Goal: Transaction & Acquisition: Purchase product/service

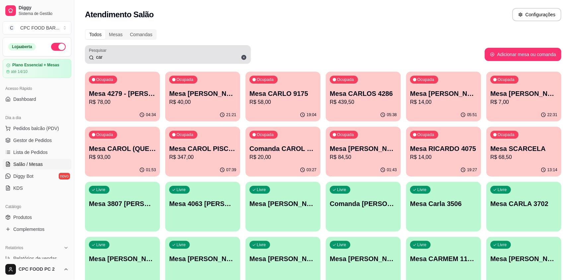
click at [147, 57] on input "car" at bounding box center [170, 57] width 153 height 7
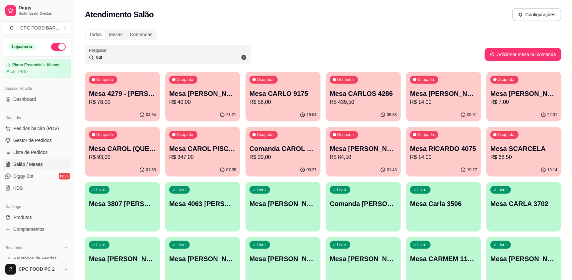
click at [147, 57] on input "car" at bounding box center [170, 57] width 153 height 7
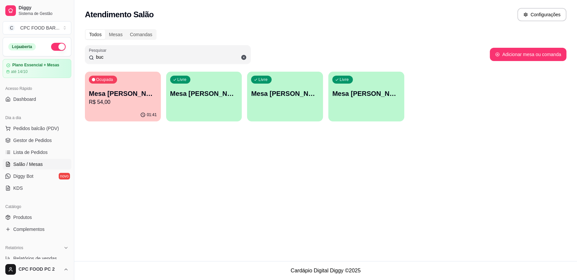
type input "buc"
click at [138, 89] on p "Mesa [PERSON_NAME]" at bounding box center [123, 93] width 68 height 9
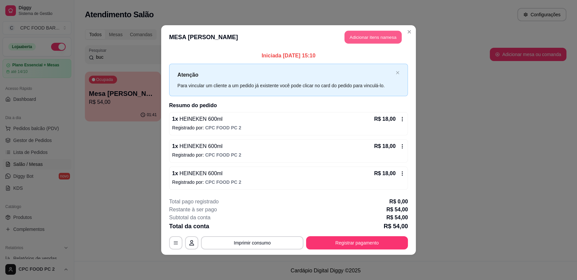
click at [378, 36] on button "Adicionar itens na mesa" at bounding box center [373, 37] width 57 height 13
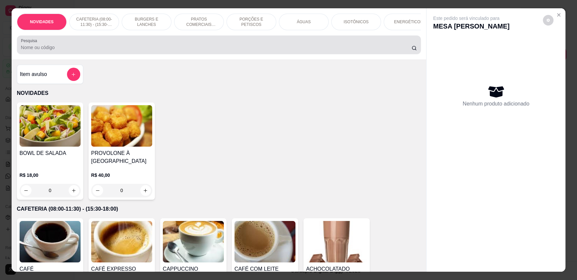
click at [283, 51] on input "Pesquisa" at bounding box center [216, 47] width 391 height 7
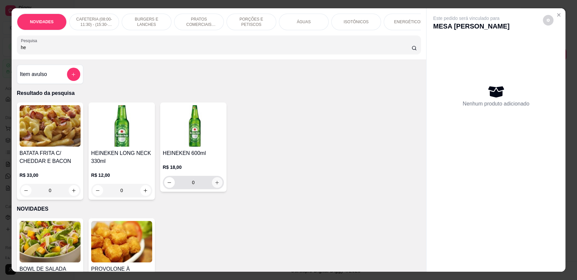
type input "he"
click at [215, 185] on icon "increase-product-quantity" at bounding box center [217, 182] width 5 height 5
type input "1"
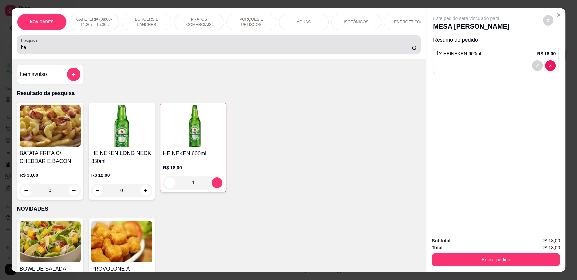
click at [60, 54] on div "Pesquisa he" at bounding box center [219, 44] width 404 height 19
click at [57, 54] on div "Pesquisa he" at bounding box center [219, 44] width 404 height 19
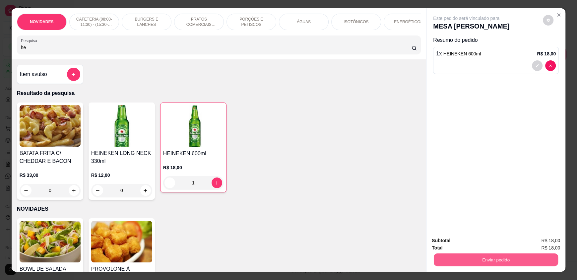
click at [474, 253] on button "Enviar pedido" at bounding box center [496, 259] width 124 height 13
click at [474, 260] on button "Enviar pedido" at bounding box center [496, 259] width 128 height 13
click at [543, 244] on button "Enviar pedido" at bounding box center [543, 243] width 36 height 12
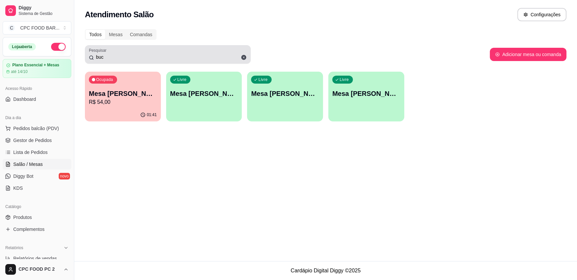
click at [141, 54] on input "buc" at bounding box center [170, 57] width 153 height 7
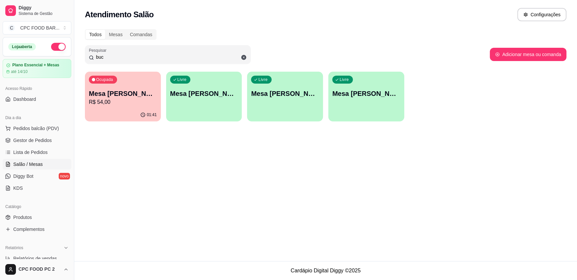
click at [141, 54] on input "buc" at bounding box center [170, 57] width 153 height 7
click at [123, 61] on div "Pesquisar buc" at bounding box center [168, 54] width 166 height 19
click at [107, 60] on div "buc" at bounding box center [168, 54] width 158 height 13
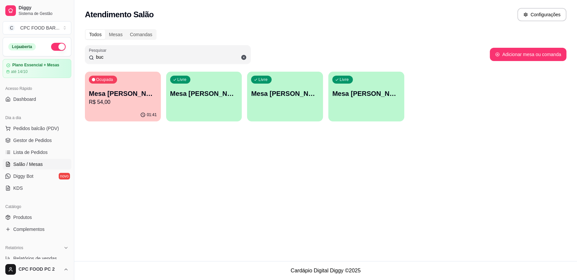
click at [104, 58] on input "buc" at bounding box center [170, 57] width 153 height 7
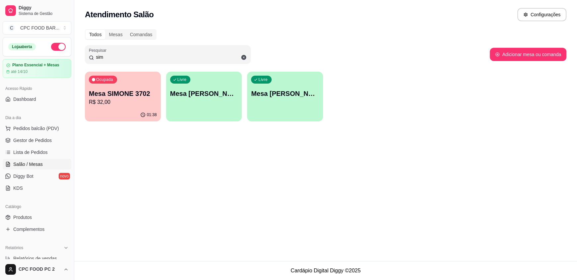
type input "sim"
click at [125, 96] on p "Mesa SIMONE 3702" at bounding box center [123, 93] width 68 height 9
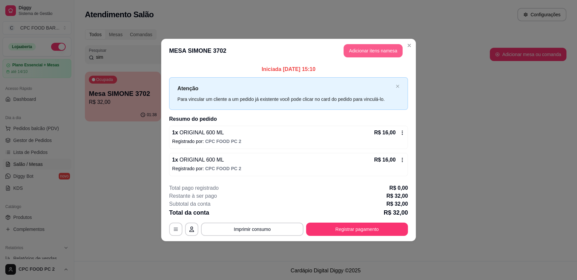
click at [371, 57] on button "Adicionar itens na mesa" at bounding box center [373, 50] width 59 height 13
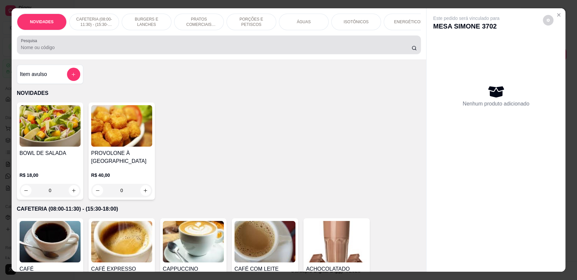
click at [270, 54] on div "Pesquisa" at bounding box center [219, 44] width 404 height 19
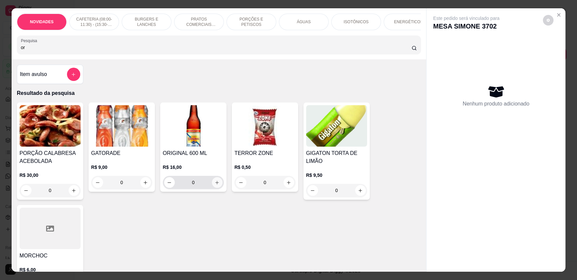
type input "or"
click at [215, 182] on button "increase-product-quantity" at bounding box center [217, 182] width 11 height 11
type input "1"
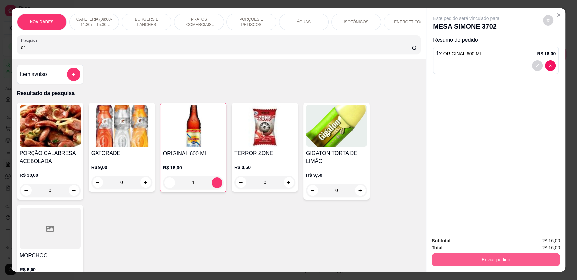
click at [470, 260] on button "Enviar pedido" at bounding box center [496, 259] width 128 height 13
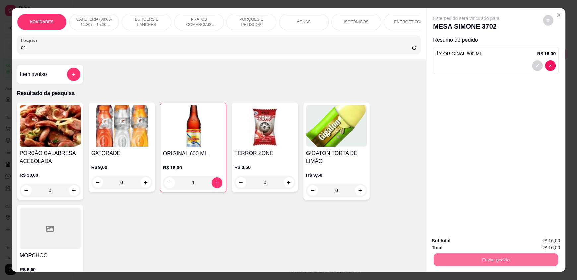
click at [535, 241] on button "Enviar pedido" at bounding box center [542, 243] width 37 height 13
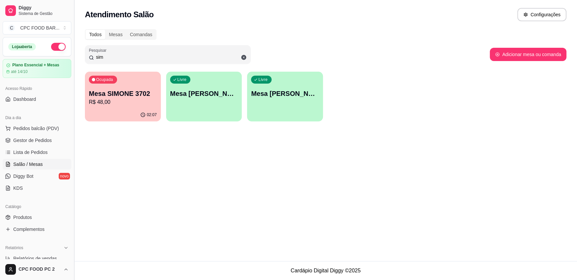
drag, startPoint x: 104, startPoint y: 56, endPoint x: 73, endPoint y: 53, distance: 31.7
click at [73, 53] on div "Diggy Sistema de Gestão C CPC FOOD BAR ... Loja aberta Plano Essencial + Mesas …" at bounding box center [288, 140] width 577 height 280
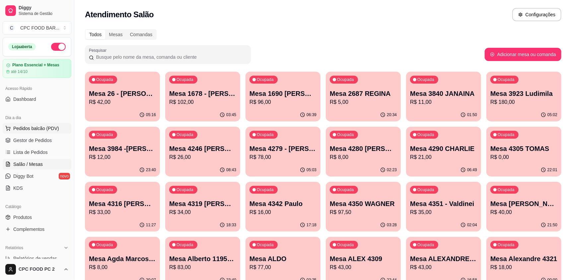
click at [43, 127] on span "Pedidos balcão (PDV)" at bounding box center [36, 128] width 46 height 7
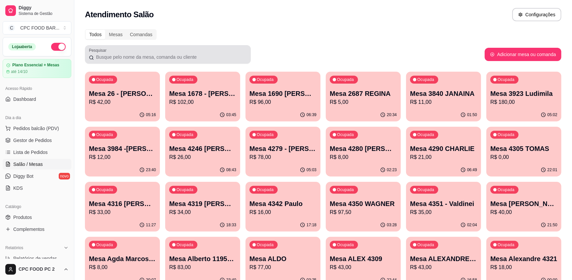
click at [156, 56] on input "Pesquisar" at bounding box center [170, 57] width 153 height 7
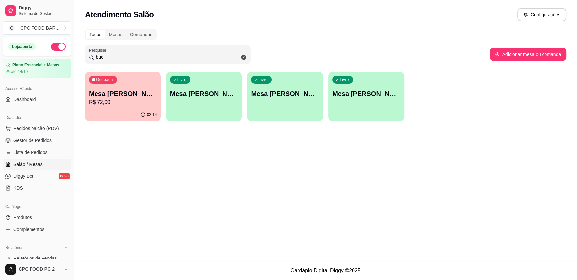
type input "buc"
click at [133, 92] on p "Mesa [PERSON_NAME]" at bounding box center [123, 93] width 68 height 9
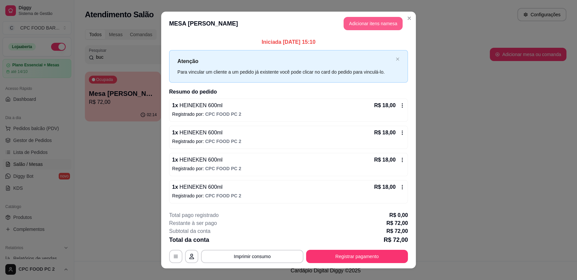
click at [348, 20] on button "Adicionar itens na mesa" at bounding box center [373, 23] width 59 height 13
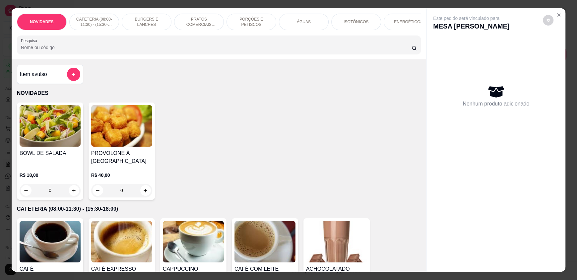
click at [231, 51] on input "Pesquisa" at bounding box center [216, 47] width 391 height 7
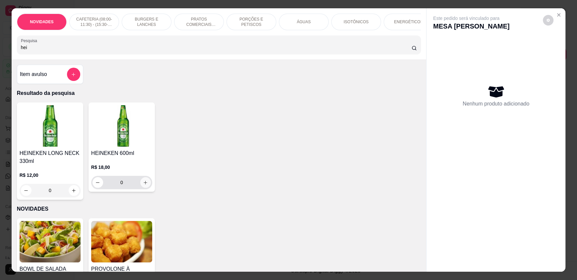
type input "hei"
click at [143, 185] on icon "increase-product-quantity" at bounding box center [145, 182] width 5 height 5
type input "1"
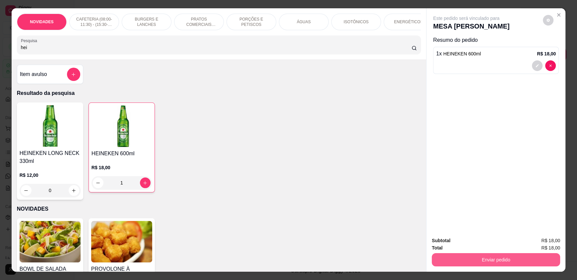
click at [463, 256] on button "Enviar pedido" at bounding box center [496, 259] width 128 height 13
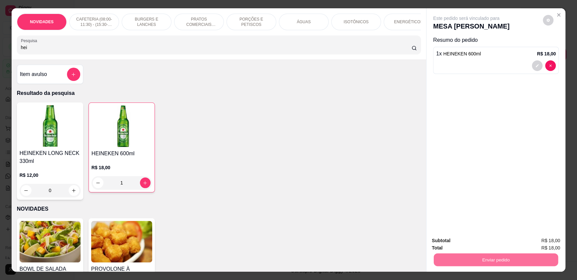
click at [536, 245] on button "Enviar pedido" at bounding box center [542, 243] width 37 height 13
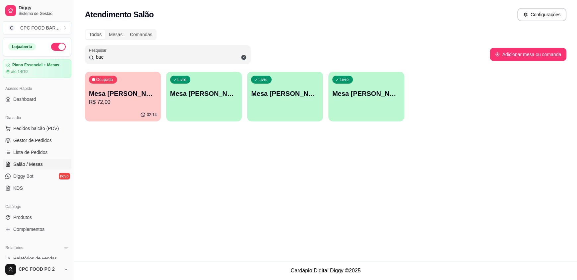
click at [130, 58] on input "buc" at bounding box center [170, 57] width 153 height 7
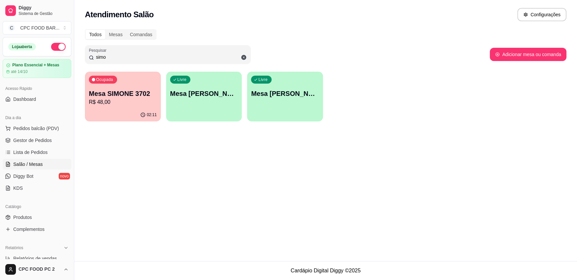
type input "simo"
click at [120, 112] on div "02:11" at bounding box center [123, 114] width 74 height 13
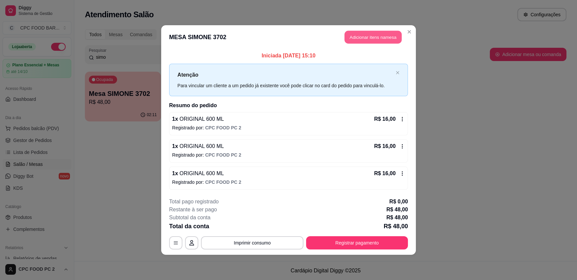
click at [382, 38] on button "Adicionar itens na mesa" at bounding box center [373, 37] width 57 height 13
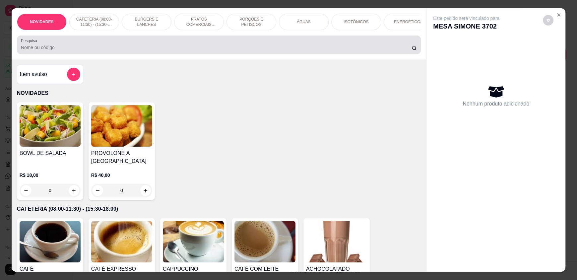
click at [224, 51] on input "Pesquisa" at bounding box center [216, 47] width 391 height 7
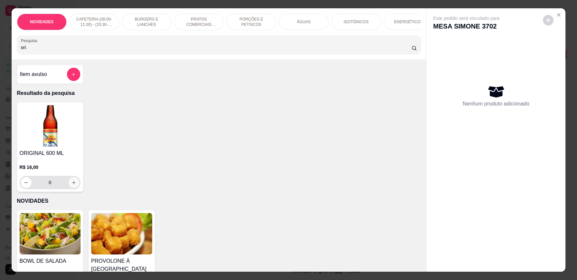
type input "ori"
click at [74, 188] on button "increase-product-quantity" at bounding box center [74, 182] width 10 height 10
type input "1"
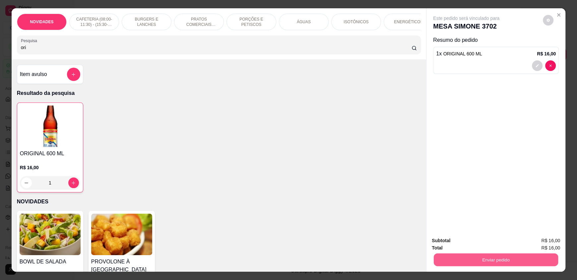
click at [468, 257] on button "Enviar pedido" at bounding box center [496, 259] width 124 height 13
click at [553, 240] on button "Enviar pedido" at bounding box center [543, 243] width 36 height 12
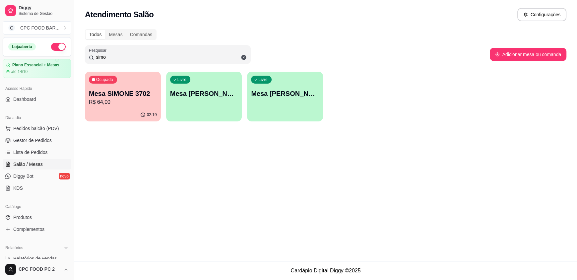
click at [117, 57] on input "simo" at bounding box center [170, 57] width 153 height 7
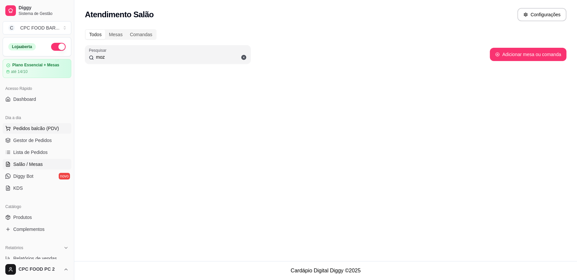
type input "moz"
click at [36, 126] on span "Pedidos balcão (PDV)" at bounding box center [36, 128] width 46 height 7
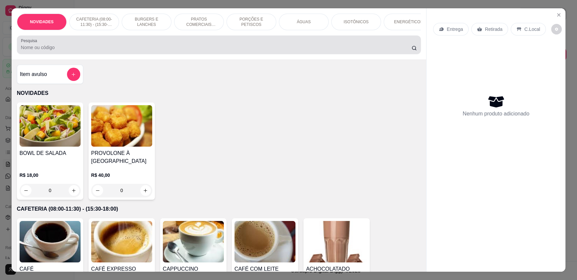
click at [72, 54] on div "Pesquisa" at bounding box center [219, 44] width 404 height 19
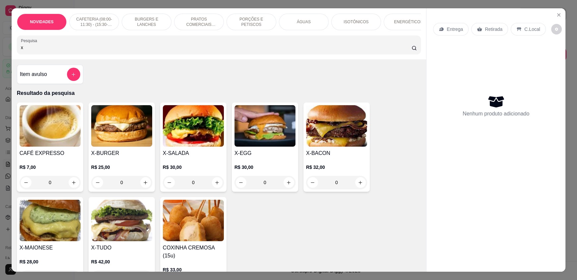
type input "x"
click at [354, 188] on div "0" at bounding box center [336, 182] width 61 height 13
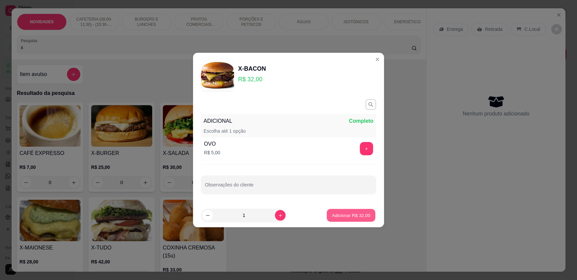
click at [338, 214] on p "Adicionar R$ 32,00" at bounding box center [351, 215] width 38 height 6
type input "1"
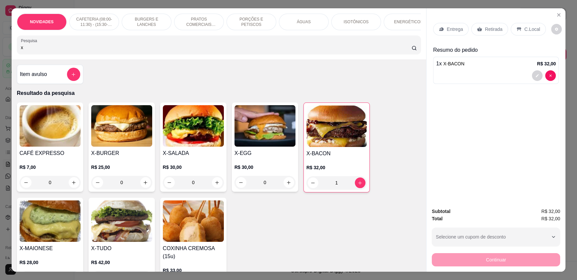
drag, startPoint x: 86, startPoint y: 52, endPoint x: 2, endPoint y: 52, distance: 83.6
click at [3, 53] on div "NOVIDADES CAFETERIA (08:00-11:30) - (15:30-18:00) BURGERS E LANCHES PRATOS COME…" at bounding box center [288, 140] width 577 height 280
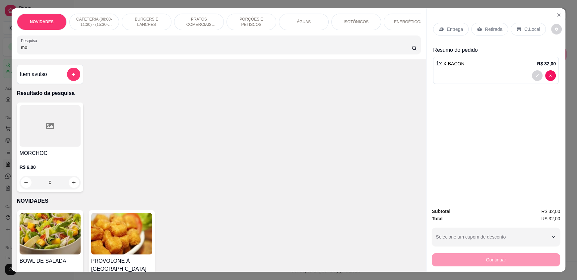
type input "m"
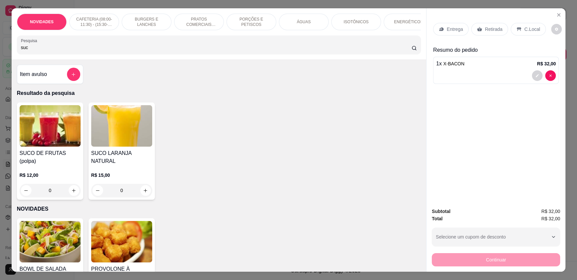
type input "suc"
click at [74, 188] on div "0" at bounding box center [50, 190] width 61 height 13
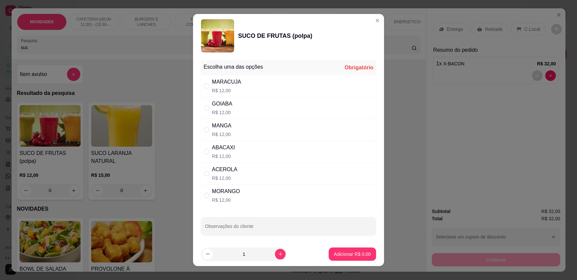
click at [267, 194] on div "MORANGO R$ 12,00" at bounding box center [288, 195] width 175 height 22
radio input "true"
click at [334, 252] on p "Adicionar R$ 12,00" at bounding box center [351, 254] width 38 height 6
type input "1"
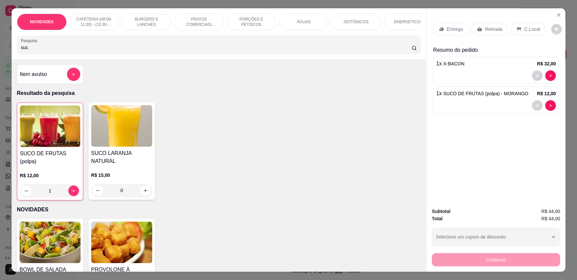
click at [520, 30] on div "C.Local" at bounding box center [528, 29] width 35 height 13
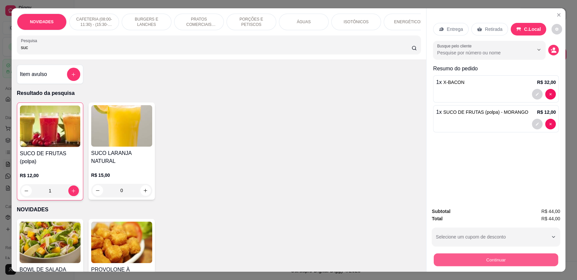
click at [484, 263] on button "Continuar" at bounding box center [496, 259] width 124 height 13
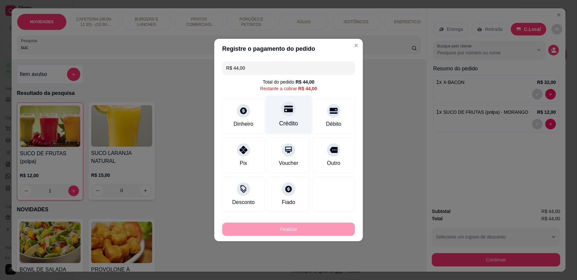
click at [284, 117] on div "Crédito" at bounding box center [288, 115] width 47 height 39
type input "R$ 0,00"
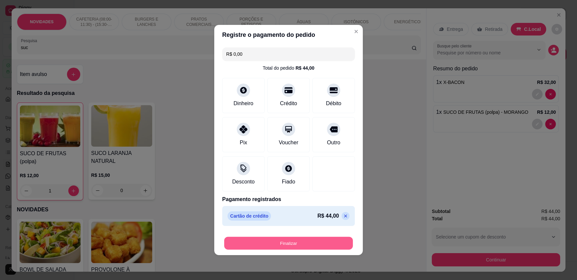
click at [262, 241] on button "Finalizar" at bounding box center [288, 243] width 129 height 13
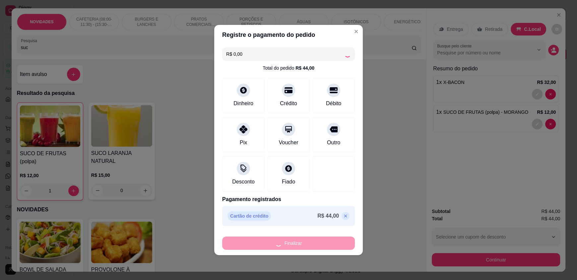
type input "0"
type input "-R$ 44,00"
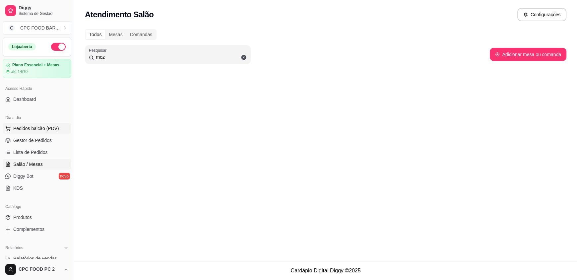
click at [44, 129] on span "Pedidos balcão (PDV)" at bounding box center [36, 128] width 46 height 7
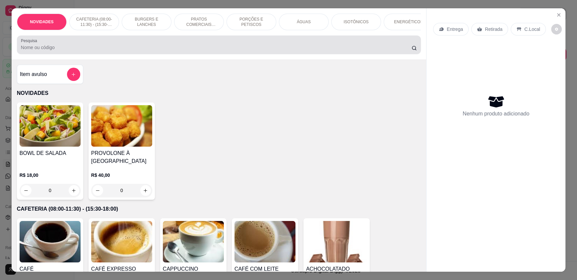
click at [107, 51] on input "Pesquisa" at bounding box center [216, 47] width 391 height 7
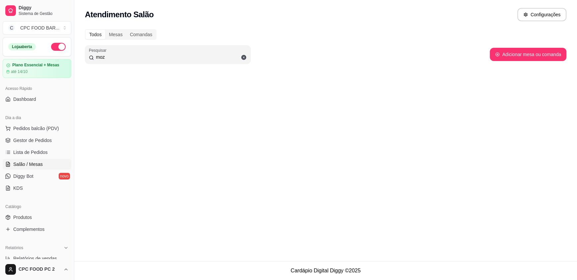
click at [29, 163] on span "Salão / Mesas" at bounding box center [28, 164] width 30 height 7
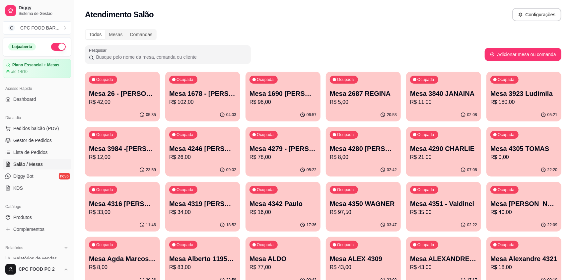
click at [139, 57] on input "Pesquisar" at bounding box center [170, 57] width 153 height 7
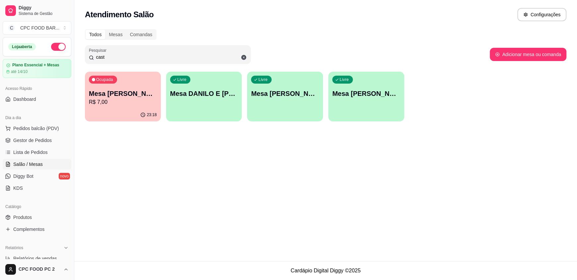
type input "cast"
click at [130, 92] on p "Mesa [PERSON_NAME]" at bounding box center [123, 93] width 68 height 9
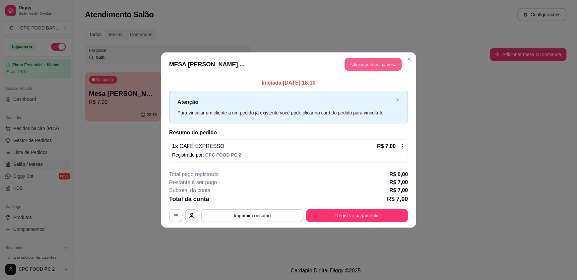
click at [361, 64] on button "Adicionar itens na mesa" at bounding box center [373, 64] width 57 height 13
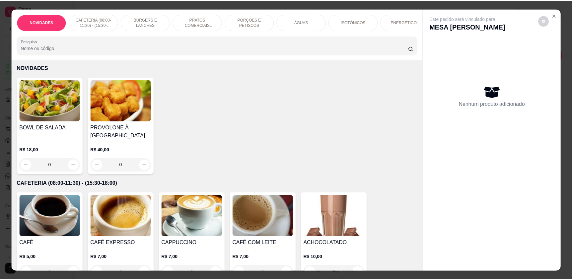
scroll to position [66, 0]
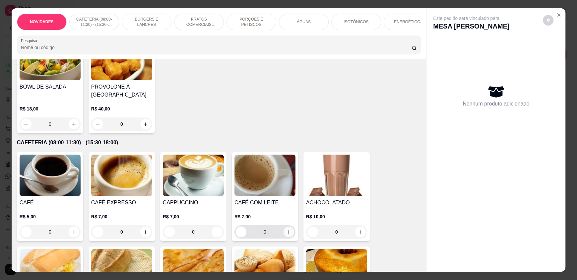
click at [285, 237] on button "increase-product-quantity" at bounding box center [289, 232] width 11 height 11
type input "1"
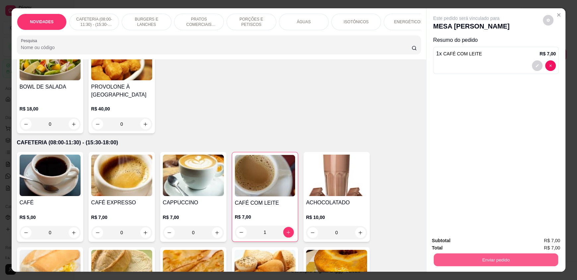
click at [448, 255] on button "Enviar pedido" at bounding box center [496, 259] width 124 height 13
click at [549, 242] on button "Enviar pedido" at bounding box center [543, 243] width 36 height 12
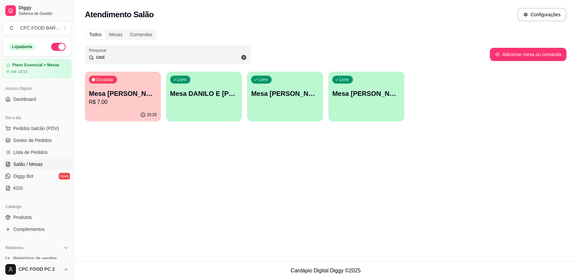
click at [127, 108] on div "Ocupada Mesa [PERSON_NAME] R$ 7,00" at bounding box center [123, 90] width 76 height 37
click at [27, 218] on span "Produtos" at bounding box center [22, 217] width 19 height 7
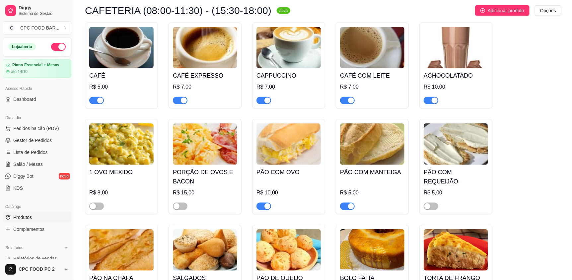
scroll to position [1957, 0]
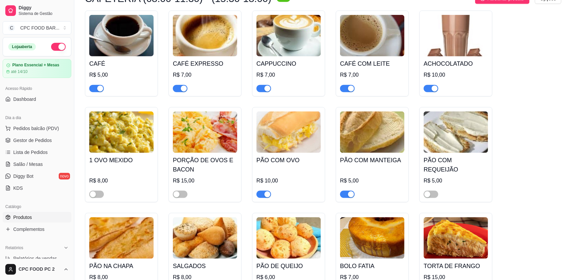
click at [347, 191] on span "button" at bounding box center [347, 194] width 15 height 7
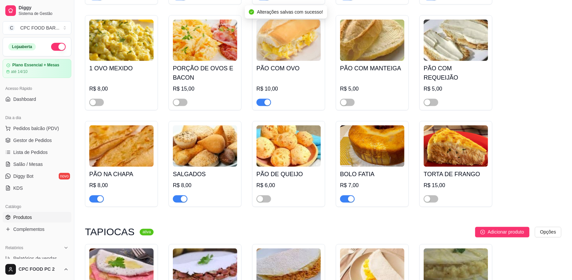
scroll to position [2057, 0]
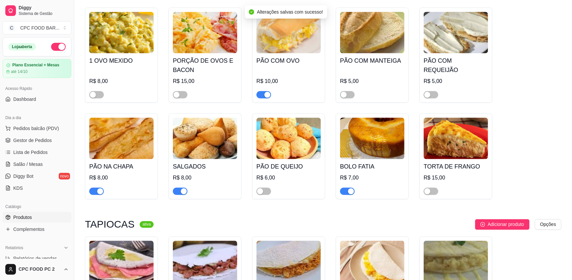
click at [99, 188] on div "button" at bounding box center [100, 191] width 6 height 6
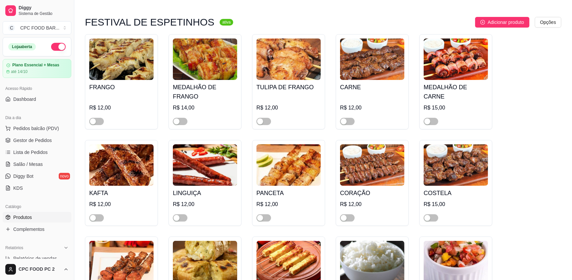
scroll to position [1459, 0]
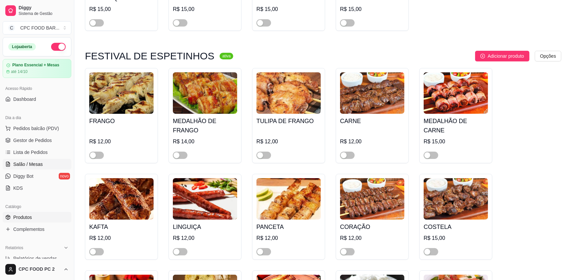
click at [27, 164] on span "Salão / Mesas" at bounding box center [28, 164] width 30 height 7
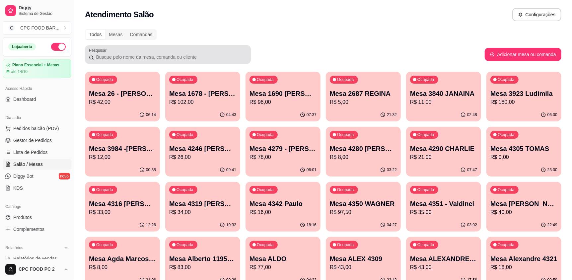
click at [181, 56] on input "Pesquisar" at bounding box center [170, 57] width 153 height 7
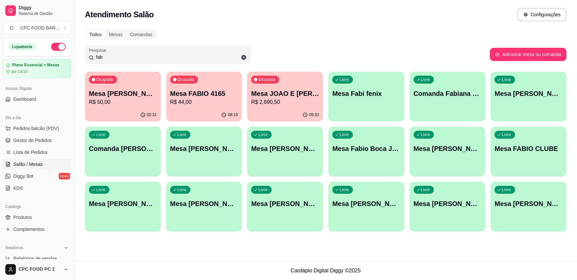
type input "fab"
click at [438, 154] on div "Livre Mesa [PERSON_NAME]" at bounding box center [448, 147] width 74 height 40
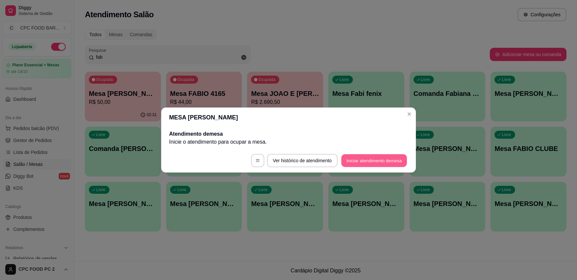
click at [365, 156] on button "Iniciar atendimento de mesa" at bounding box center [374, 160] width 66 height 13
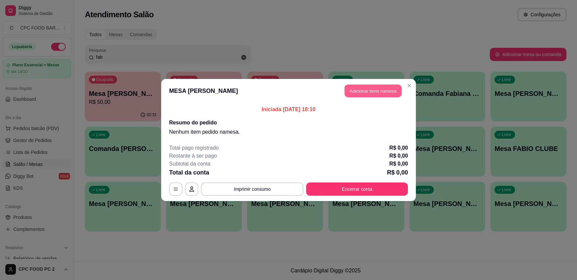
click at [376, 96] on button "Adicionar itens na mesa" at bounding box center [373, 91] width 57 height 13
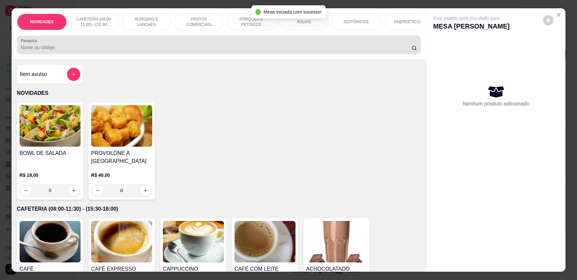
click at [308, 51] on div at bounding box center [219, 44] width 396 height 13
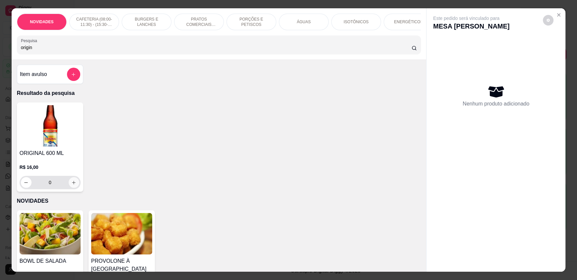
type input "origin"
click at [70, 188] on button "increase-product-quantity" at bounding box center [74, 182] width 11 height 11
type input "1"
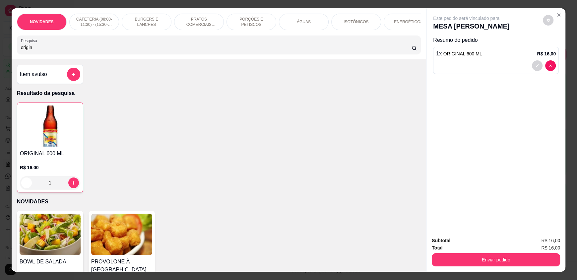
drag, startPoint x: 48, startPoint y: 51, endPoint x: 15, endPoint y: 51, distance: 33.2
click at [17, 51] on div "Pesquisa origin" at bounding box center [219, 44] width 404 height 19
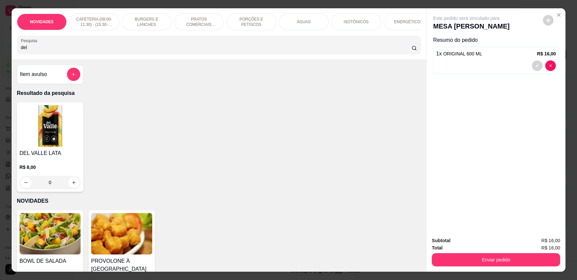
type input "del"
click at [70, 185] on div "0" at bounding box center [50, 182] width 61 height 13
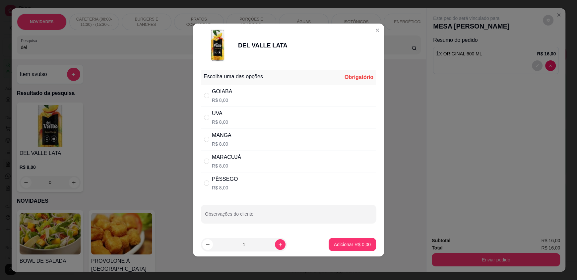
click at [255, 161] on div "MARACUJÁ R$ 8,00" at bounding box center [288, 161] width 175 height 22
radio input "true"
click at [356, 240] on button "Adicionar R$ 8,00" at bounding box center [352, 244] width 46 height 13
type input "1"
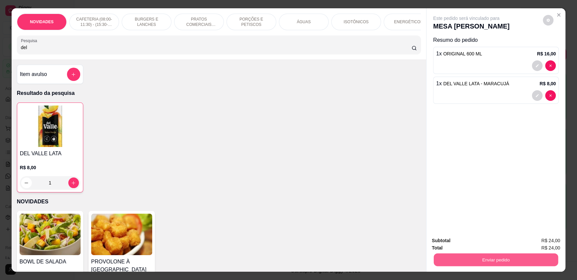
click at [514, 263] on button "Enviar pedido" at bounding box center [496, 259] width 124 height 13
click at [537, 248] on button "Enviar pedido" at bounding box center [543, 243] width 36 height 12
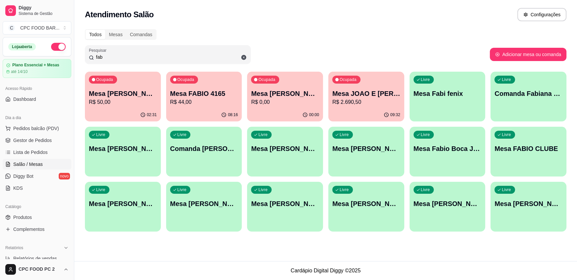
drag, startPoint x: 132, startPoint y: 56, endPoint x: 50, endPoint y: 57, distance: 81.3
click at [54, 61] on div "Diggy Sistema de Gestão C CPC FOOD BAR ... Loja aberta Plano Essencial + Mesas …" at bounding box center [288, 140] width 577 height 280
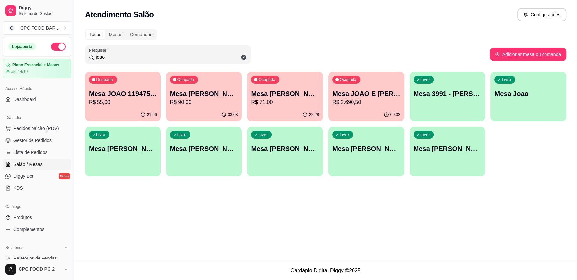
type input "joao"
click at [212, 96] on p "Mesa [PERSON_NAME]" at bounding box center [204, 93] width 68 height 9
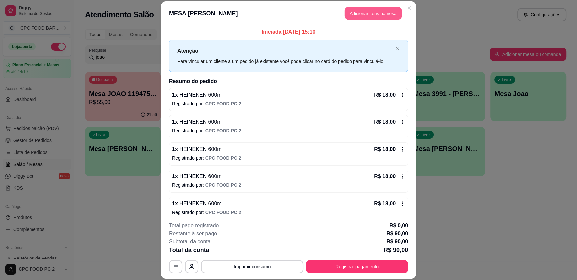
click at [373, 11] on button "Adicionar itens na mesa" at bounding box center [373, 13] width 57 height 13
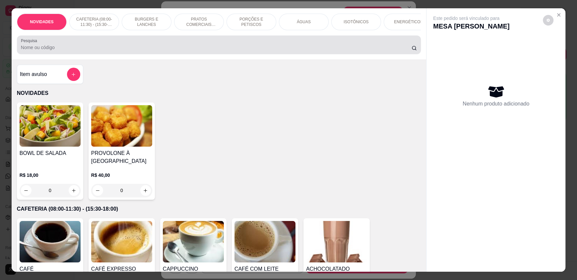
click at [178, 51] on input "Pesquisa" at bounding box center [216, 47] width 391 height 7
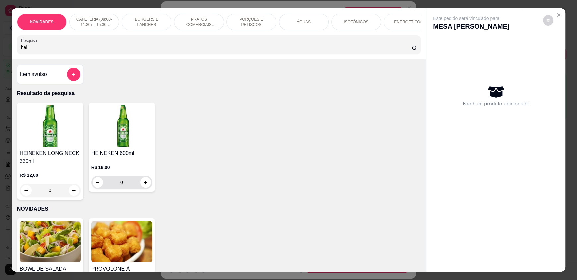
type input "hei"
click at [144, 184] on icon "increase-product-quantity" at bounding box center [145, 182] width 3 height 3
type input "1"
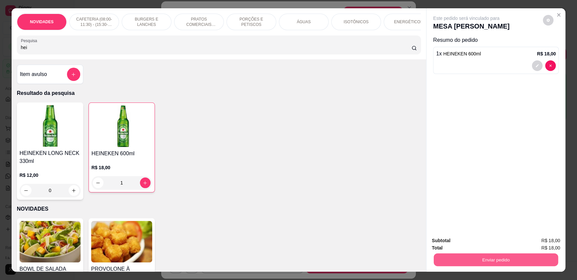
click at [516, 257] on button "Enviar pedido" at bounding box center [496, 259] width 124 height 13
click at [536, 240] on button "Enviar pedido" at bounding box center [542, 243] width 37 height 13
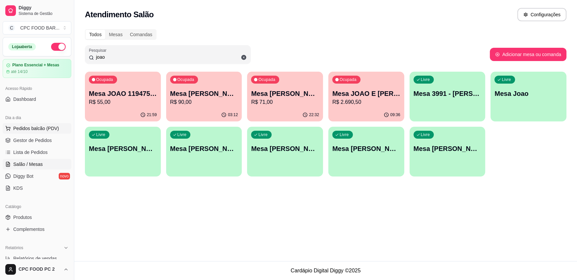
click at [29, 125] on span "Pedidos balcão (PDV)" at bounding box center [36, 128] width 46 height 7
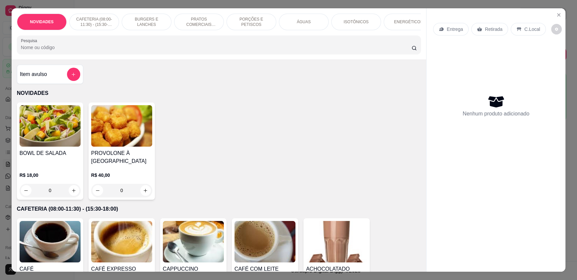
click at [94, 49] on input "Pesquisa" at bounding box center [216, 47] width 391 height 7
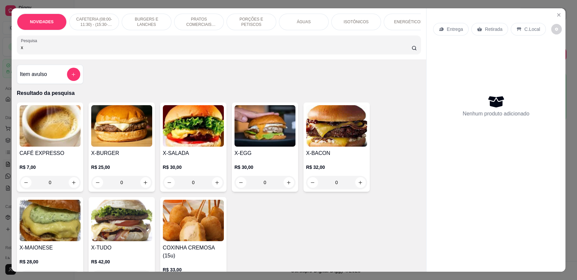
type input "x"
click at [143, 186] on div "0" at bounding box center [121, 182] width 61 height 13
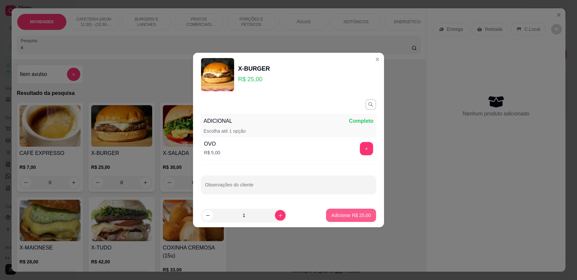
click at [339, 213] on p "Adicionar R$ 25,00" at bounding box center [350, 215] width 39 height 7
type input "1"
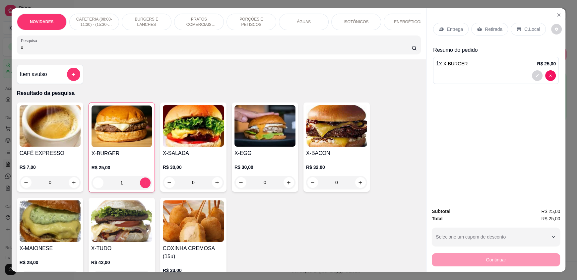
drag, startPoint x: 73, startPoint y: 54, endPoint x: 0, endPoint y: 45, distance: 73.2
click at [0, 54] on div "NOVIDADES CAFETERIA (08:00-11:30) - (15:30-18:00) BURGERS E LANCHES PRATOS COME…" at bounding box center [288, 140] width 577 height 280
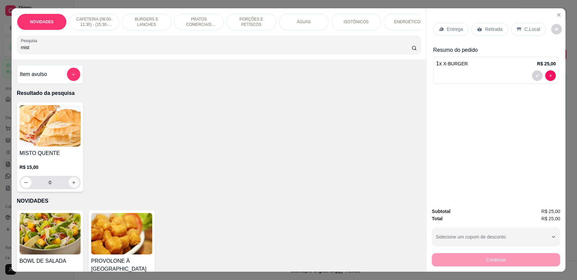
type input "mist"
click at [74, 186] on button "increase-product-quantity" at bounding box center [74, 182] width 11 height 11
type input "1"
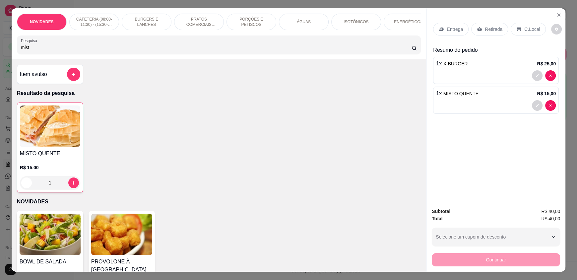
click at [532, 31] on p "C.Local" at bounding box center [532, 29] width 16 height 7
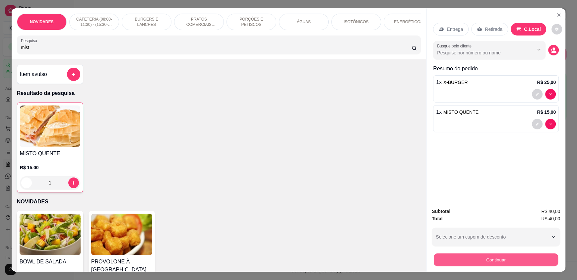
click at [486, 258] on button "Continuar" at bounding box center [496, 259] width 124 height 13
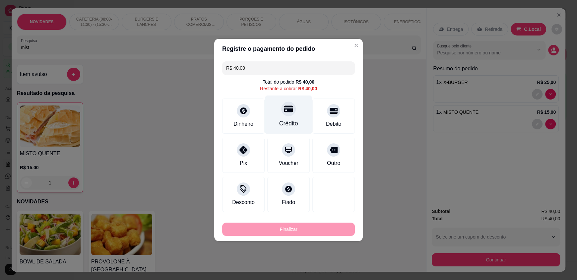
click at [284, 120] on div "Crédito" at bounding box center [288, 123] width 19 height 9
type input "R$ 0,00"
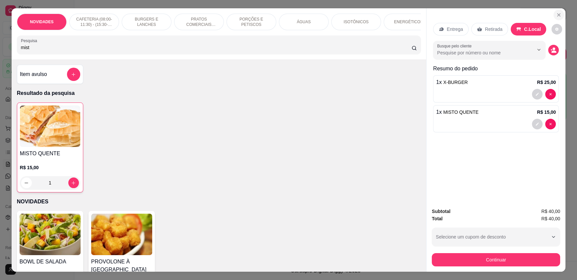
click at [557, 13] on icon "Close" at bounding box center [558, 14] width 5 height 5
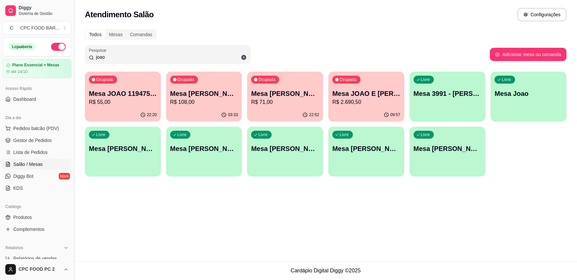
drag, startPoint x: 111, startPoint y: 54, endPoint x: 71, endPoint y: 58, distance: 40.3
click at [71, 58] on div "Diggy Sistema de Gestão C CPC FOOD BAR ... Loja aberta Plano Essencial + Mesas …" at bounding box center [288, 140] width 577 height 280
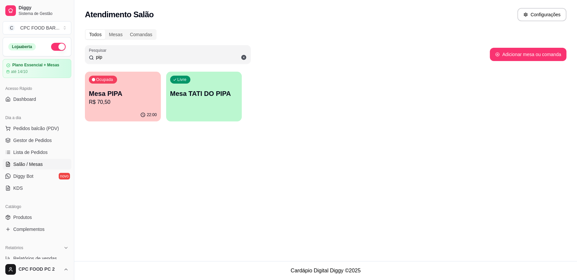
type input "pip"
click at [122, 87] on div "Ocupada Mesa PIPA R$ 70,50" at bounding box center [123, 90] width 76 height 37
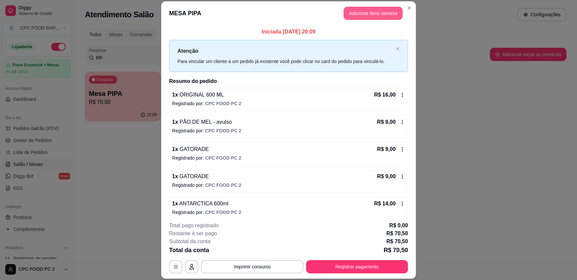
click at [358, 15] on button "Adicionar itens na mesa" at bounding box center [373, 13] width 59 height 13
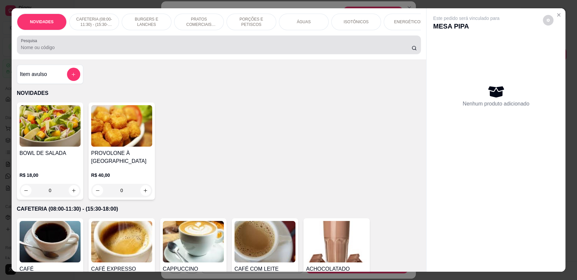
drag, startPoint x: 169, startPoint y: 54, endPoint x: 165, endPoint y: 52, distance: 4.6
click at [167, 51] on input "Pesquisa" at bounding box center [216, 47] width 391 height 7
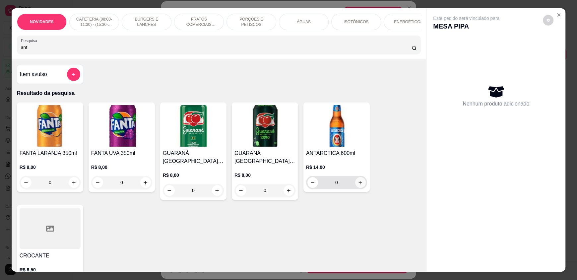
type input "ant"
click at [358, 185] on icon "increase-product-quantity" at bounding box center [360, 182] width 5 height 5
type input "1"
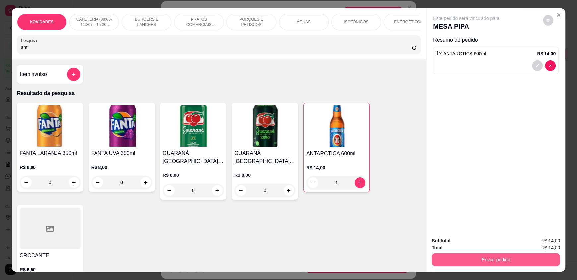
click at [493, 260] on button "Enviar pedido" at bounding box center [496, 259] width 128 height 13
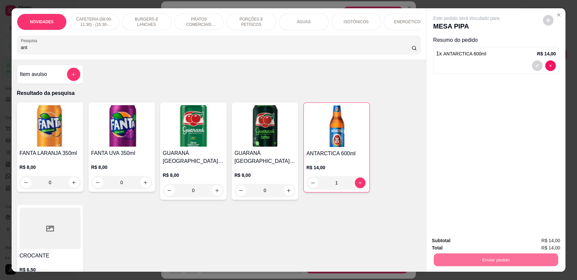
click at [531, 240] on button "Enviar pedido" at bounding box center [543, 243] width 36 height 12
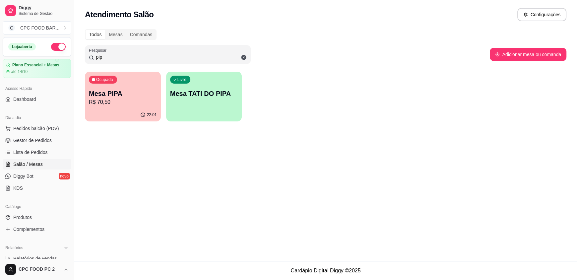
click at [91, 101] on p "R$ 70,50" at bounding box center [123, 102] width 68 height 8
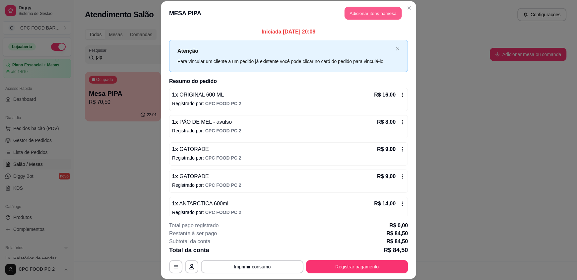
click at [354, 13] on button "Adicionar itens na mesa" at bounding box center [373, 13] width 57 height 13
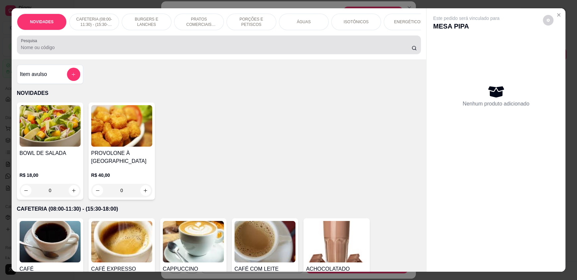
click at [168, 50] on input "Pesquisa" at bounding box center [216, 47] width 391 height 7
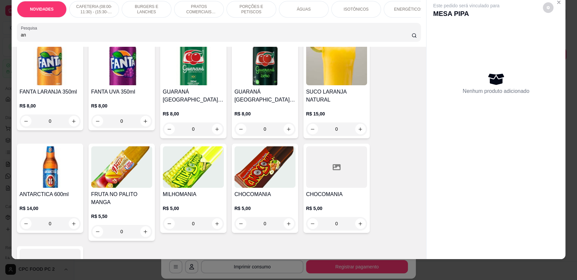
scroll to position [166, 0]
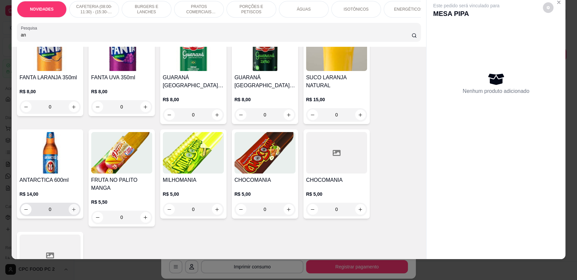
type input "an"
click at [72, 212] on icon "increase-product-quantity" at bounding box center [74, 209] width 5 height 5
type input "1"
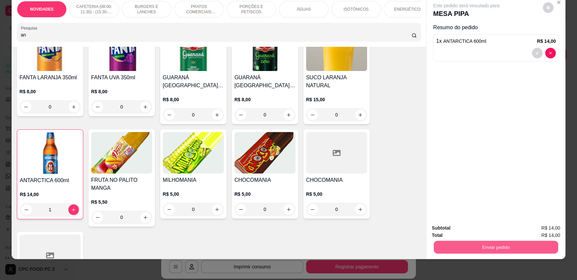
click at [468, 251] on button "Enviar pedido" at bounding box center [496, 246] width 124 height 13
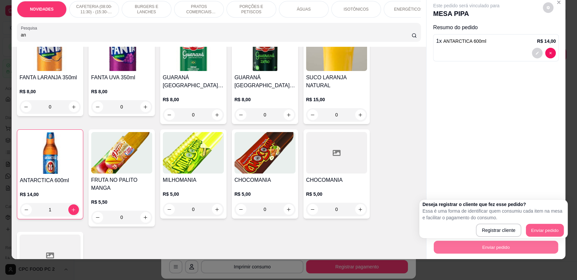
click at [545, 229] on button "Enviar pedido" at bounding box center [545, 230] width 38 height 13
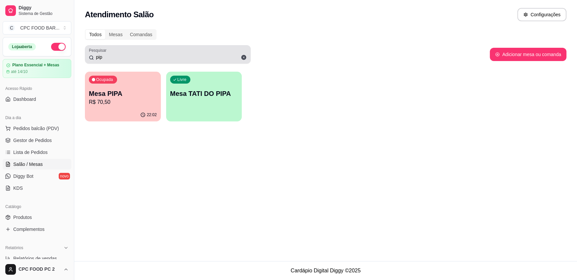
click at [140, 62] on div "Pesquisar pip" at bounding box center [168, 54] width 166 height 19
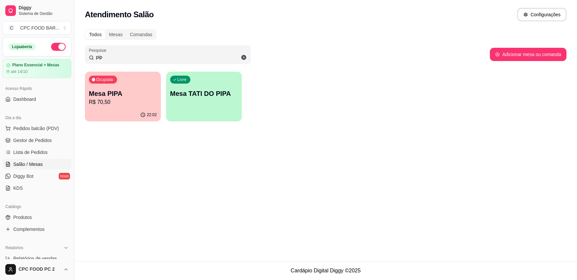
click at [132, 60] on input "pip" at bounding box center [170, 57] width 153 height 7
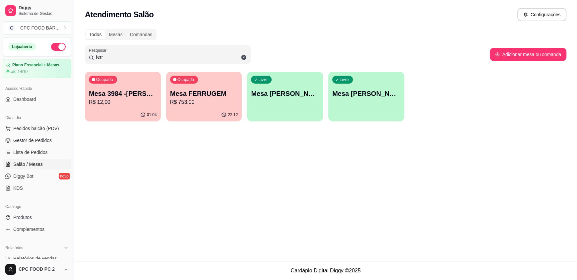
type input "ferr"
click at [186, 103] on p "R$ 753,00" at bounding box center [204, 102] width 68 height 8
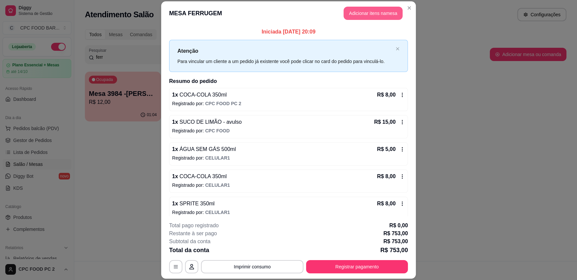
click at [377, 10] on button "Adicionar itens na mesa" at bounding box center [373, 13] width 59 height 13
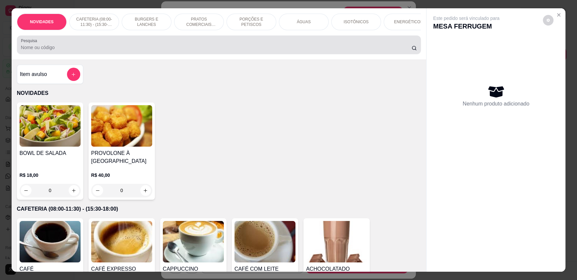
click at [161, 51] on input "Pesquisa" at bounding box center [216, 47] width 391 height 7
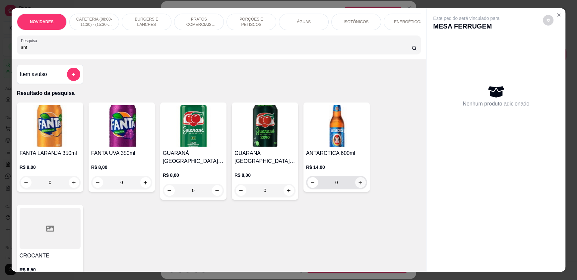
type input "ant"
click at [358, 185] on icon "increase-product-quantity" at bounding box center [360, 182] width 5 height 5
type input "1"
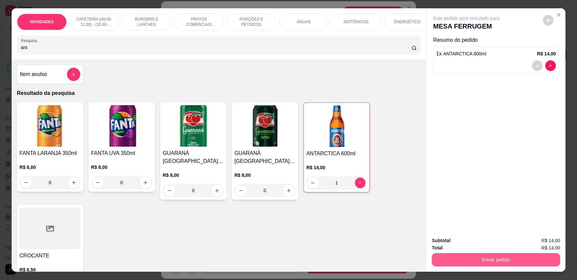
click at [471, 256] on button "Enviar pedido" at bounding box center [496, 259] width 128 height 13
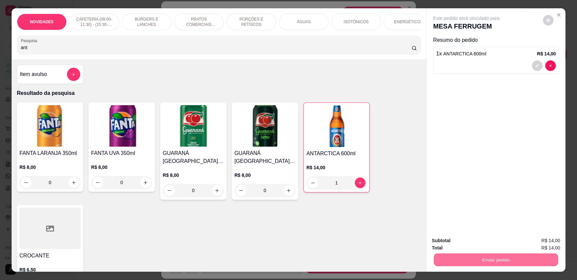
click at [547, 242] on button "Enviar pedido" at bounding box center [545, 243] width 38 height 13
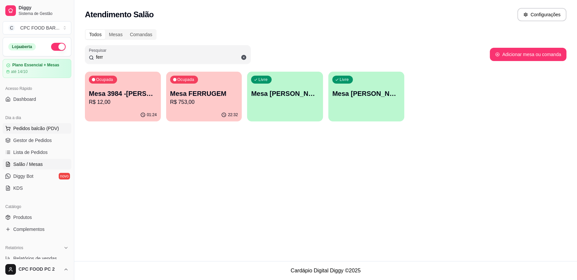
click at [31, 126] on span "Pedidos balcão (PDV)" at bounding box center [36, 128] width 46 height 7
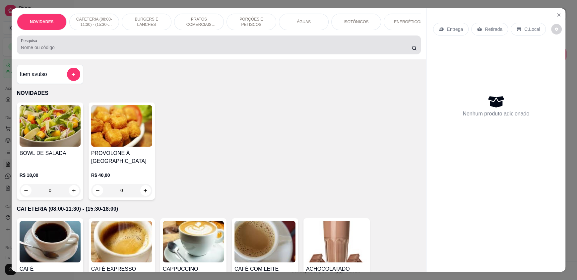
click at [101, 51] on input "Pesquisa" at bounding box center [216, 47] width 391 height 7
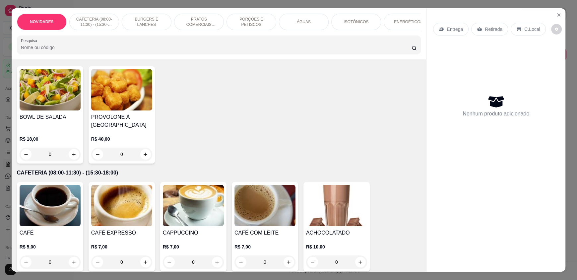
scroll to position [66, 0]
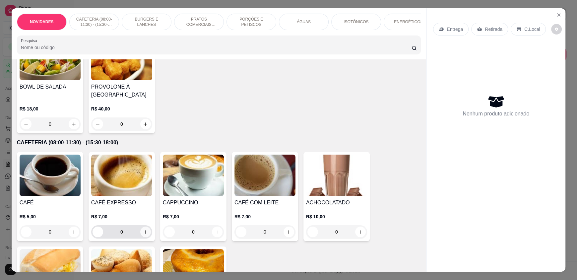
click at [143, 235] on icon "increase-product-quantity" at bounding box center [145, 232] width 5 height 5
type input "1"
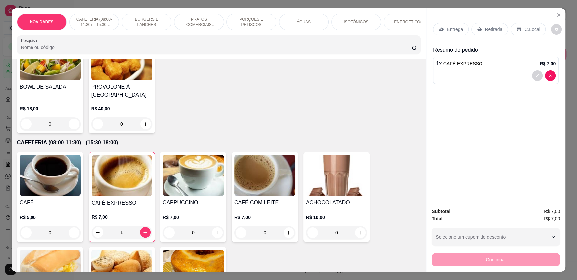
click at [306, 19] on p "ÁGUAS" at bounding box center [304, 21] width 14 height 5
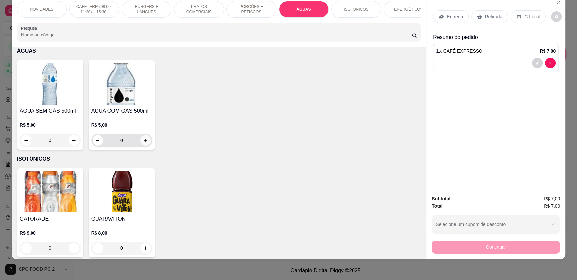
click at [146, 145] on button "increase-product-quantity" at bounding box center [145, 140] width 11 height 11
type input "1"
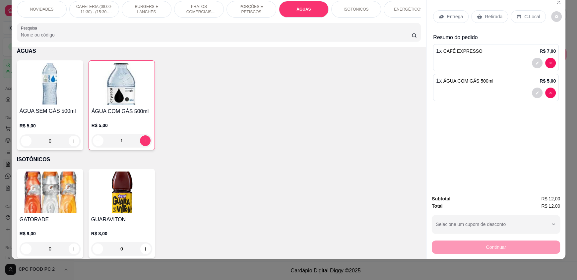
drag, startPoint x: 114, startPoint y: 37, endPoint x: 18, endPoint y: 39, distance: 96.9
click at [18, 39] on div "Pesquisa" at bounding box center [219, 32] width 404 height 19
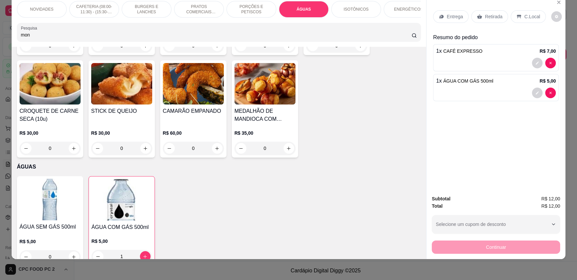
scroll to position [993, 0]
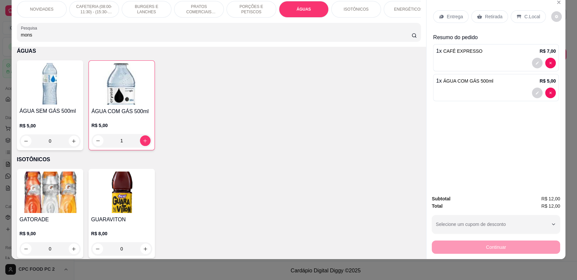
type input "mons"
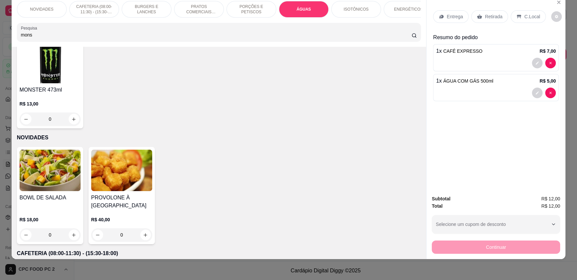
scroll to position [0, 0]
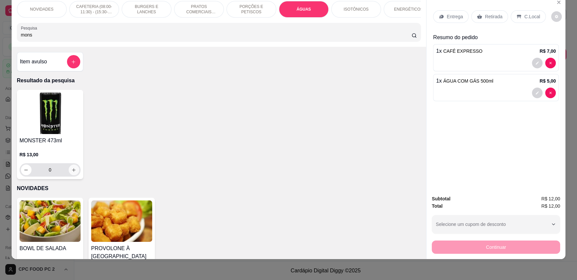
click at [74, 175] on button "increase-product-quantity" at bounding box center [74, 170] width 11 height 11
type input "1"
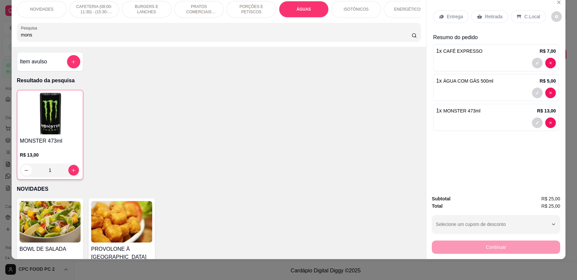
drag, startPoint x: 55, startPoint y: 41, endPoint x: 0, endPoint y: 41, distance: 55.4
click at [0, 41] on div "NOVIDADES CAFETERIA (08:00-11:30) - (15:30-18:00) BURGERS E LANCHES PRATOS COME…" at bounding box center [288, 140] width 577 height 280
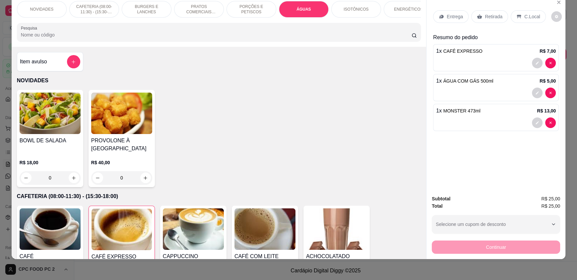
type input "x"
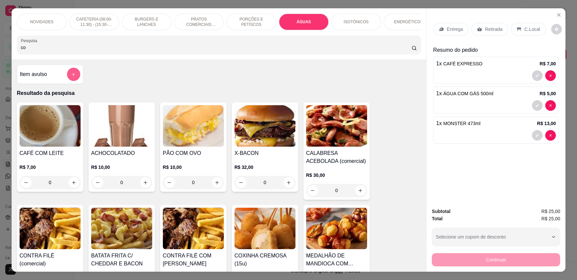
type input "co"
click at [70, 75] on button "add-separate-item" at bounding box center [73, 74] width 13 height 13
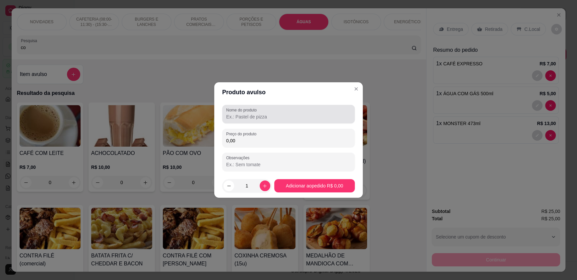
click at [231, 114] on input "Nome do produto" at bounding box center [288, 116] width 125 height 7
type input "o"
type input "PORÇÃO MINI COXINHAS"
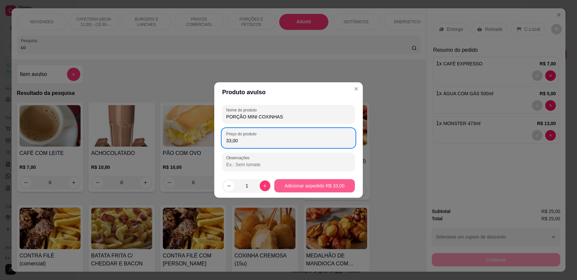
type input "33,00"
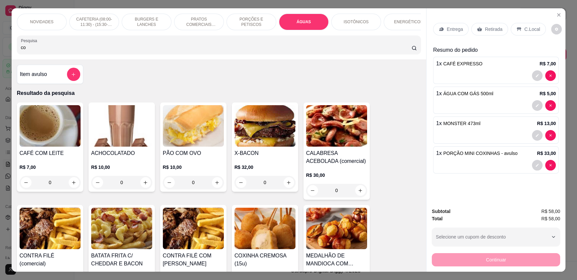
click at [524, 30] on p "C.Local" at bounding box center [532, 29] width 16 height 7
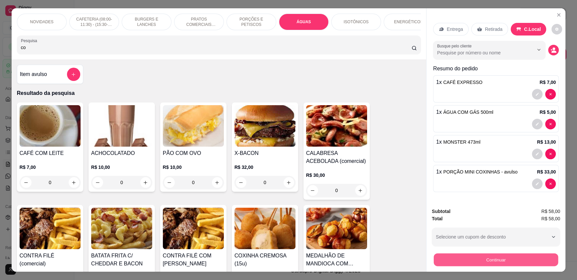
click at [513, 262] on button "Continuar" at bounding box center [496, 259] width 124 height 13
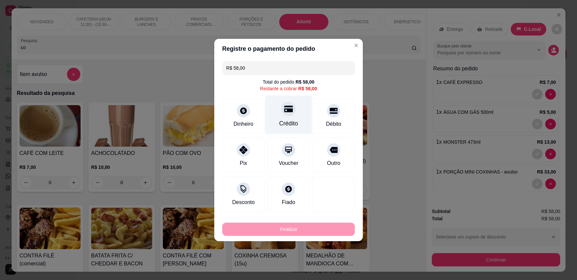
click at [294, 119] on div "Crédito" at bounding box center [288, 123] width 19 height 9
type input "R$ 0,00"
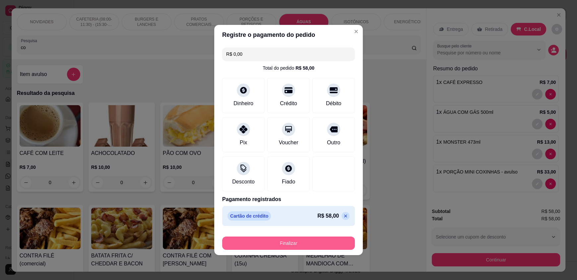
click at [269, 244] on button "Finalizar" at bounding box center [288, 243] width 133 height 13
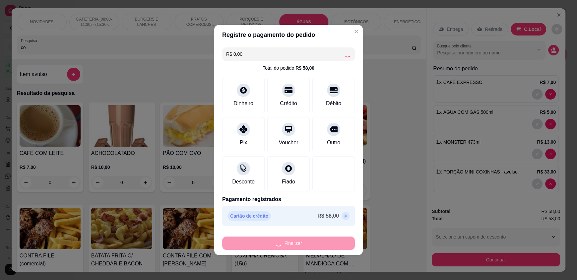
type input "0"
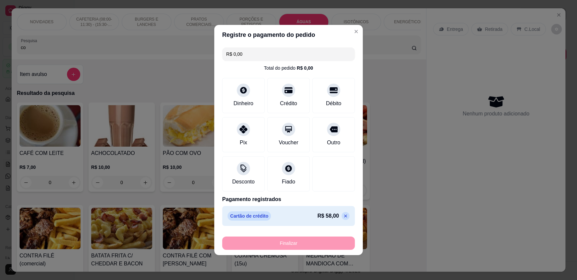
type input "-R$ 58,00"
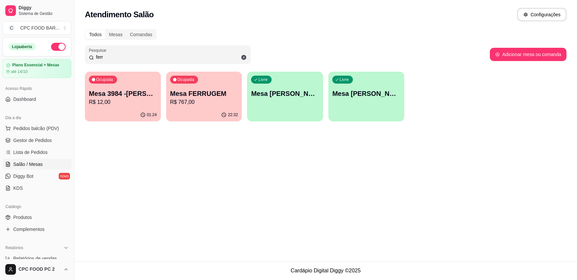
drag, startPoint x: 108, startPoint y: 56, endPoint x: 78, endPoint y: 57, distance: 30.2
click at [78, 57] on div "Todos Mesas Comandas Pesquisar ferr Adicionar mesa ou comanda Ocupada Mesa 3984…" at bounding box center [325, 77] width 503 height 104
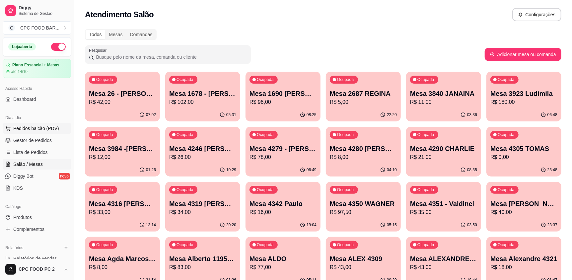
click at [49, 130] on span "Pedidos balcão (PDV)" at bounding box center [36, 128] width 46 height 7
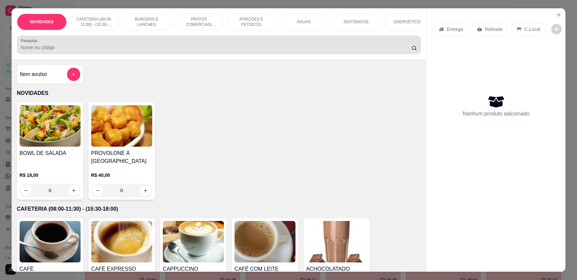
click at [122, 47] on div at bounding box center [219, 44] width 396 height 13
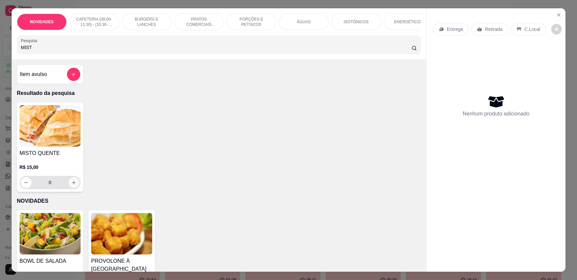
type input "MIST"
click at [71, 185] on icon "increase-product-quantity" at bounding box center [73, 182] width 5 height 5
type input "1"
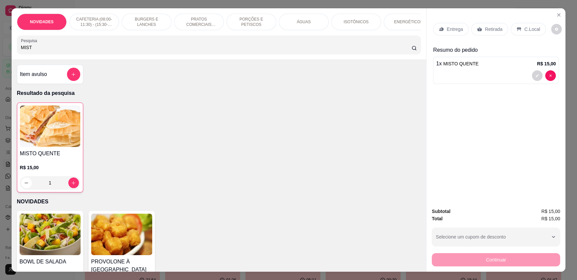
drag, startPoint x: 50, startPoint y: 54, endPoint x: 0, endPoint y: 52, distance: 50.1
click at [0, 52] on div "NOVIDADES CAFETERIA (08:00-11:30) - (15:30-18:00) BURGERS E LANCHES PRATOS COME…" at bounding box center [288, 140] width 577 height 280
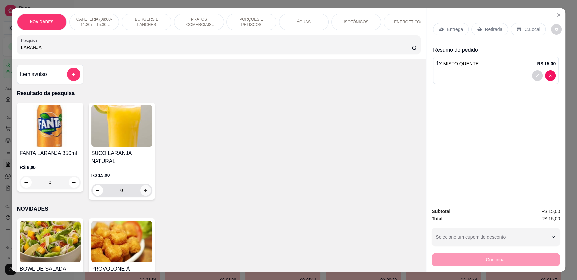
type input "LARANJA"
click at [145, 188] on icon "increase-product-quantity" at bounding box center [145, 190] width 5 height 5
type input "1"
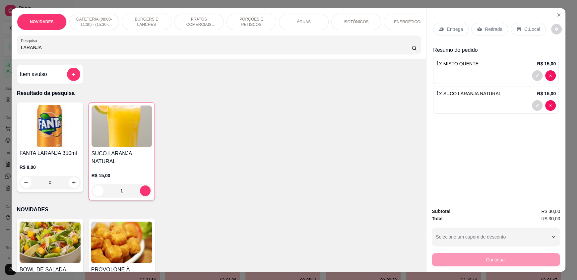
drag, startPoint x: 76, startPoint y: 55, endPoint x: 0, endPoint y: 52, distance: 75.7
click at [0, 52] on div "NOVIDADES CAFETERIA (08:00-11:30) - (15:30-18:00) BURGERS E LANCHES PRATOS COME…" at bounding box center [288, 140] width 577 height 280
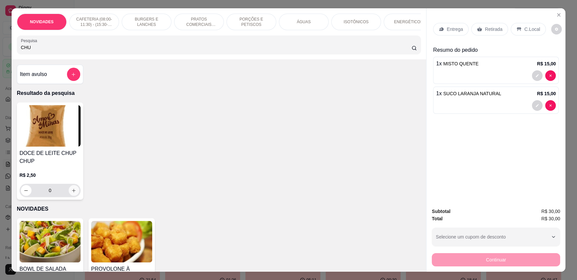
type input "CHU"
click at [73, 193] on icon "increase-product-quantity" at bounding box center [74, 190] width 5 height 5
type input "1"
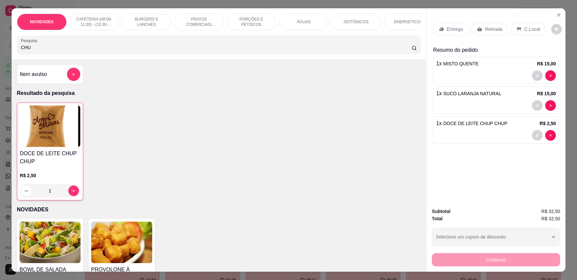
click at [530, 32] on p "C.Local" at bounding box center [532, 29] width 16 height 7
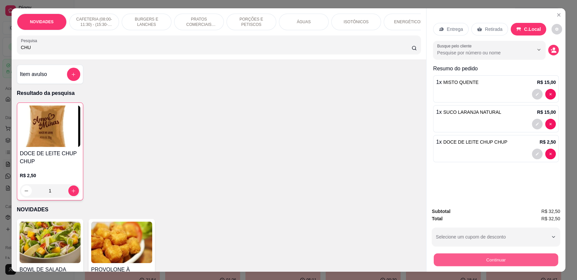
click at [499, 261] on button "Continuar" at bounding box center [496, 259] width 124 height 13
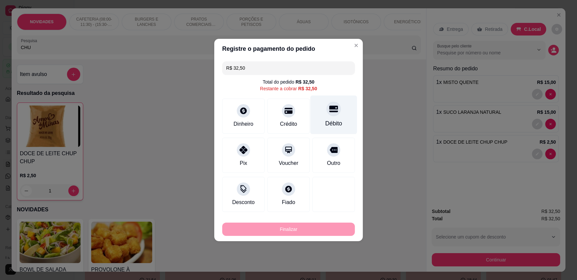
click at [329, 110] on icon at bounding box center [333, 108] width 9 height 9
type input "R$ 0,00"
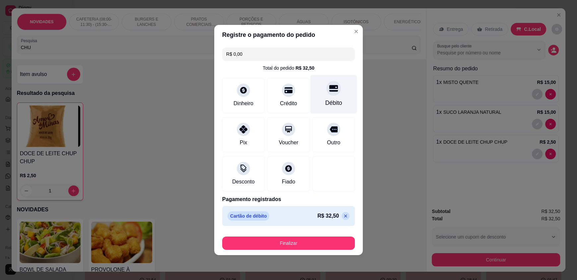
click at [328, 110] on div "Débito" at bounding box center [333, 94] width 47 height 39
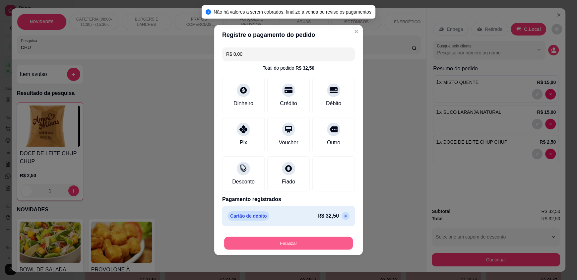
click at [271, 247] on button "Finalizar" at bounding box center [288, 243] width 129 height 13
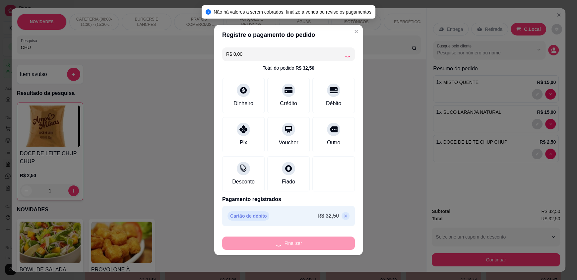
type input "0"
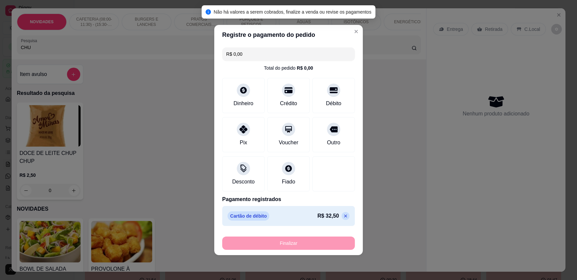
type input "-R$ 32,50"
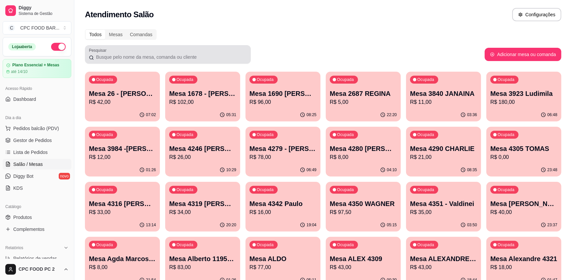
click at [193, 52] on div at bounding box center [168, 54] width 158 height 13
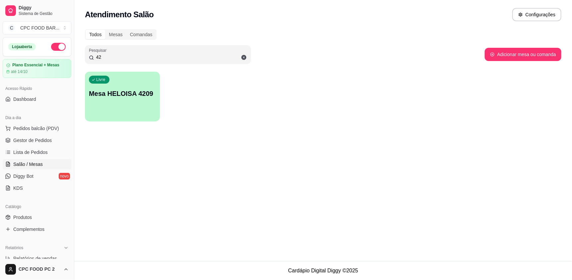
type input "4"
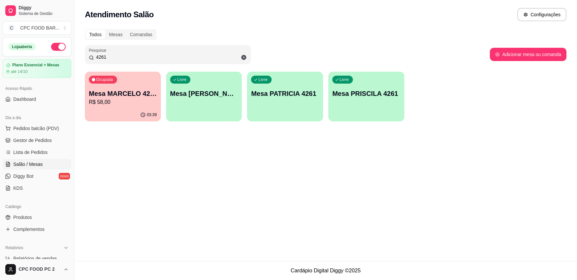
type input "4261"
click at [135, 92] on p "Mesa MARCELO 4261" at bounding box center [123, 93] width 66 height 9
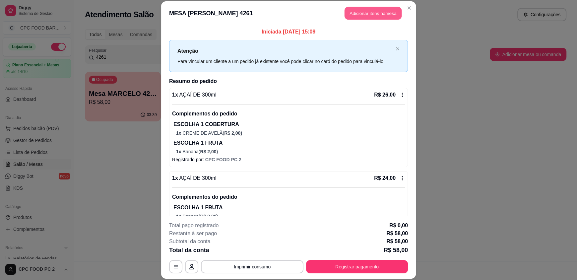
click at [362, 9] on button "Adicionar itens na mesa" at bounding box center [373, 13] width 57 height 13
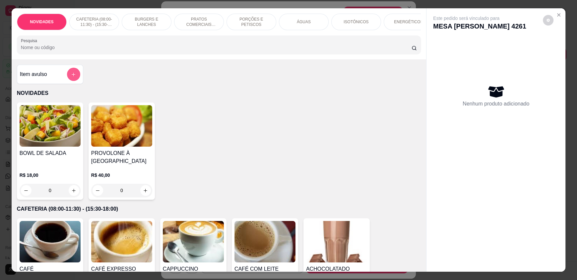
click at [67, 79] on button "add-separate-item" at bounding box center [73, 74] width 13 height 13
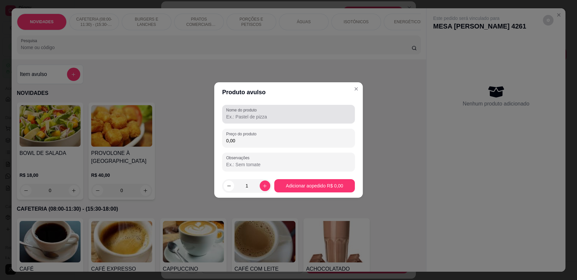
click at [230, 117] on input "Nome do produto" at bounding box center [288, 116] width 125 height 7
type input "CHÁ LEÃO"
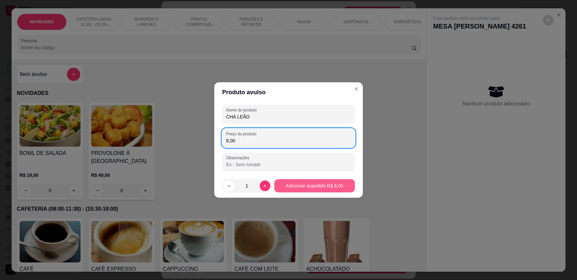
type input "8,00"
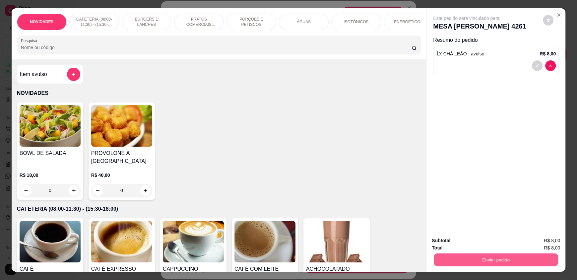
click at [488, 257] on button "Enviar pedido" at bounding box center [496, 259] width 124 height 13
click at [537, 242] on button "Enviar pedido" at bounding box center [543, 243] width 36 height 12
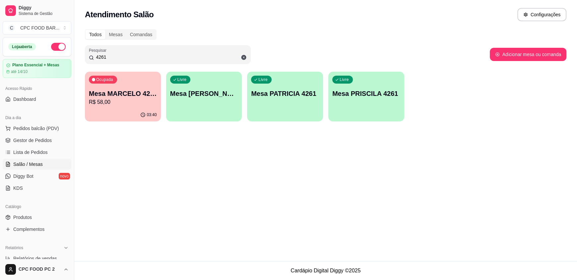
drag, startPoint x: 157, startPoint y: 57, endPoint x: 58, endPoint y: 51, distance: 99.0
click at [58, 51] on div "Diggy Sistema de Gestão C CPC FOOD BAR ... Loja aberta Plano Essencial + Mesas …" at bounding box center [288, 140] width 577 height 280
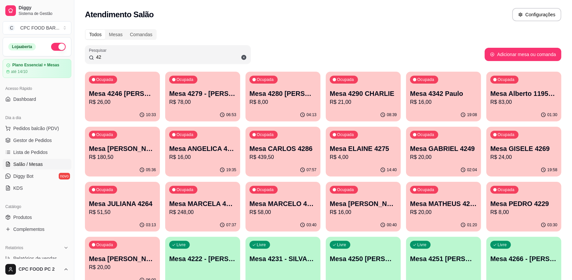
type input "4"
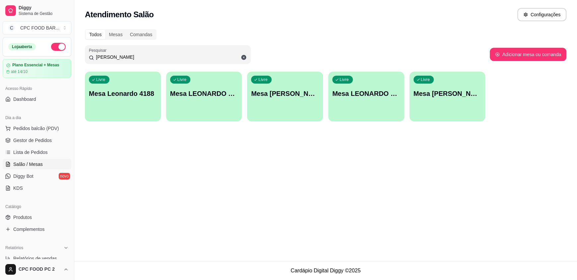
type input "[PERSON_NAME]"
click at [204, 88] on div "Livre Mesa LEONARDO 4294" at bounding box center [204, 92] width 74 height 40
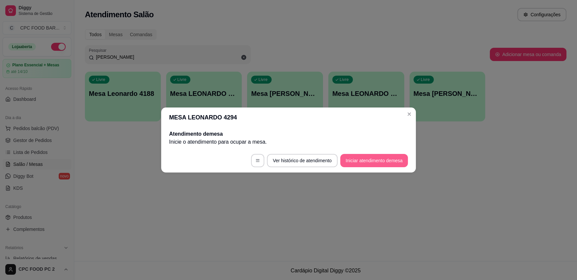
click at [370, 156] on button "Iniciar atendimento de mesa" at bounding box center [374, 160] width 68 height 13
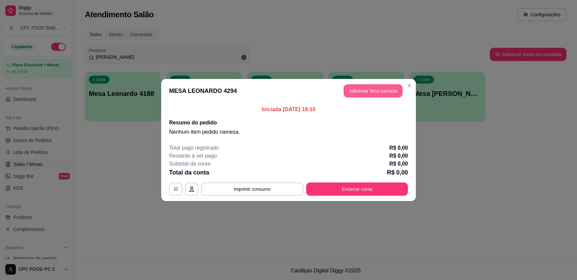
click at [365, 89] on button "Adicionar itens na mesa" at bounding box center [373, 90] width 59 height 13
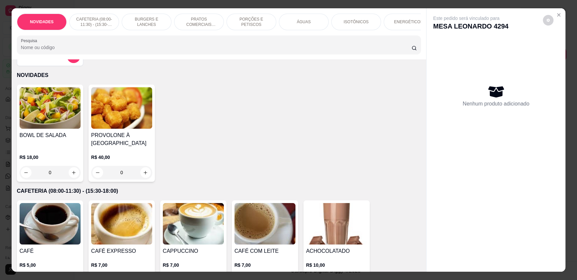
scroll to position [33, 0]
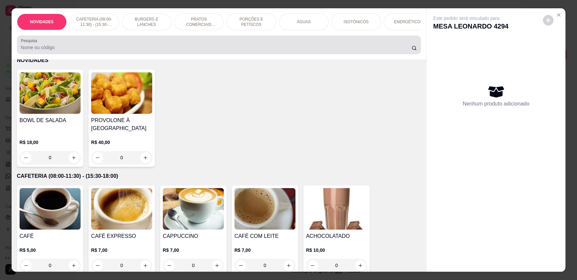
click at [184, 48] on div at bounding box center [219, 44] width 396 height 13
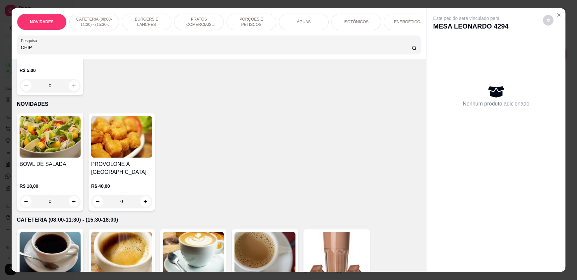
scroll to position [0, 0]
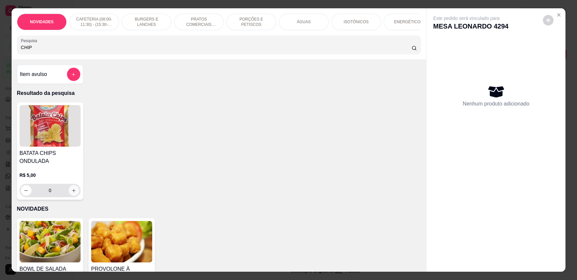
type input "CHIP"
click at [73, 193] on icon "increase-product-quantity" at bounding box center [73, 190] width 5 height 5
type input "1"
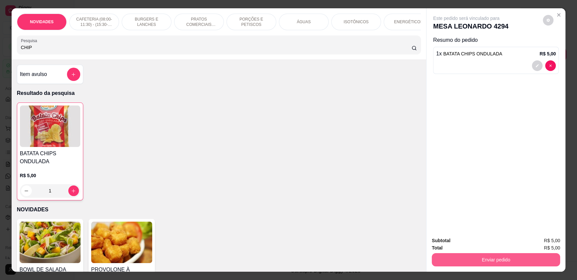
click at [455, 257] on button "Enviar pedido" at bounding box center [496, 259] width 128 height 13
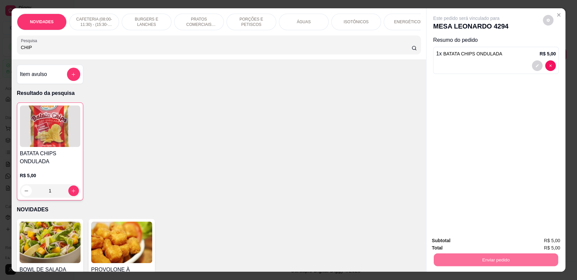
click at [540, 240] on button "Enviar pedido" at bounding box center [544, 243] width 39 height 13
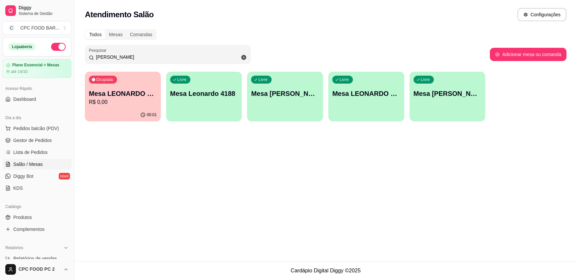
drag, startPoint x: 119, startPoint y: 57, endPoint x: 55, endPoint y: 56, distance: 63.7
click at [55, 56] on div "Diggy Sistema de Gestão C CPC FOOD BAR ... Loja aberta Plano Essencial + Mesas …" at bounding box center [288, 140] width 577 height 280
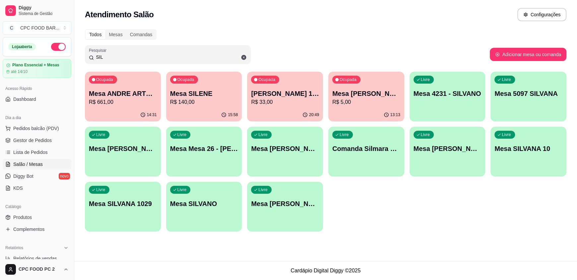
type input "SIL"
click at [206, 94] on p "Mesa SILENE" at bounding box center [204, 93] width 68 height 9
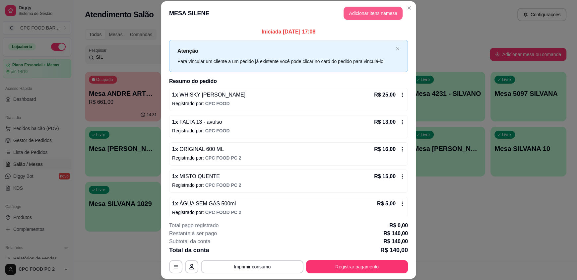
click at [349, 11] on button "Adicionar itens na mesa" at bounding box center [373, 13] width 59 height 13
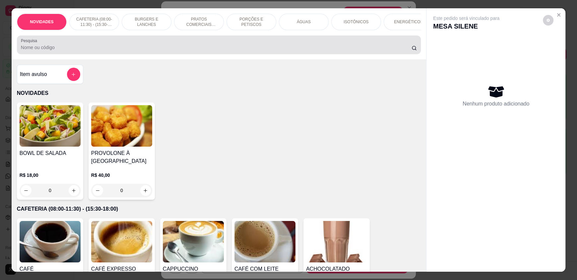
click at [246, 51] on input "Pesquisa" at bounding box center [216, 47] width 391 height 7
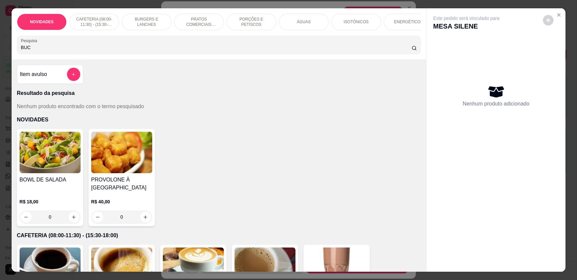
type input "BUC"
click at [71, 77] on icon "add-separate-item" at bounding box center [73, 74] width 5 height 5
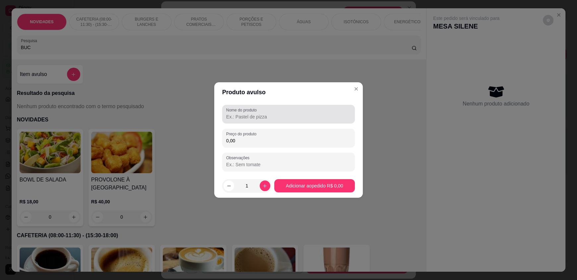
click at [276, 117] on input "Nome do produto" at bounding box center [288, 116] width 125 height 7
type input "C"
type input "BUCHANNAS"
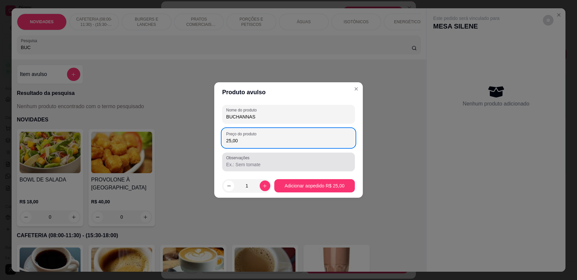
type input "25,00"
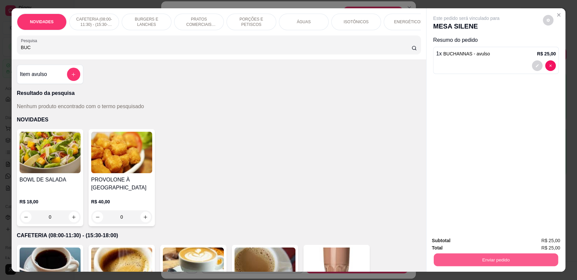
click at [494, 261] on button "Enviar pedido" at bounding box center [496, 259] width 124 height 13
click at [548, 243] on button "Enviar pedido" at bounding box center [543, 243] width 36 height 12
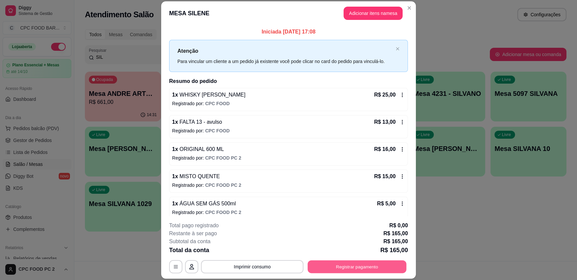
click at [354, 266] on button "Registrar pagamento" at bounding box center [357, 266] width 99 height 13
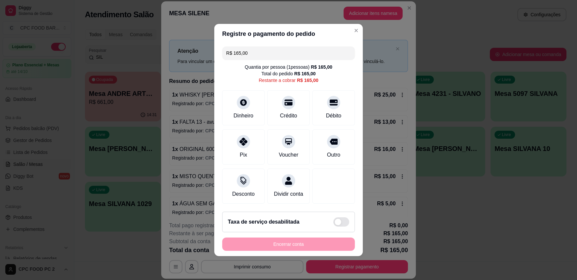
drag, startPoint x: 251, startPoint y: 52, endPoint x: 220, endPoint y: 50, distance: 31.6
click at [222, 50] on div "R$ 165,00" at bounding box center [288, 52] width 133 height 13
click at [325, 111] on div "Débito" at bounding box center [333, 115] width 17 height 9
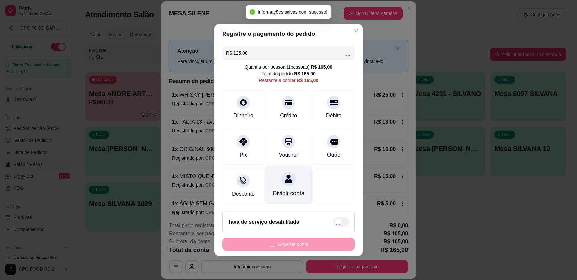
type input "R$ 40,00"
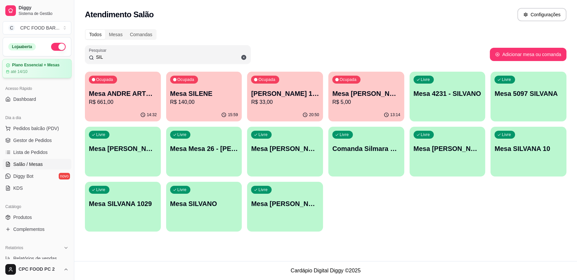
drag, startPoint x: 120, startPoint y: 56, endPoint x: 52, endPoint y: 59, distance: 68.7
click at [52, 59] on div "Diggy Sistema de Gestão C CPC FOOD BAR ... Loja aberta Plano Essencial + Mesas …" at bounding box center [288, 140] width 577 height 280
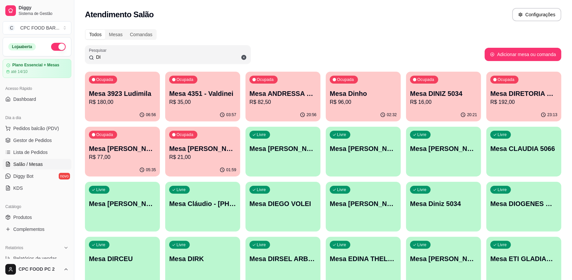
type input "D"
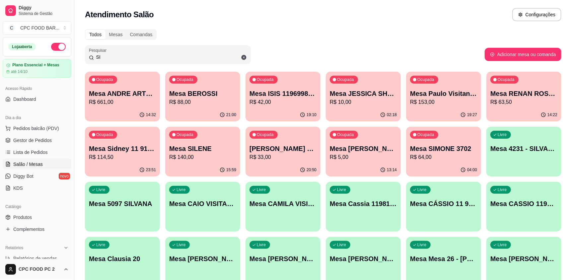
type input "SI"
click at [439, 161] on p "R$ 64,00" at bounding box center [443, 157] width 67 height 8
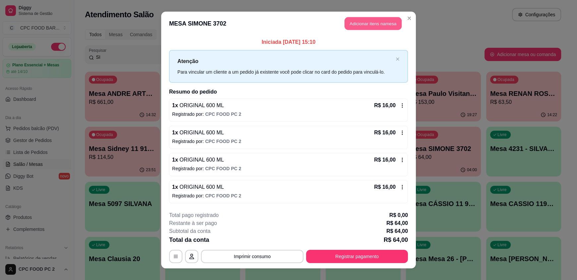
click at [371, 22] on button "Adicionar itens na mesa" at bounding box center [373, 23] width 57 height 13
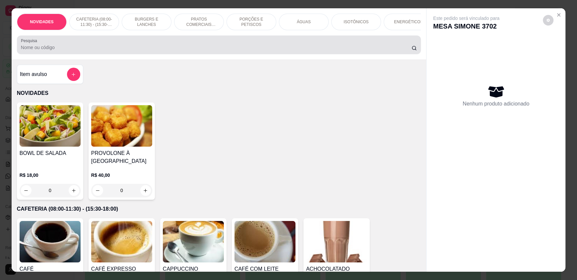
click at [210, 51] on div at bounding box center [219, 44] width 396 height 13
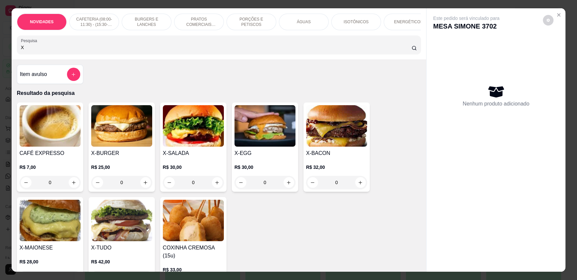
type input "X"
click at [213, 187] on div "0" at bounding box center [193, 182] width 61 height 13
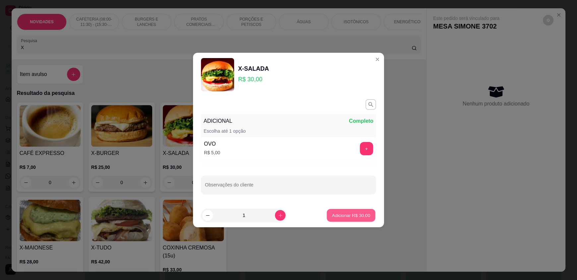
click at [333, 214] on p "Adicionar R$ 30,00" at bounding box center [351, 215] width 38 height 6
type input "1"
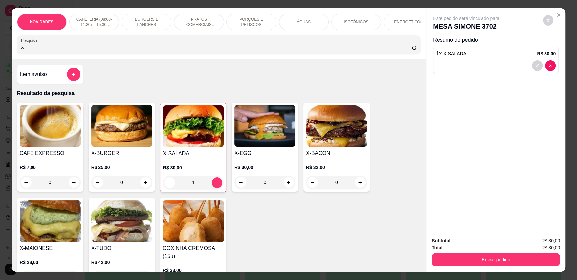
drag, startPoint x: 169, startPoint y: 50, endPoint x: 1, endPoint y: 49, distance: 167.5
click at [8, 54] on div "NOVIDADES CAFETERIA (08:00-11:30) - (15:30-18:00) BURGERS E LANCHES PRATOS COME…" at bounding box center [288, 140] width 577 height 280
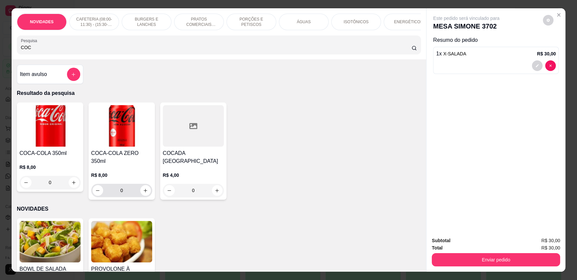
type input "COC"
click at [143, 188] on icon "increase-product-quantity" at bounding box center [145, 190] width 5 height 5
type input "1"
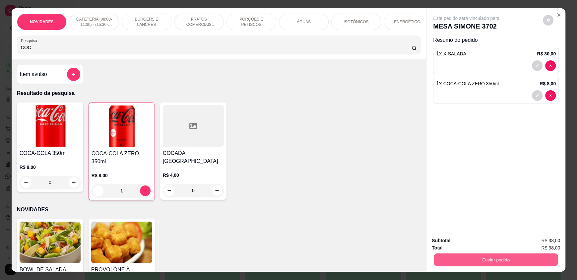
click at [482, 259] on button "Enviar pedido" at bounding box center [496, 259] width 124 height 13
click at [540, 238] on button "Enviar pedido" at bounding box center [543, 243] width 36 height 12
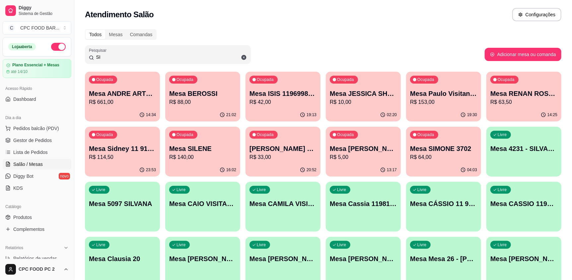
drag, startPoint x: 104, startPoint y: 55, endPoint x: 90, endPoint y: 54, distance: 13.6
click at [90, 54] on div "SI" at bounding box center [168, 54] width 158 height 13
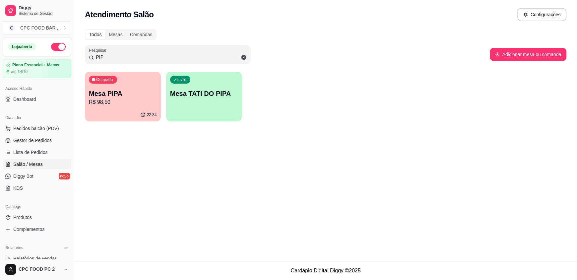
type input "PIP"
click at [122, 85] on div "Ocupada Mesa PIPA R$ 98,50" at bounding box center [123, 90] width 76 height 37
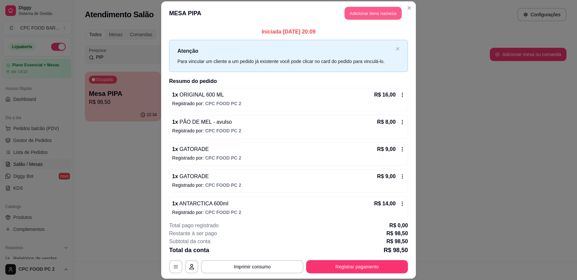
click at [363, 11] on button "Adicionar itens na mesa" at bounding box center [373, 13] width 57 height 13
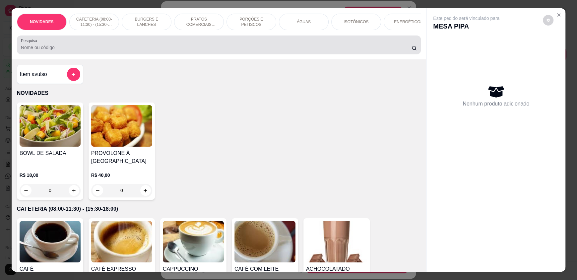
click at [265, 51] on input "Pesquisa" at bounding box center [216, 47] width 391 height 7
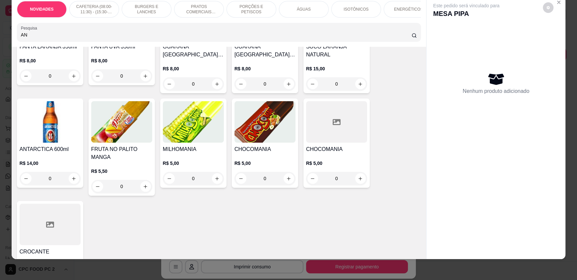
scroll to position [166, 0]
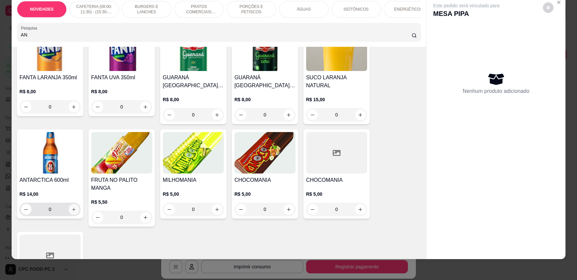
type input "AN"
click at [72, 212] on icon "increase-product-quantity" at bounding box center [74, 209] width 5 height 5
type input "1"
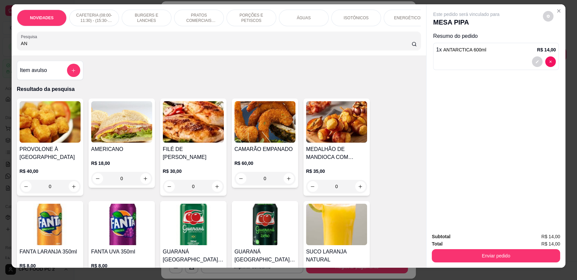
scroll to position [0, 0]
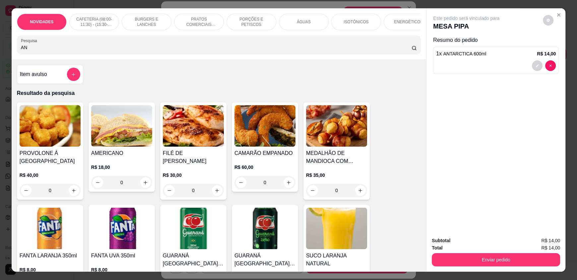
drag, startPoint x: 58, startPoint y: 50, endPoint x: 12, endPoint y: 46, distance: 45.9
click at [17, 48] on div "Pesquisa AN" at bounding box center [219, 44] width 404 height 19
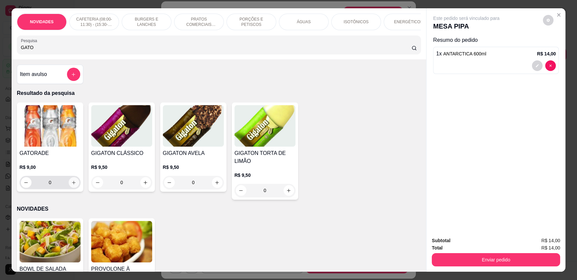
type input "GATO"
click at [72, 185] on icon "increase-product-quantity" at bounding box center [74, 182] width 5 height 5
type input "1"
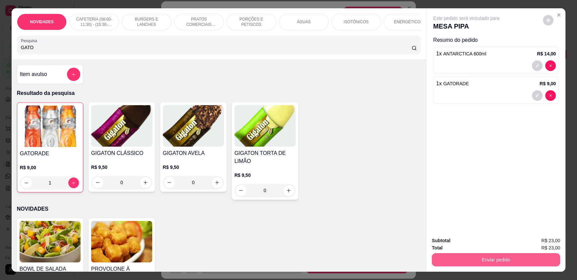
click at [462, 257] on button "Enviar pedido" at bounding box center [496, 259] width 128 height 13
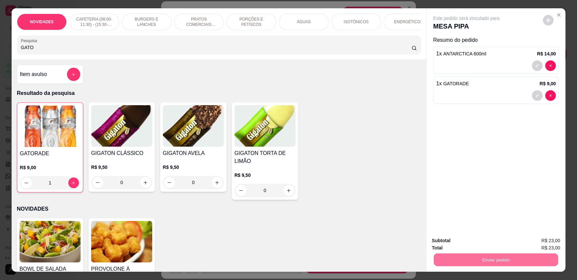
click at [536, 243] on button "Enviar pedido" at bounding box center [542, 243] width 37 height 13
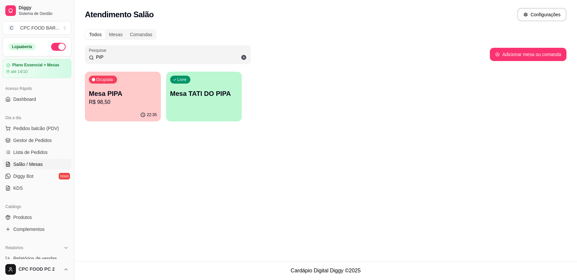
drag, startPoint x: 109, startPoint y: 58, endPoint x: 87, endPoint y: 57, distance: 22.9
click at [87, 57] on div "Pesquisar PIP" at bounding box center [168, 54] width 166 height 19
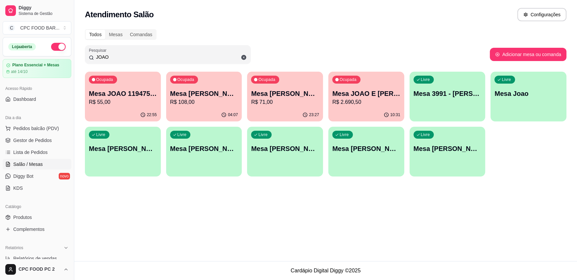
type input "JOAO"
click at [208, 100] on p "R$ 108,00" at bounding box center [204, 102] width 68 height 8
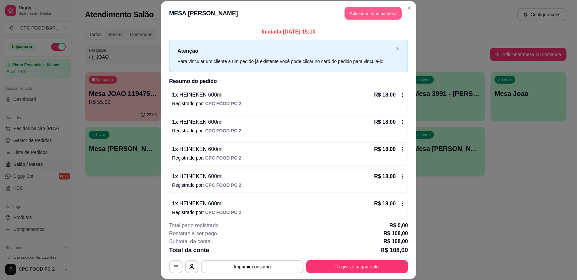
click at [380, 17] on button "Adicionar itens na mesa" at bounding box center [373, 13] width 57 height 13
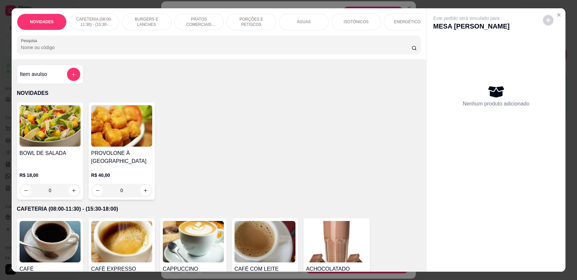
click at [249, 51] on input "Pesquisa" at bounding box center [216, 47] width 391 height 7
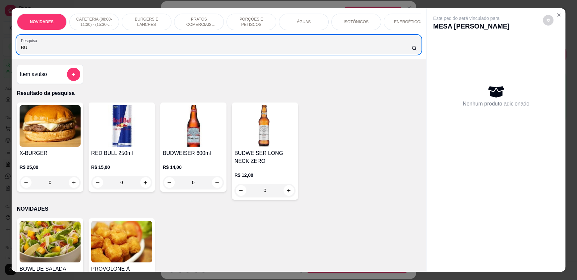
drag, startPoint x: 49, startPoint y: 48, endPoint x: 0, endPoint y: 49, distance: 49.4
click at [0, 49] on div "NOVIDADES CAFETERIA (08:00-11:30) - (15:30-18:00) BURGERS E LANCHES PRATOS COME…" at bounding box center [288, 140] width 577 height 280
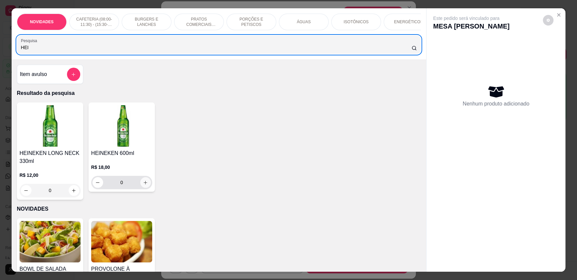
type input "HEI"
click at [145, 185] on icon "increase-product-quantity" at bounding box center [145, 182] width 5 height 5
type input "1"
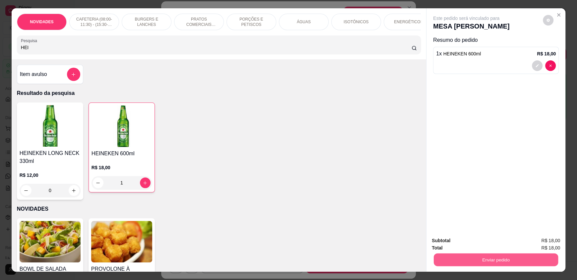
click at [467, 265] on button "Enviar pedido" at bounding box center [496, 259] width 124 height 13
click at [548, 243] on button "Enviar pedido" at bounding box center [542, 243] width 37 height 13
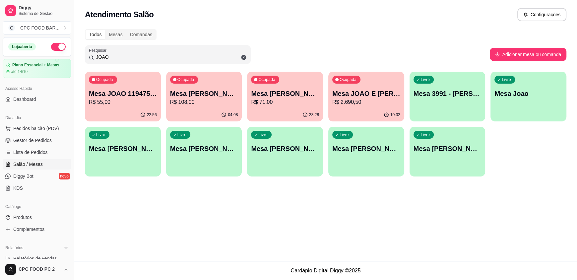
drag, startPoint x: 135, startPoint y: 55, endPoint x: 56, endPoint y: 56, distance: 78.3
click at [56, 56] on div "Diggy Sistema de Gestão C CPC FOOD BAR ... Loja aberta Plano Essencial + Mesas …" at bounding box center [288, 140] width 577 height 280
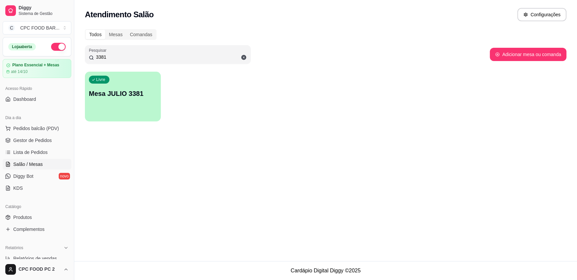
type input "3381"
click at [129, 103] on div "Livre Mesa JULIO 3381" at bounding box center [123, 93] width 76 height 42
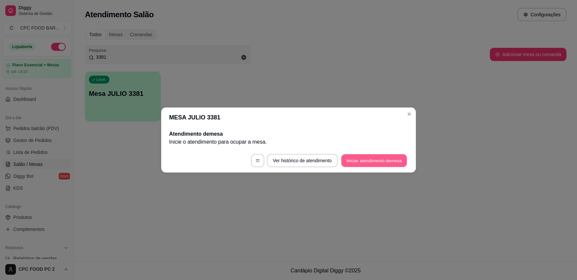
click at [371, 162] on button "Iniciar atendimento de mesa" at bounding box center [374, 160] width 66 height 13
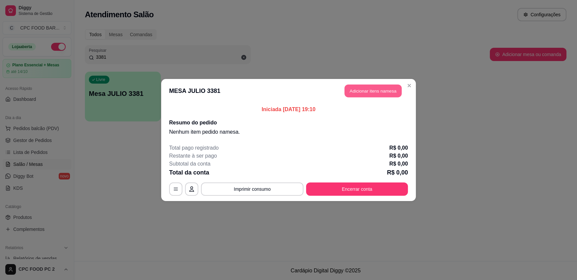
click at [370, 89] on button "Adicionar itens na mesa" at bounding box center [373, 91] width 57 height 13
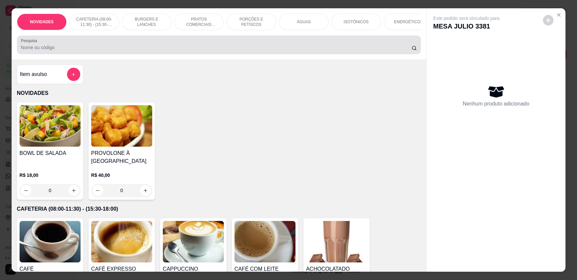
click at [236, 51] on input "Pesquisa" at bounding box center [216, 47] width 391 height 7
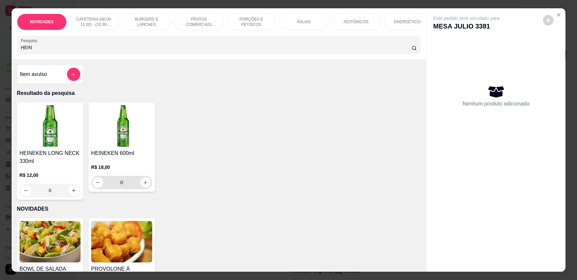
type input "HEIN"
click at [143, 185] on icon "increase-product-quantity" at bounding box center [145, 182] width 5 height 5
type input "1"
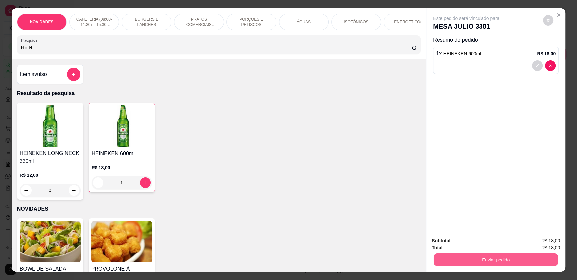
click at [455, 260] on button "Enviar pedido" at bounding box center [496, 259] width 124 height 13
click at [553, 244] on button "Enviar pedido" at bounding box center [542, 243] width 37 height 13
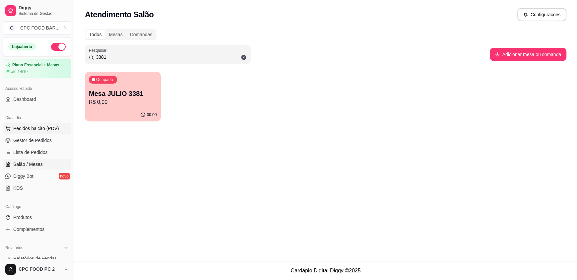
click at [21, 129] on span "Pedidos balcão (PDV)" at bounding box center [36, 128] width 46 height 7
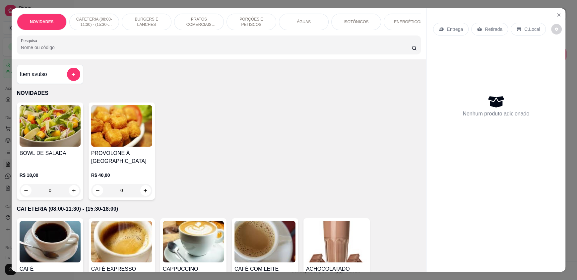
click at [114, 51] on input "Pesquisa" at bounding box center [216, 47] width 391 height 7
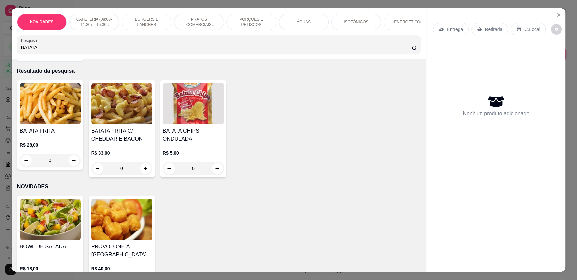
scroll to position [33, 0]
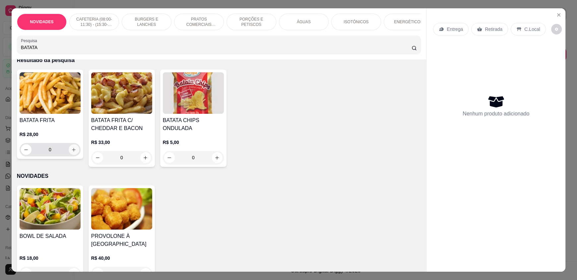
type input "BATATA"
click at [72, 152] on icon "increase-product-quantity" at bounding box center [74, 150] width 4 height 4
type input "1"
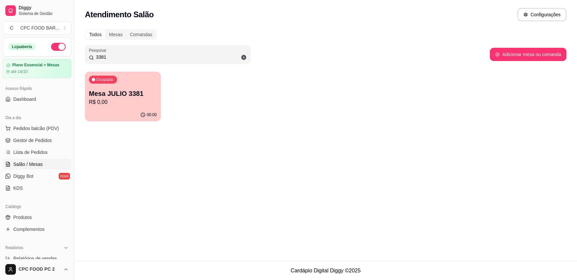
drag, startPoint x: 108, startPoint y: 57, endPoint x: 78, endPoint y: 56, distance: 30.2
click at [78, 56] on div "Todos Mesas Comandas Pesquisar 3381 Adicionar mesa ou comanda Ocupada Mesa JULI…" at bounding box center [325, 77] width 503 height 104
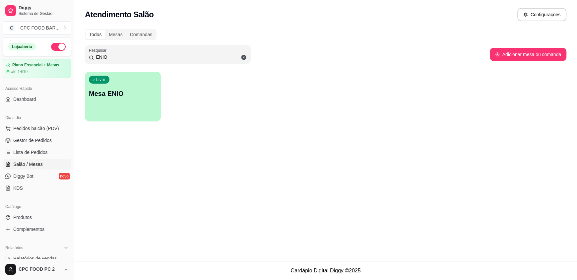
type input "ENIO"
click at [120, 88] on div "Livre Mesa ENIO" at bounding box center [123, 93] width 76 height 42
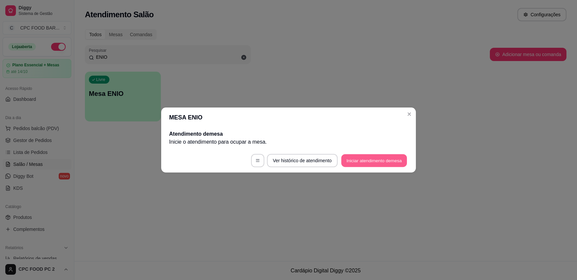
click at [364, 163] on button "Iniciar atendimento de mesa" at bounding box center [374, 160] width 66 height 13
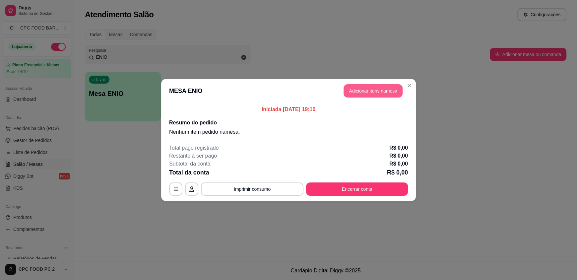
click at [372, 94] on button "Adicionar itens na mesa" at bounding box center [373, 90] width 59 height 13
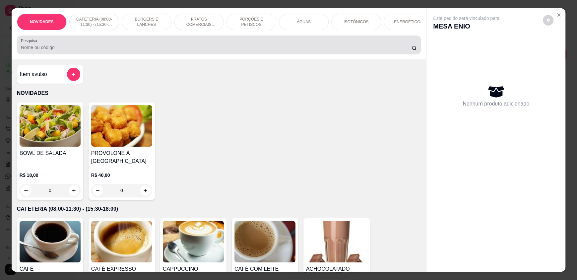
click at [251, 51] on input "Pesquisa" at bounding box center [216, 47] width 391 height 7
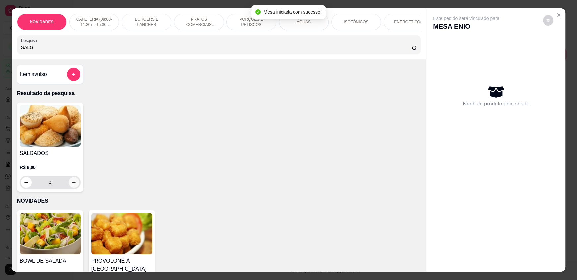
type input "SALG"
click at [69, 188] on button "increase-product-quantity" at bounding box center [74, 182] width 11 height 11
type input "1"
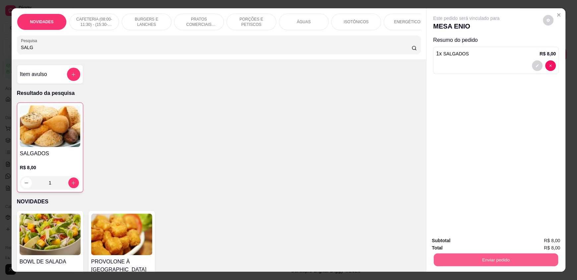
click at [473, 261] on button "Enviar pedido" at bounding box center [496, 259] width 124 height 13
click at [549, 241] on button "Enviar pedido" at bounding box center [543, 243] width 36 height 12
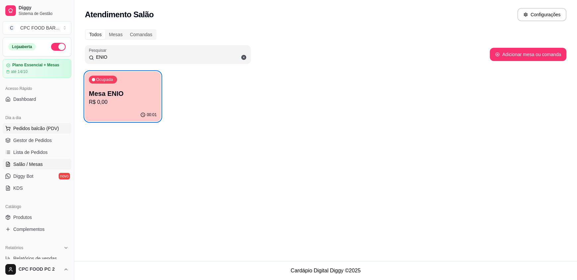
click at [37, 131] on span "Pedidos balcão (PDV)" at bounding box center [36, 128] width 46 height 7
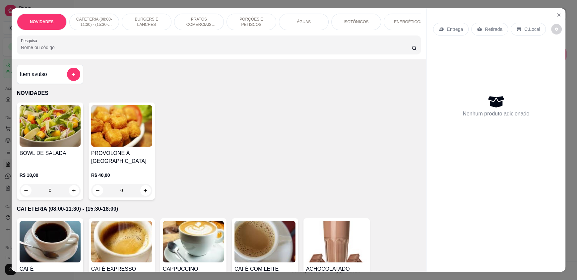
click at [117, 51] on input "Pesquisa" at bounding box center [216, 47] width 391 height 7
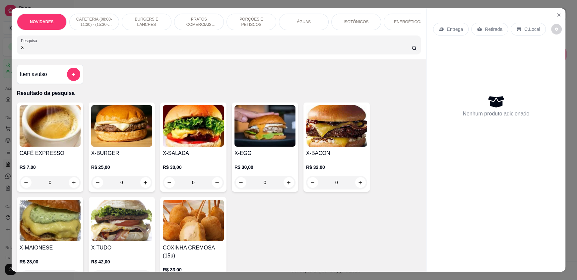
type input "X"
click at [143, 187] on div "0" at bounding box center [121, 182] width 61 height 13
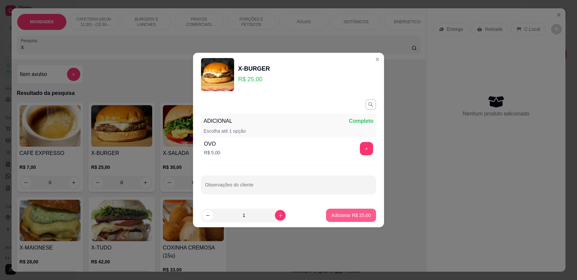
click at [354, 217] on p "Adicionar R$ 25,00" at bounding box center [350, 215] width 39 height 7
type input "1"
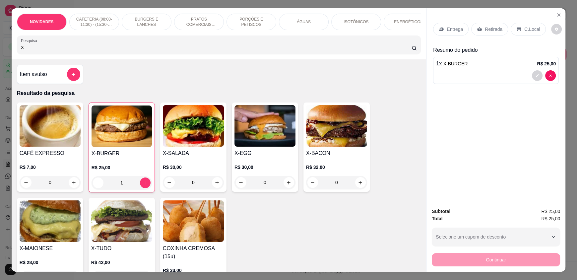
drag, startPoint x: 97, startPoint y: 53, endPoint x: 0, endPoint y: 54, distance: 97.2
click at [0, 54] on div "NOVIDADES CAFETERIA (08:00-11:30) - (15:30-18:00) BURGERS E LANCHES PRATOS COME…" at bounding box center [288, 140] width 577 height 280
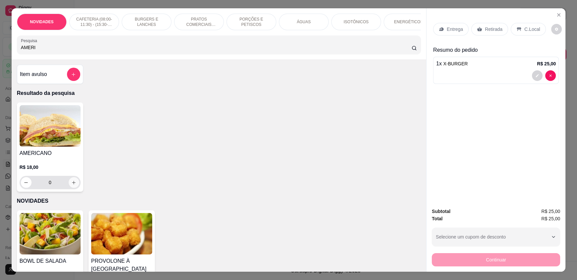
type input "AMERI"
click at [72, 184] on icon "increase-product-quantity" at bounding box center [74, 183] width 4 height 4
type input "1"
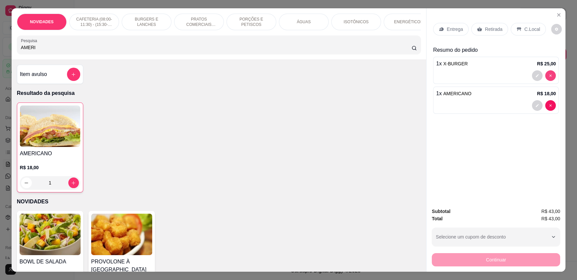
type input "0"
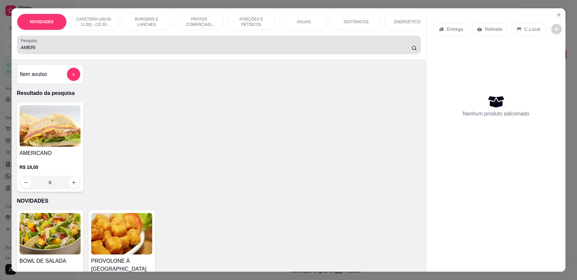
click at [209, 51] on input "AMERI" at bounding box center [216, 47] width 391 height 7
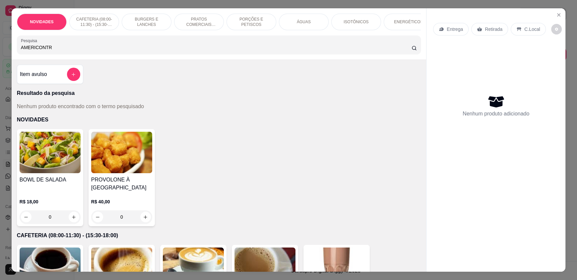
drag, startPoint x: 103, startPoint y: 52, endPoint x: 0, endPoint y: 47, distance: 102.9
click at [0, 47] on div "NOVIDADES CAFETERIA (08:00-11:30) - (15:30-18:00) BURGERS E LANCHES PRATOS COME…" at bounding box center [288, 140] width 577 height 280
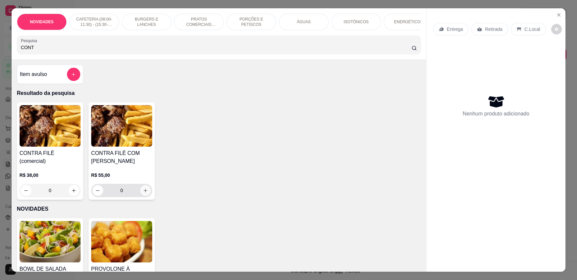
type input "CONT"
click at [144, 193] on icon "increase-product-quantity" at bounding box center [145, 190] width 5 height 5
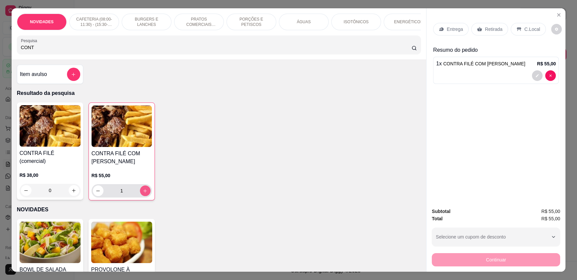
type input "1"
drag, startPoint x: 42, startPoint y: 52, endPoint x: 0, endPoint y: 42, distance: 43.4
click at [0, 46] on div "NOVIDADES CAFETERIA (08:00-11:30) - (15:30-18:00) BURGERS E LANCHES PRATOS COME…" at bounding box center [288, 140] width 577 height 280
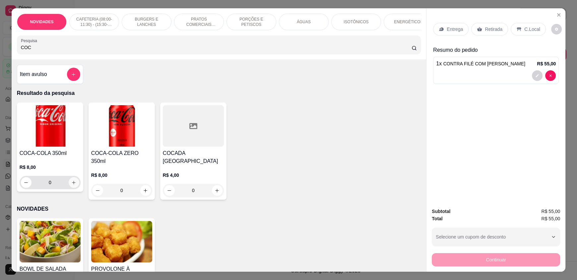
type input "COC"
click at [72, 184] on icon "increase-product-quantity" at bounding box center [73, 182] width 3 height 3
type input "1"
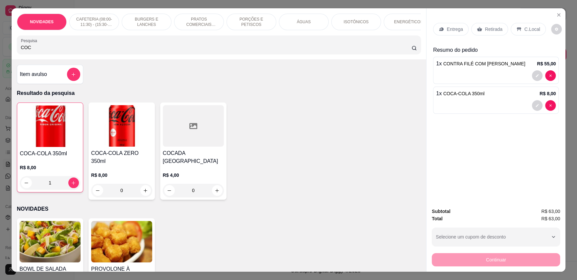
drag, startPoint x: 46, startPoint y: 51, endPoint x: 0, endPoint y: 50, distance: 45.8
click at [0, 50] on div "NOVIDADES CAFETERIA (08:00-11:30) - (15:30-18:00) BURGERS E LANCHES PRATOS COME…" at bounding box center [288, 140] width 577 height 280
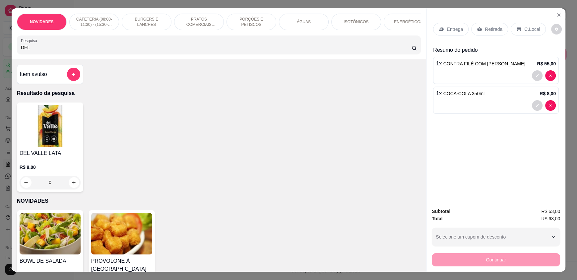
type input "DEL"
click at [70, 187] on div "0" at bounding box center [50, 182] width 61 height 13
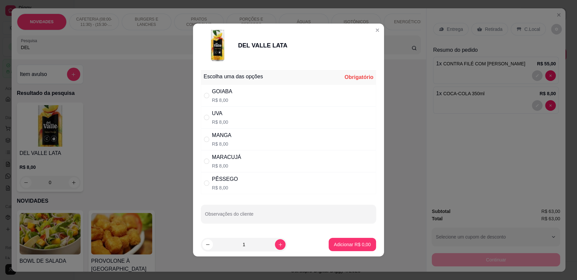
click at [244, 159] on div "MARACUJÁ R$ 8,00" at bounding box center [288, 161] width 175 height 22
radio input "true"
click at [370, 242] on button "Adicionar R$ 8,00" at bounding box center [352, 244] width 46 height 13
type input "1"
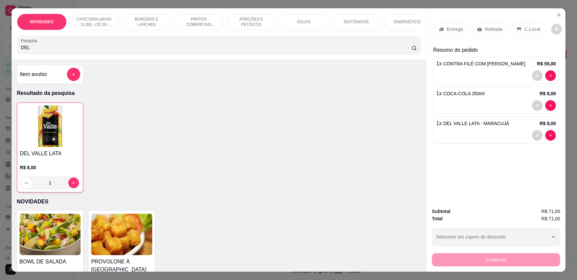
click at [530, 29] on p "C.Local" at bounding box center [532, 29] width 16 height 7
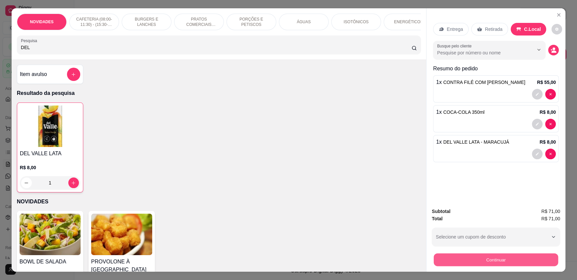
click at [482, 260] on button "Continuar" at bounding box center [496, 259] width 124 height 13
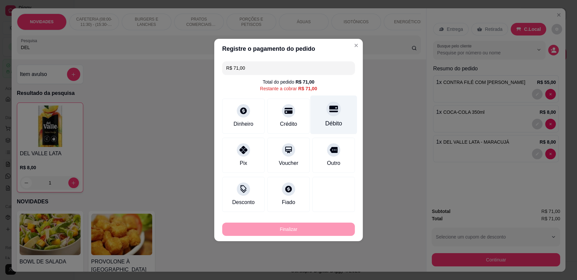
click at [322, 116] on div "Débito" at bounding box center [333, 115] width 47 height 39
type input "R$ 0,00"
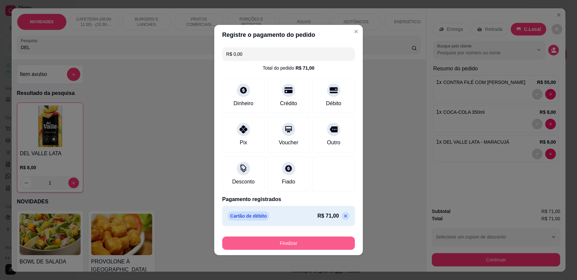
click at [300, 239] on button "Finalizar" at bounding box center [288, 243] width 133 height 13
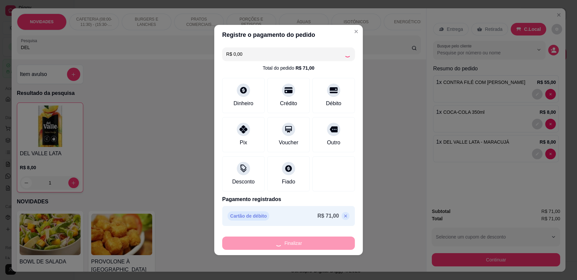
type input "0"
type input "-R$ 71,00"
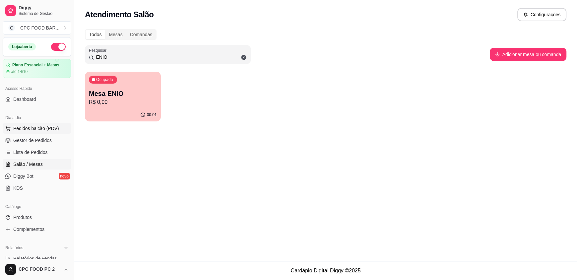
click at [33, 129] on span "Pedidos balcão (PDV)" at bounding box center [36, 128] width 46 height 7
drag, startPoint x: 111, startPoint y: 54, endPoint x: 82, endPoint y: 52, distance: 29.6
click at [82, 52] on div "Todos Mesas Comandas Pesquisar ENIO Adicionar mesa ou comanda Ocupada Mesa ENIO…" at bounding box center [325, 77] width 503 height 104
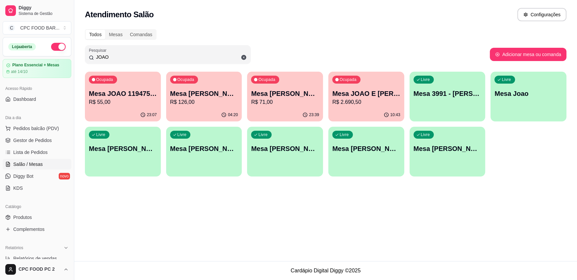
type input "JOAO"
click at [205, 102] on p "R$ 126,00" at bounding box center [204, 102] width 68 height 8
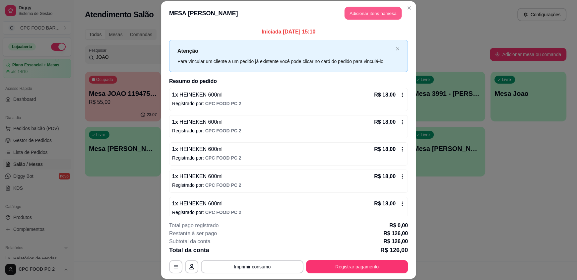
click at [363, 14] on button "Adicionar itens na mesa" at bounding box center [373, 13] width 57 height 13
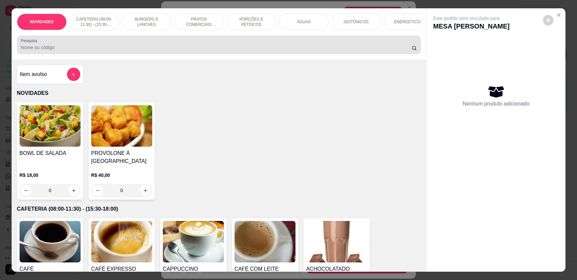
click at [179, 51] on div at bounding box center [219, 44] width 396 height 13
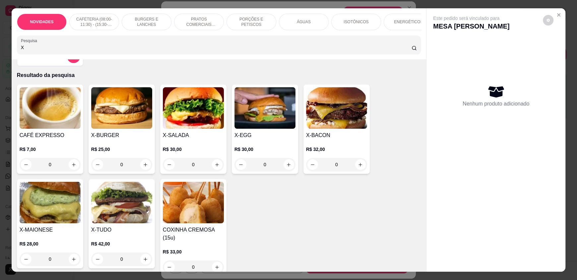
scroll to position [33, 0]
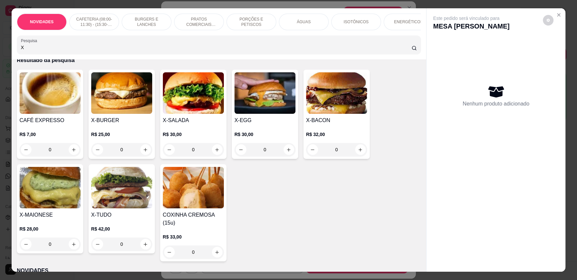
type input "X"
click at [217, 153] on div "0" at bounding box center [193, 149] width 61 height 13
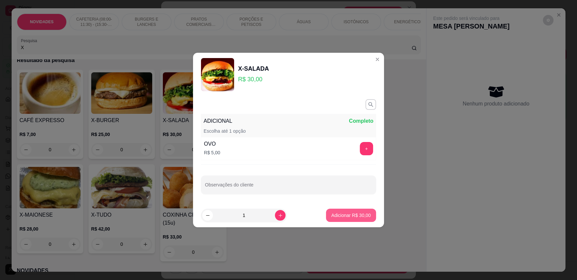
click at [335, 211] on button "Adicionar R$ 30,00" at bounding box center [351, 215] width 50 height 13
type input "1"
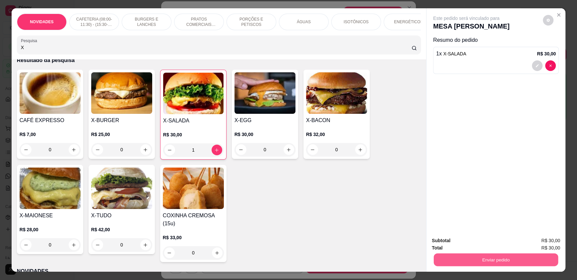
click at [482, 257] on button "Enviar pedido" at bounding box center [496, 259] width 124 height 13
click at [534, 243] on button "Enviar pedido" at bounding box center [543, 243] width 36 height 12
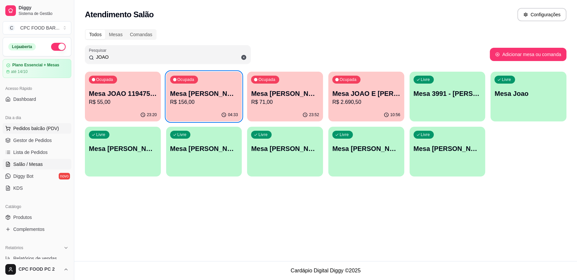
click at [32, 125] on span "Pedidos balcão (PDV)" at bounding box center [36, 128] width 46 height 7
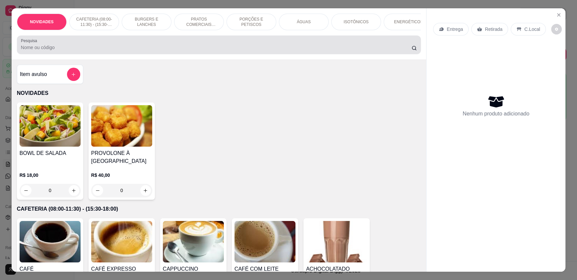
click at [110, 54] on div "Pesquisa" at bounding box center [219, 44] width 404 height 19
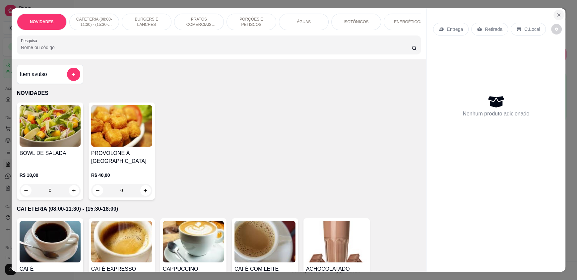
click at [556, 13] on icon "Close" at bounding box center [558, 14] width 5 height 5
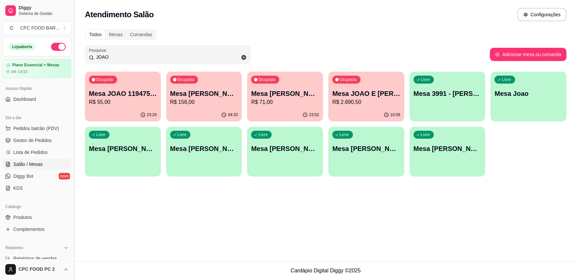
drag, startPoint x: 121, startPoint y: 58, endPoint x: 74, endPoint y: 55, distance: 47.5
click at [74, 55] on div "Diggy Sistema de Gestão C CPC FOOD BAR ... Loja aberta Plano Essencial + Mesas …" at bounding box center [288, 140] width 577 height 280
type input "W"
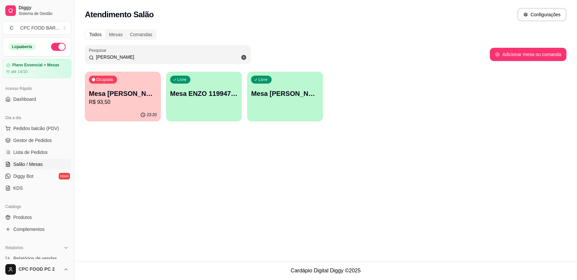
type input "[PERSON_NAME]"
click at [127, 95] on p "Mesa [PERSON_NAME] 4174" at bounding box center [123, 93] width 68 height 9
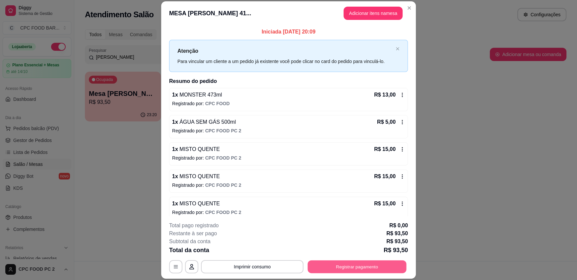
click at [363, 264] on button "Registrar pagamento" at bounding box center [357, 266] width 99 height 13
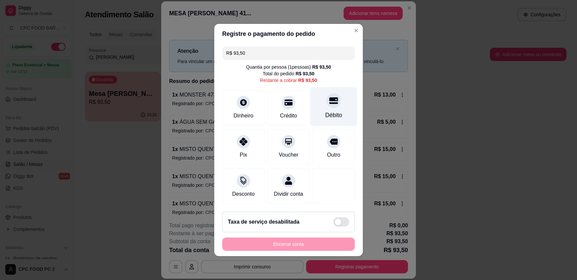
click at [325, 111] on div "Débito" at bounding box center [333, 115] width 17 height 9
type input "R$ 0,00"
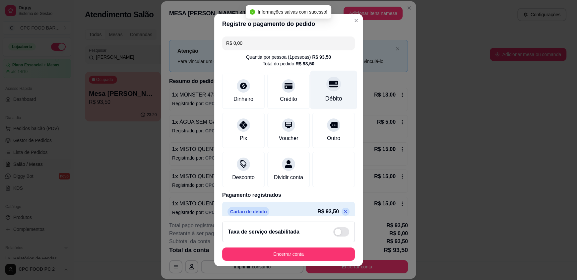
click at [315, 89] on div "Débito" at bounding box center [333, 90] width 47 height 39
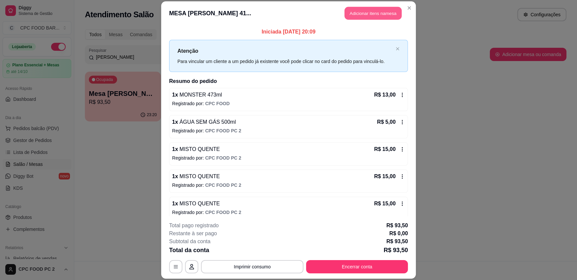
click at [359, 8] on button "Adicionar itens na mesa" at bounding box center [373, 13] width 57 height 13
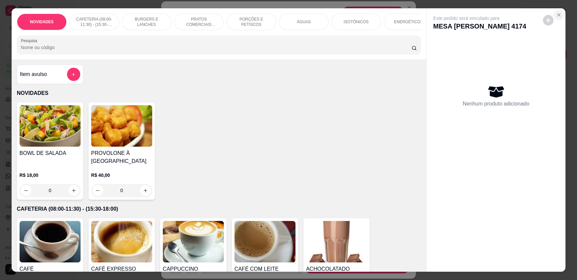
click at [556, 13] on icon "Close" at bounding box center [558, 14] width 5 height 5
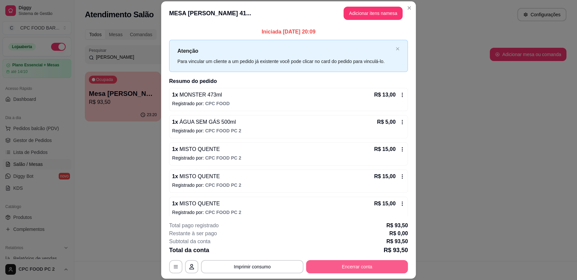
click at [365, 264] on button "Encerrar conta" at bounding box center [357, 266] width 102 height 13
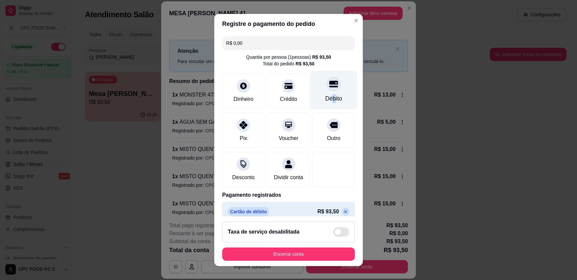
click at [325, 102] on div "Débito" at bounding box center [333, 98] width 17 height 9
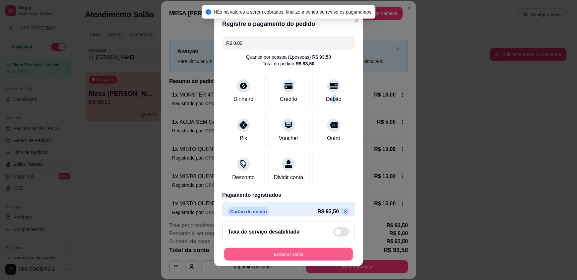
click at [264, 250] on button "Encerrar conta" at bounding box center [288, 253] width 129 height 13
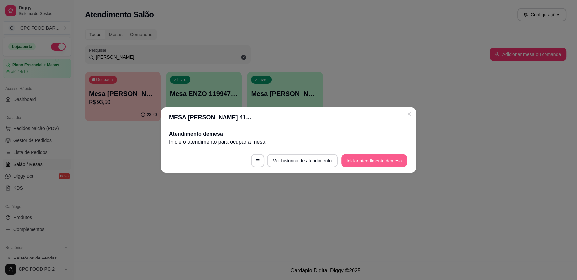
click at [364, 159] on button "Iniciar atendimento de mesa" at bounding box center [374, 160] width 66 height 13
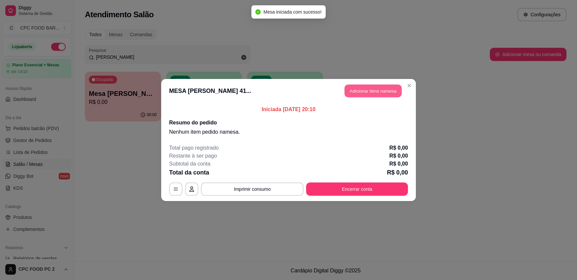
click at [362, 86] on button "Adicionar itens na mesa" at bounding box center [373, 91] width 57 height 13
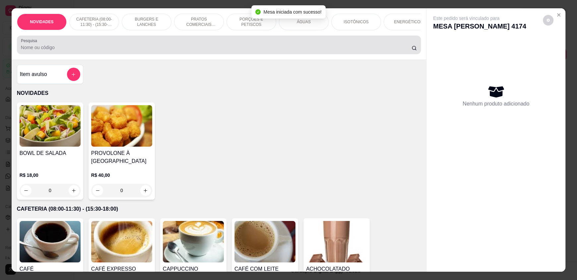
click at [249, 54] on div "Pesquisa" at bounding box center [219, 44] width 404 height 19
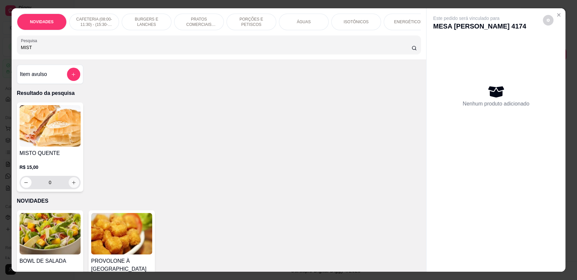
type input "MIST"
click at [72, 185] on icon "increase-product-quantity" at bounding box center [74, 182] width 5 height 5
type input "1"
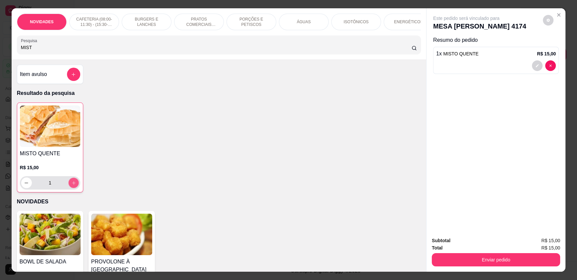
click at [72, 185] on icon "increase-product-quantity" at bounding box center [73, 182] width 5 height 5
type input "2"
click at [22, 188] on button "decrease-product-quantity" at bounding box center [26, 182] width 11 height 11
type input "1"
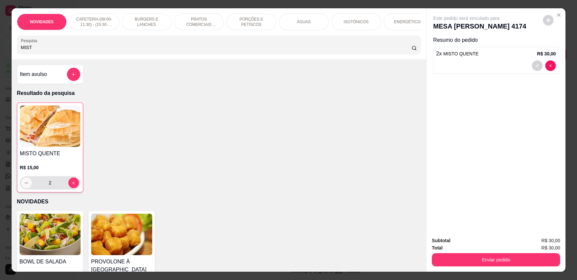
type input "1"
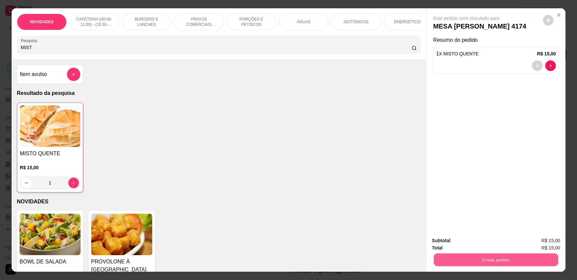
click at [455, 262] on button "Enviar pedido" at bounding box center [496, 259] width 124 height 13
click at [533, 244] on button "Enviar pedido" at bounding box center [543, 243] width 36 height 12
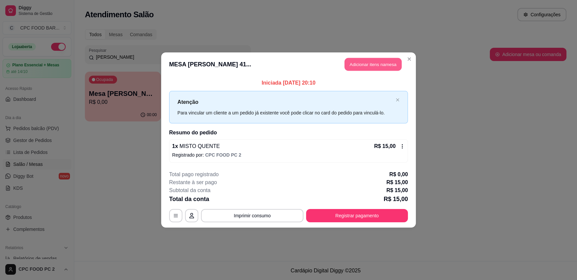
click at [359, 64] on button "Adicionar itens na mesa" at bounding box center [373, 64] width 57 height 13
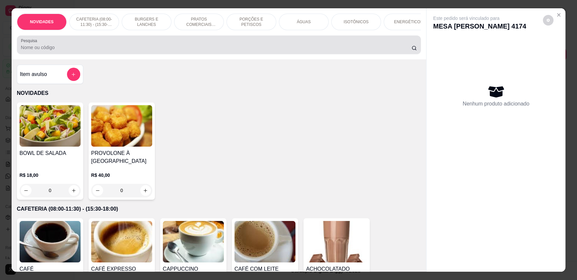
click at [79, 48] on div at bounding box center [219, 44] width 396 height 13
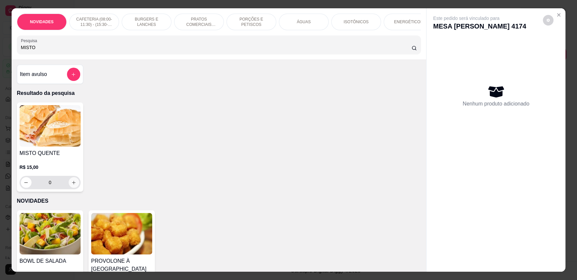
type input "MISTO"
click at [71, 185] on icon "increase-product-quantity" at bounding box center [73, 182] width 5 height 5
type input "1"
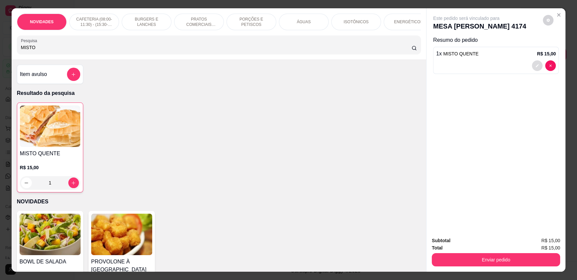
click at [535, 65] on icon "decrease-product-quantity" at bounding box center [537, 66] width 4 height 4
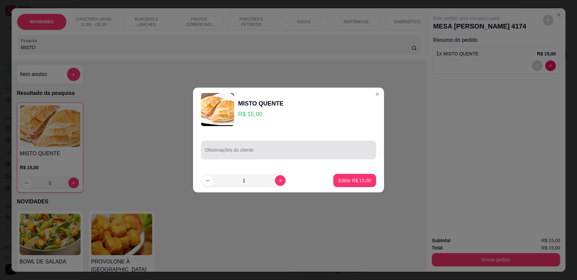
click at [295, 152] on input "Observações do cliente" at bounding box center [288, 152] width 167 height 7
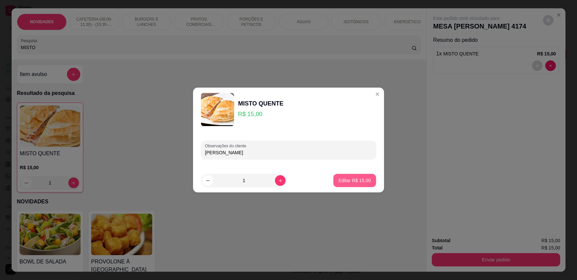
type input "[PERSON_NAME]"
click at [362, 186] on button "Editar R$ 15,00" at bounding box center [354, 180] width 43 height 13
type input "0"
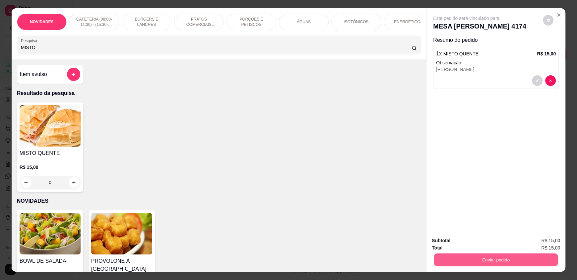
click at [474, 265] on button "Enviar pedido" at bounding box center [496, 259] width 124 height 13
click at [537, 239] on button "Enviar pedido" at bounding box center [543, 243] width 36 height 12
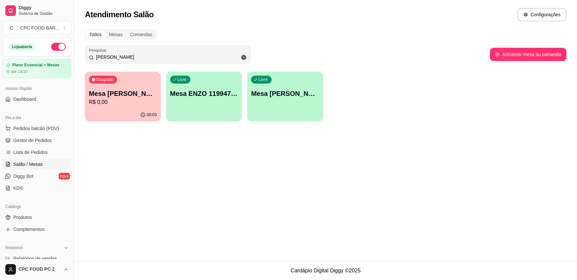
drag, startPoint x: 120, startPoint y: 55, endPoint x: 68, endPoint y: 54, distance: 52.4
click at [68, 54] on div "Diggy Sistema de Gestão C CPC FOOD BAR ... Loja aberta Plano Essencial + Mesas …" at bounding box center [288, 140] width 577 height 280
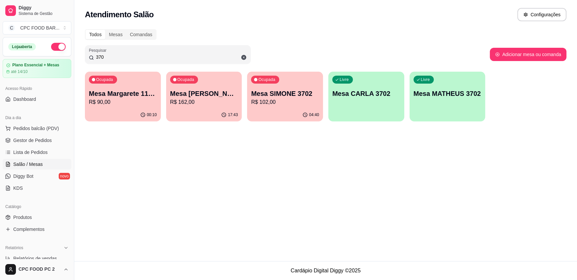
type input "370"
click at [283, 100] on p "R$ 102,00" at bounding box center [285, 102] width 66 height 8
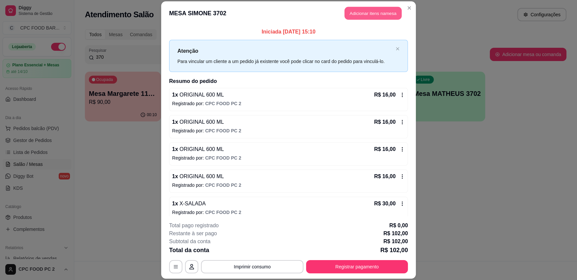
click at [365, 13] on button "Adicionar itens na mesa" at bounding box center [373, 13] width 57 height 13
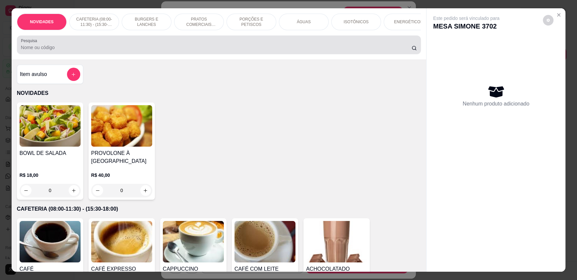
click at [258, 49] on input "Pesquisa" at bounding box center [216, 47] width 391 height 7
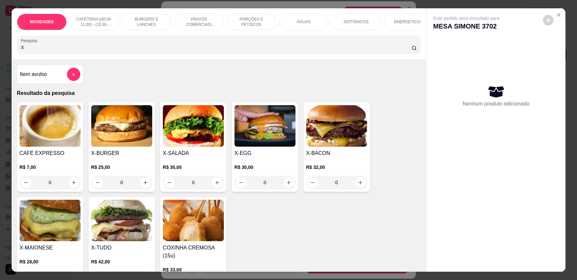
type input "X"
click at [212, 186] on div "0" at bounding box center [193, 182] width 61 height 13
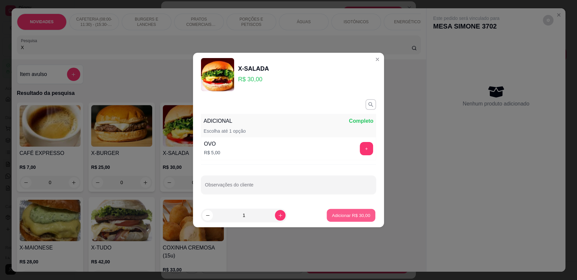
click at [369, 214] on button "Adicionar R$ 30,00" at bounding box center [351, 215] width 49 height 13
type input "1"
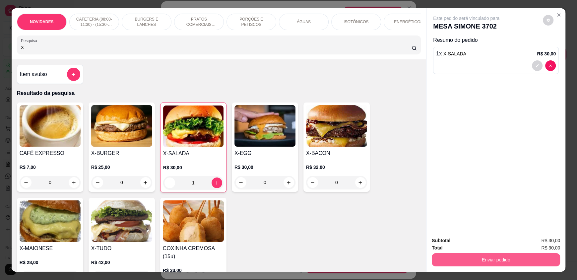
click at [486, 259] on button "Enviar pedido" at bounding box center [496, 259] width 128 height 13
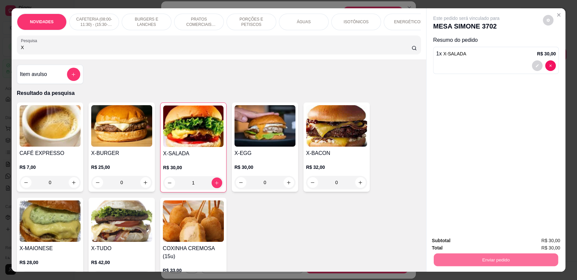
click at [536, 241] on button "Enviar pedido" at bounding box center [543, 243] width 36 height 12
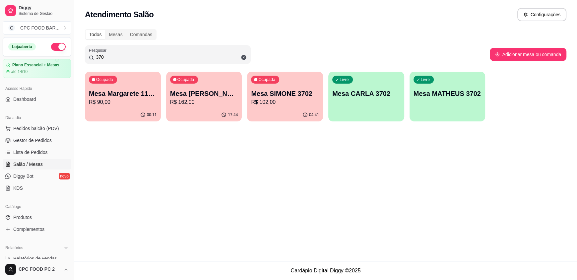
drag, startPoint x: 115, startPoint y: 60, endPoint x: 31, endPoint y: 57, distance: 84.7
click at [31, 57] on div "Diggy Sistema de Gestão C CPC FOOD BAR ... Loja aberta Plano Essencial + Mesas …" at bounding box center [288, 140] width 577 height 280
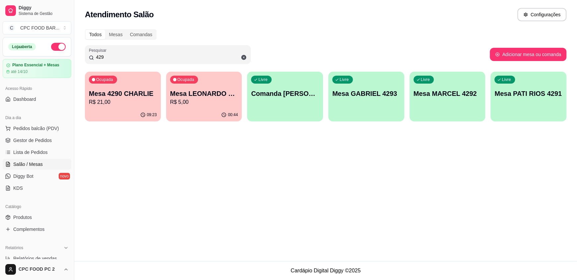
type input "429"
click at [218, 99] on p "R$ 5,00" at bounding box center [204, 102] width 68 height 8
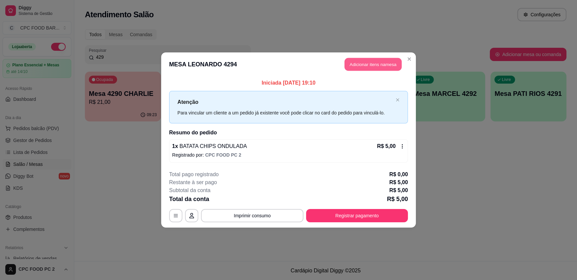
click at [366, 64] on button "Adicionar itens na mesa" at bounding box center [373, 64] width 57 height 13
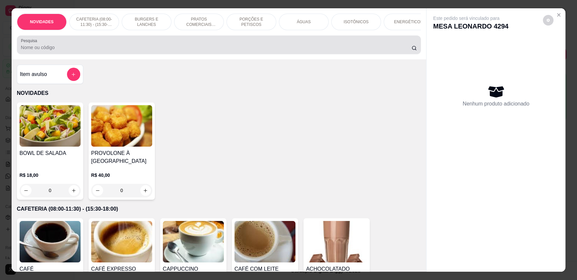
click at [283, 51] on div at bounding box center [219, 44] width 396 height 13
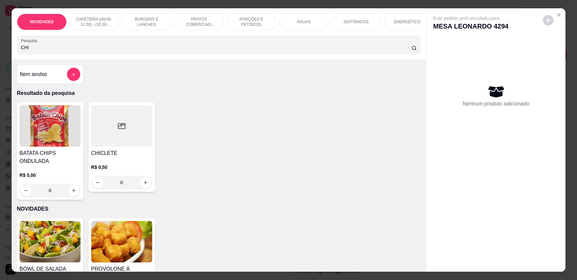
type input "CHI"
click at [72, 193] on icon "increase-product-quantity" at bounding box center [74, 190] width 5 height 5
type input "1"
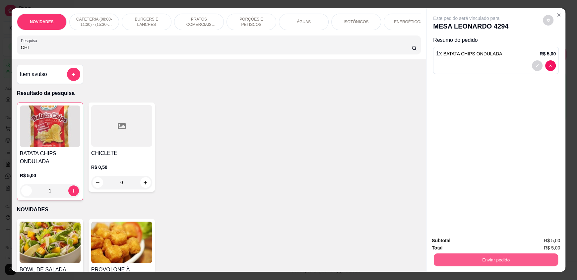
click at [497, 259] on button "Enviar pedido" at bounding box center [496, 259] width 124 height 13
click at [550, 242] on button "Enviar pedido" at bounding box center [542, 243] width 37 height 13
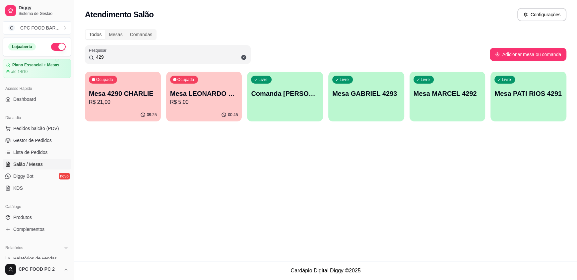
drag, startPoint x: 177, startPoint y: 53, endPoint x: 43, endPoint y: 53, distance: 133.4
click at [43, 53] on div "Diggy Sistema de Gestão C CPC FOOD BAR ... Loja aberta Plano Essencial + Mesas …" at bounding box center [288, 140] width 577 height 280
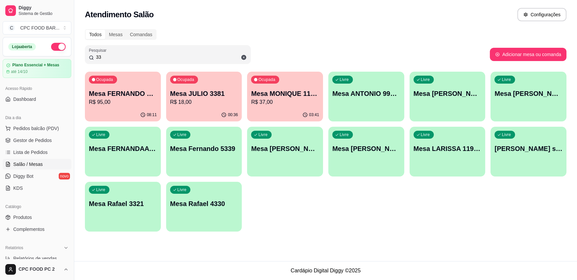
type input "33"
click at [193, 98] on div "Mesa JULIO 3381 R$ 18,00" at bounding box center [204, 97] width 68 height 17
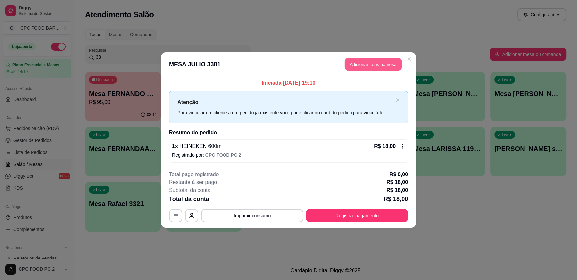
click at [359, 65] on button "Adicionar itens na mesa" at bounding box center [373, 64] width 57 height 13
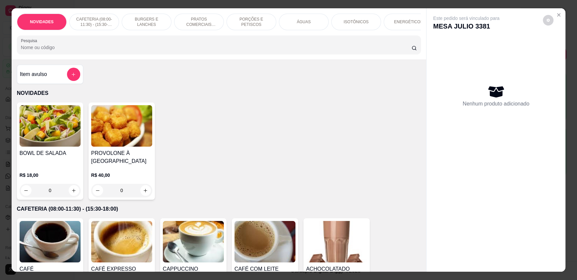
click at [307, 18] on div "ÁGUAS" at bounding box center [304, 22] width 50 height 17
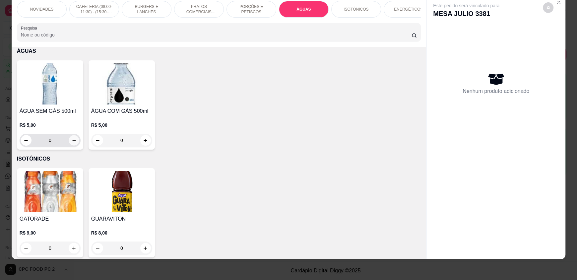
click at [73, 143] on icon "increase-product-quantity" at bounding box center [74, 140] width 5 height 5
type input "1"
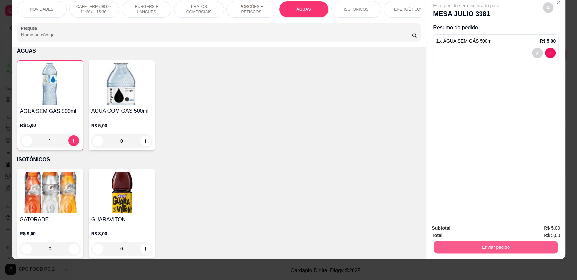
click at [518, 248] on button "Enviar pedido" at bounding box center [496, 246] width 124 height 13
click at [537, 229] on button "Enviar pedido" at bounding box center [542, 230] width 37 height 13
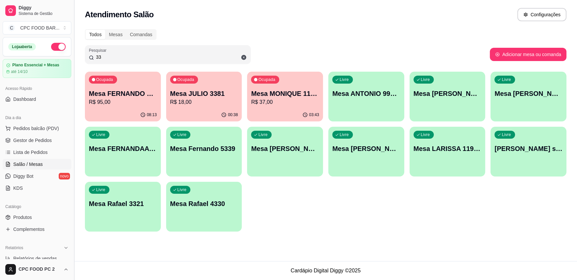
drag, startPoint x: 108, startPoint y: 58, endPoint x: 76, endPoint y: 58, distance: 31.8
click at [76, 58] on div "Diggy Sistema de Gestão C CPC FOOD BAR ... Loja aberta Plano Essencial + Mesas …" at bounding box center [288, 140] width 577 height 280
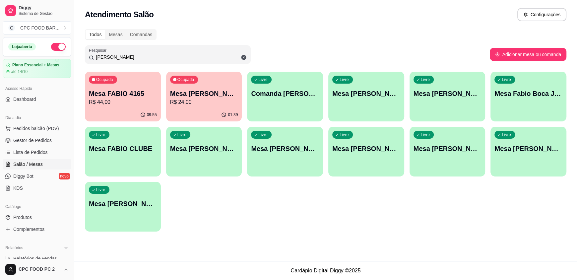
type input "[PERSON_NAME]"
click at [190, 104] on p "R$ 24,00" at bounding box center [204, 102] width 68 height 8
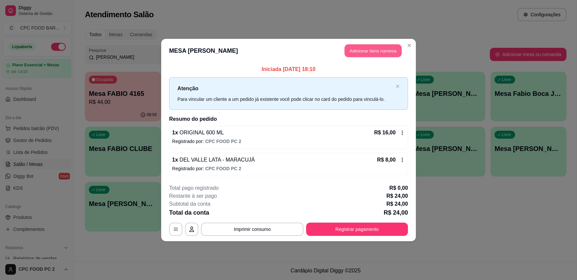
click at [376, 53] on button "Adicionar itens na mesa" at bounding box center [373, 50] width 57 height 13
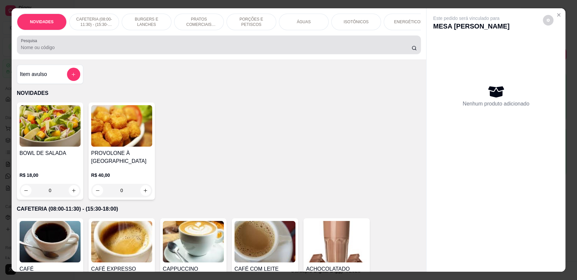
click at [284, 48] on div at bounding box center [219, 44] width 396 height 13
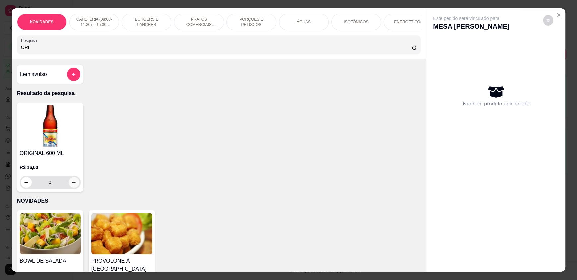
type input "ORI"
click at [75, 185] on button "increase-product-quantity" at bounding box center [74, 182] width 11 height 11
type input "1"
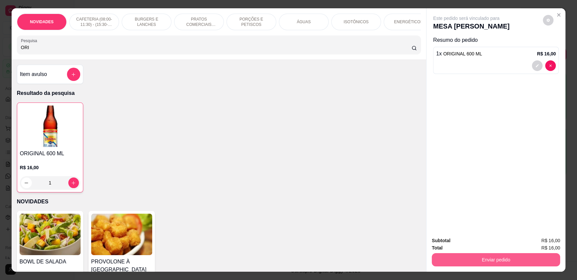
click at [503, 262] on button "Enviar pedido" at bounding box center [496, 259] width 128 height 13
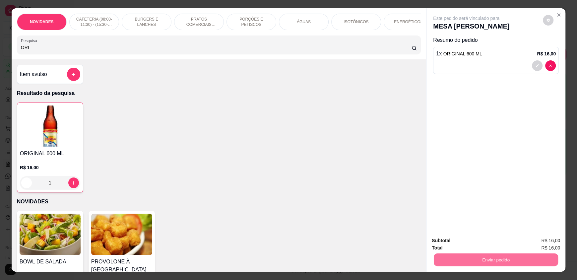
click at [540, 242] on button "Enviar pedido" at bounding box center [542, 243] width 37 height 13
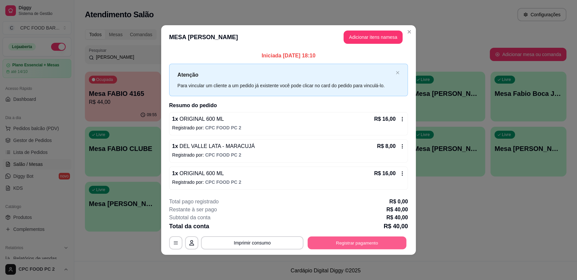
click at [384, 238] on button "Registrar pagamento" at bounding box center [357, 242] width 99 height 13
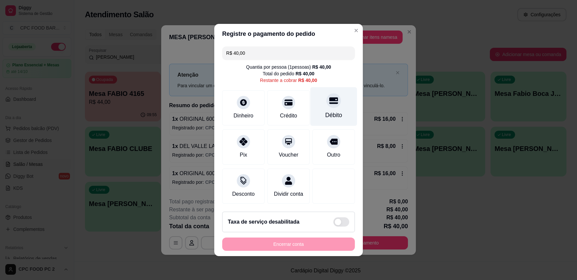
click at [326, 102] on div at bounding box center [333, 100] width 15 height 15
type input "R$ 0,00"
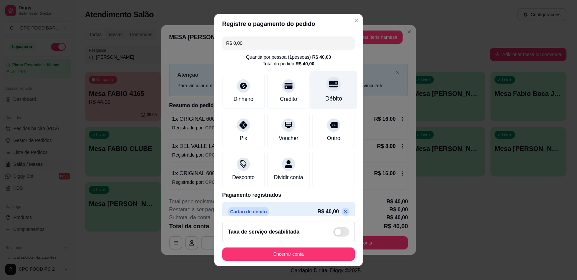
click at [325, 102] on div "Débito" at bounding box center [333, 98] width 17 height 9
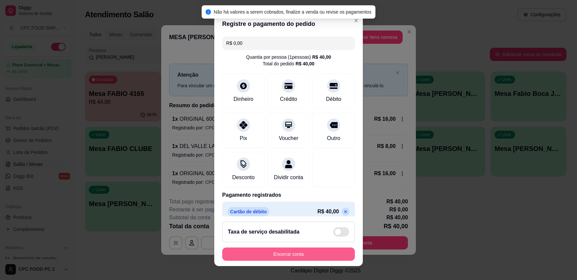
click at [308, 260] on button "Encerrar conta" at bounding box center [288, 253] width 133 height 13
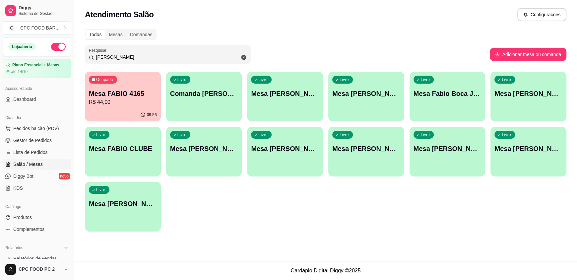
drag, startPoint x: 88, startPoint y: 55, endPoint x: 68, endPoint y: 55, distance: 19.9
click at [68, 55] on div "Diggy Sistema de Gestão C CPC FOOD BAR ... Loja aberta Plano Essencial + Mesas …" at bounding box center [288, 140] width 577 height 280
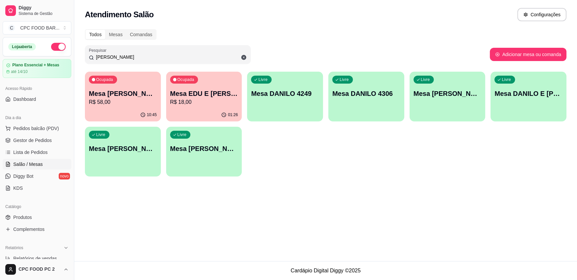
type input "[PERSON_NAME]"
click at [168, 208] on div "Atendimento Salão Configurações Todos Mesas Comandas Pesquisar [PERSON_NAME] Ad…" at bounding box center [325, 130] width 503 height 261
click at [347, 99] on div "Livre Mesa DANILO 4306" at bounding box center [366, 93] width 76 height 42
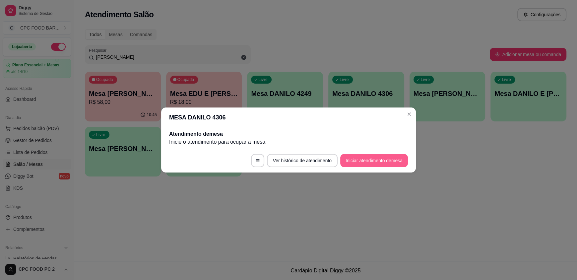
click at [369, 158] on button "Iniciar atendimento de mesa" at bounding box center [374, 160] width 68 height 13
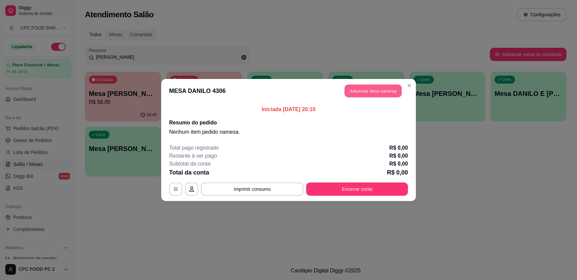
click at [385, 91] on button "Adicionar itens na mesa" at bounding box center [373, 91] width 57 height 13
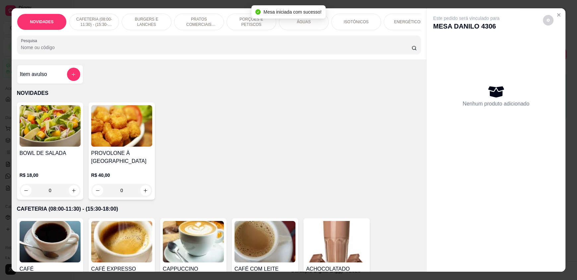
click at [331, 51] on input "Pesquisa" at bounding box center [216, 47] width 391 height 7
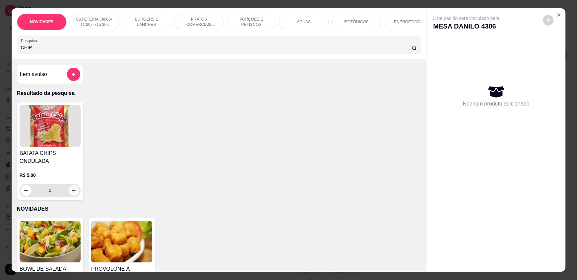
type input "CHIP"
click at [71, 193] on icon "increase-product-quantity" at bounding box center [73, 190] width 5 height 5
type input "1"
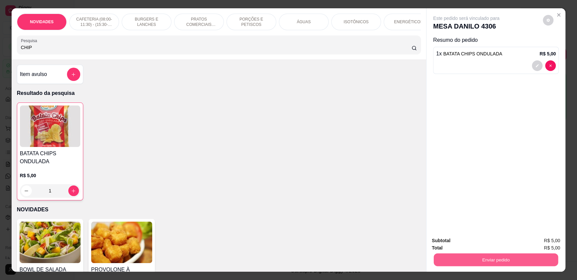
click at [485, 257] on button "Enviar pedido" at bounding box center [496, 259] width 124 height 13
click at [547, 241] on button "Enviar pedido" at bounding box center [543, 243] width 36 height 12
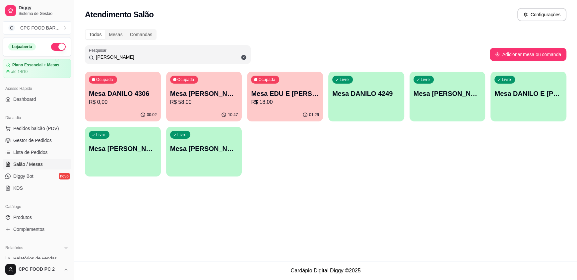
drag, startPoint x: 120, startPoint y: 56, endPoint x: 80, endPoint y: 55, distance: 40.2
click at [80, 55] on div "Todos Mesas Comandas Pesquisar [PERSON_NAME] Adicionar mesa ou comanda Ocupada …" at bounding box center [325, 104] width 503 height 159
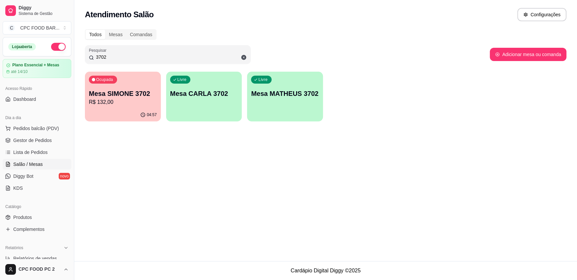
type input "3702"
click at [135, 92] on p "Mesa SIMONE 3702" at bounding box center [123, 93] width 66 height 9
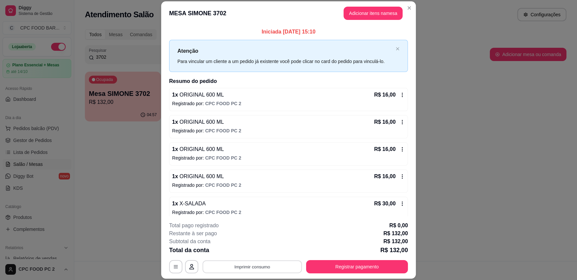
click at [268, 267] on button "Imprimir consumo" at bounding box center [253, 266] width 100 height 13
click at [264, 250] on button "IMPRESSORA" at bounding box center [252, 251] width 48 height 11
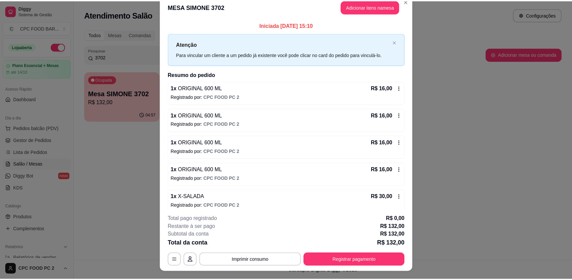
scroll to position [0, 0]
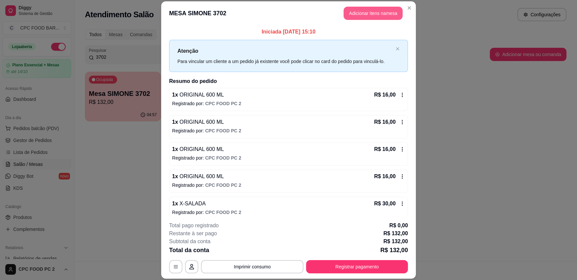
click at [362, 13] on button "Adicionar itens na mesa" at bounding box center [373, 13] width 59 height 13
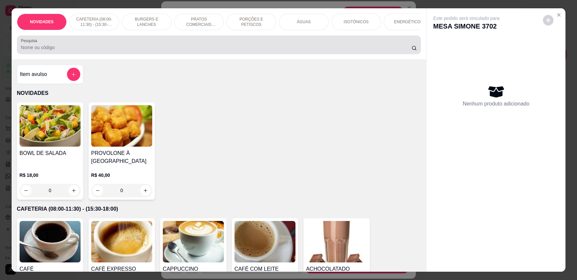
click at [261, 49] on div at bounding box center [219, 44] width 396 height 13
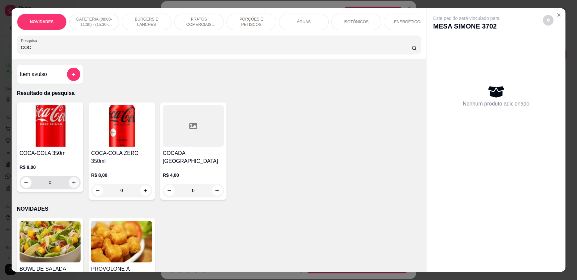
type input "COC"
click at [73, 185] on icon "increase-product-quantity" at bounding box center [74, 182] width 5 height 5
type input "1"
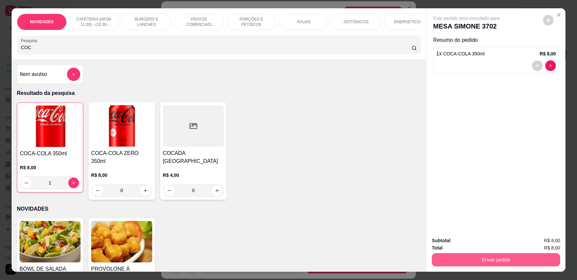
click at [484, 258] on button "Enviar pedido" at bounding box center [496, 259] width 128 height 13
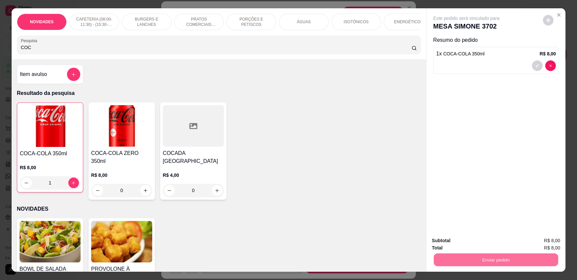
click at [533, 242] on button "Enviar pedido" at bounding box center [543, 243] width 36 height 12
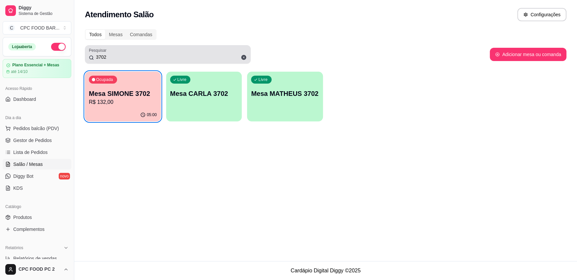
click at [244, 58] on icon at bounding box center [243, 57] width 5 height 5
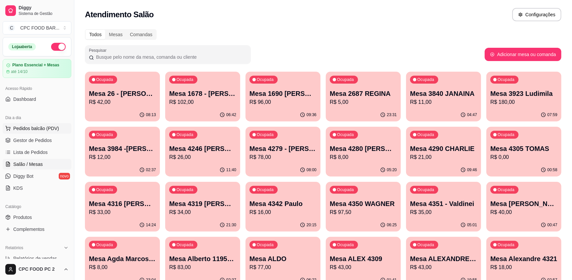
click at [29, 124] on button "Pedidos balcão (PDV)" at bounding box center [37, 128] width 69 height 11
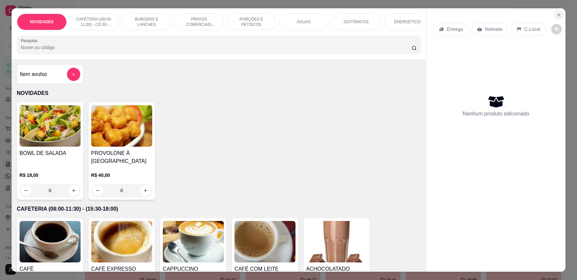
click at [554, 17] on button "Close" at bounding box center [559, 15] width 11 height 11
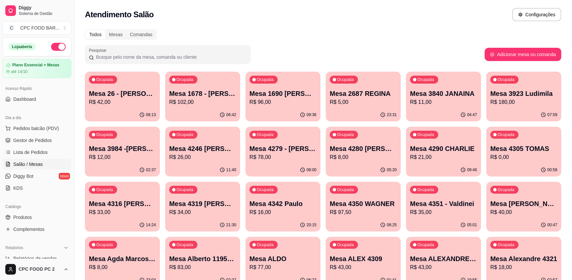
click at [101, 58] on input "Pesquisar" at bounding box center [170, 57] width 153 height 7
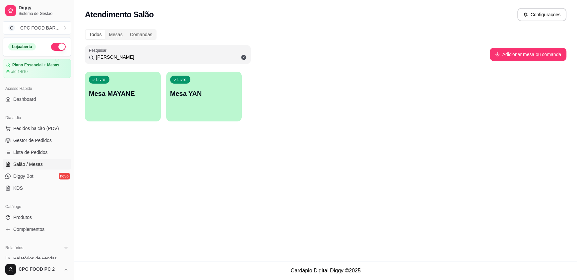
type input "[PERSON_NAME]"
click at [201, 85] on div "Livre Mesa YAN" at bounding box center [204, 93] width 76 height 42
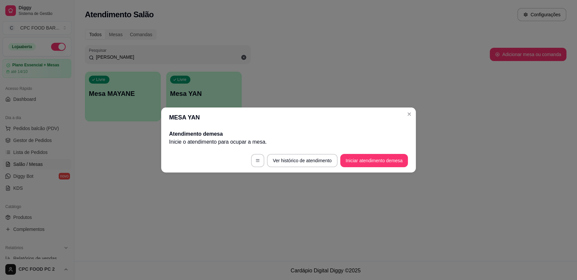
click at [372, 170] on footer "Ver histórico de atendimento Iniciar atendimento de mesa" at bounding box center [288, 161] width 255 height 24
click at [372, 165] on button "Iniciar atendimento de mesa" at bounding box center [374, 160] width 68 height 13
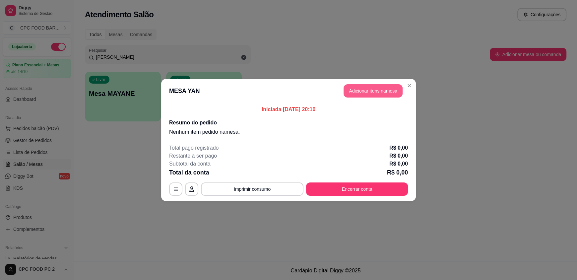
click at [353, 91] on button "Adicionar itens na mesa" at bounding box center [373, 90] width 59 height 13
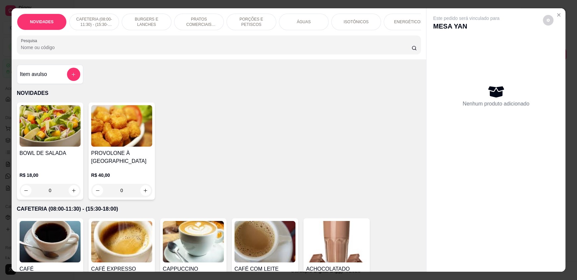
click at [264, 51] on input "Pesquisa" at bounding box center [216, 47] width 391 height 7
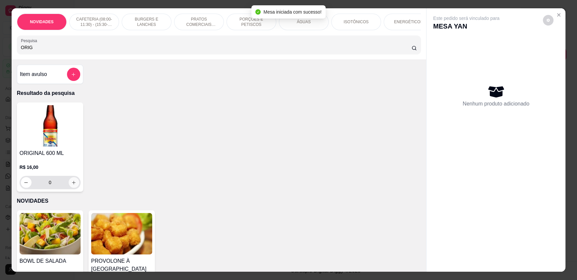
type input "ORIG"
click at [69, 186] on button "increase-product-quantity" at bounding box center [74, 182] width 10 height 10
type input "1"
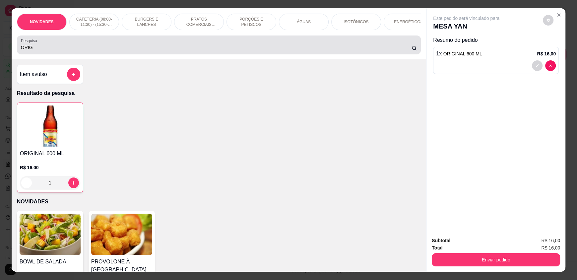
click at [38, 51] on input "ORIG" at bounding box center [216, 47] width 391 height 7
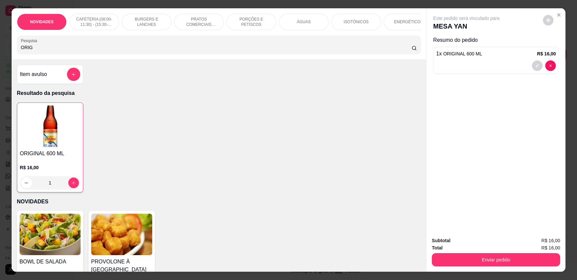
drag, startPoint x: 38, startPoint y: 53, endPoint x: 34, endPoint y: 53, distance: 4.3
click at [34, 51] on input "ORIG" at bounding box center [216, 47] width 391 height 7
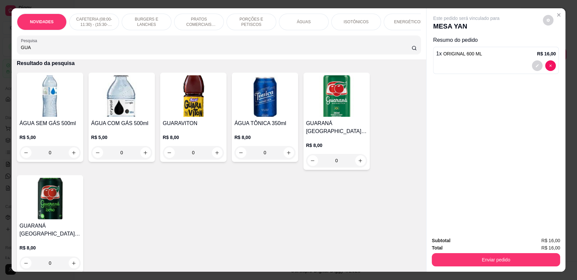
scroll to position [66, 0]
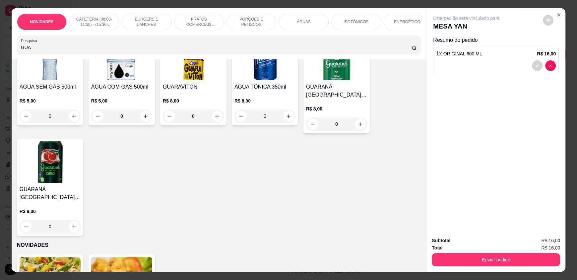
type input "GUA"
click at [72, 229] on icon "increase-product-quantity" at bounding box center [74, 226] width 5 height 5
type input "1"
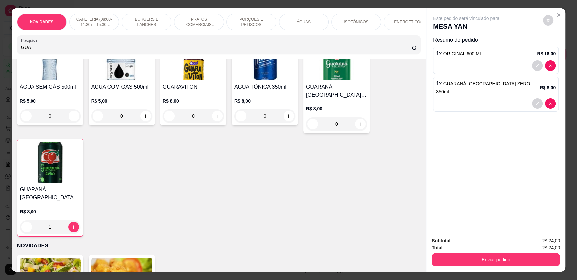
drag, startPoint x: 37, startPoint y: 55, endPoint x: 0, endPoint y: 55, distance: 37.5
click at [0, 55] on div "NOVIDADES CAFETERIA (08:00-11:30) - (15:30-18:00) BURGERS E LANCHES PRATOS COME…" at bounding box center [288, 140] width 577 height 280
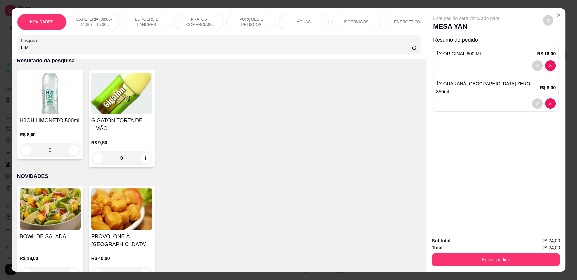
scroll to position [0, 0]
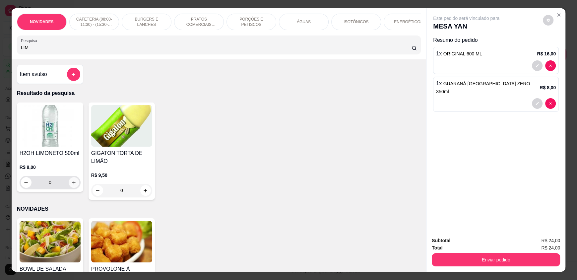
type input "LIM"
click at [72, 185] on icon "increase-product-quantity" at bounding box center [74, 182] width 5 height 5
type input "1"
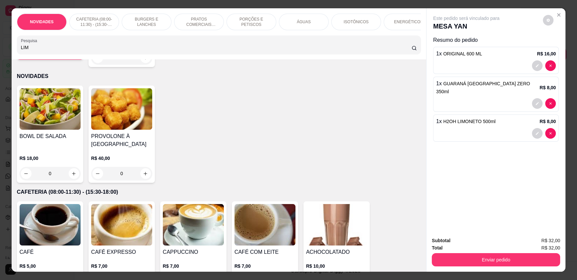
scroll to position [66, 0]
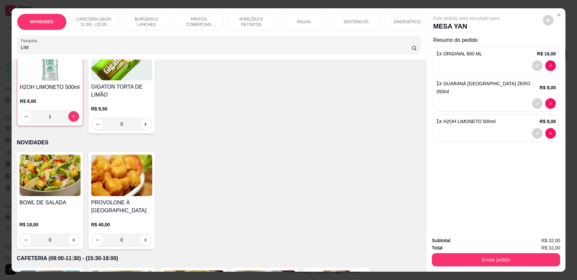
drag, startPoint x: 37, startPoint y: 52, endPoint x: 0, endPoint y: 50, distance: 37.5
click at [0, 50] on div "NOVIDADES CAFETERIA (08:00-11:30) - (15:30-18:00) BURGERS E LANCHES PRATOS COME…" at bounding box center [288, 140] width 577 height 280
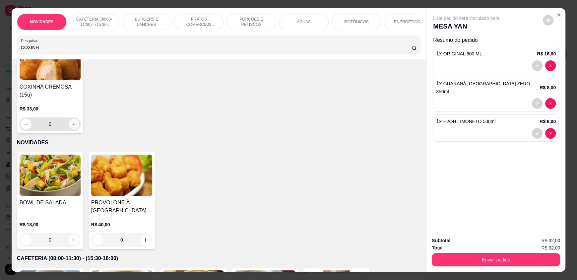
type input "COXINH"
click at [73, 127] on icon "increase-product-quantity" at bounding box center [74, 124] width 5 height 5
type input "1"
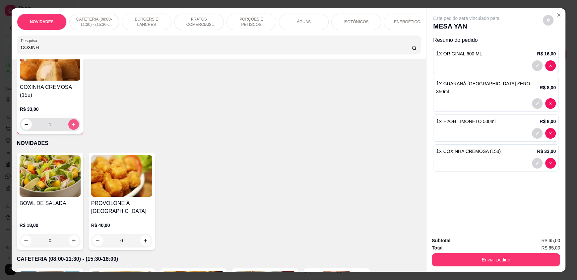
scroll to position [67, 0]
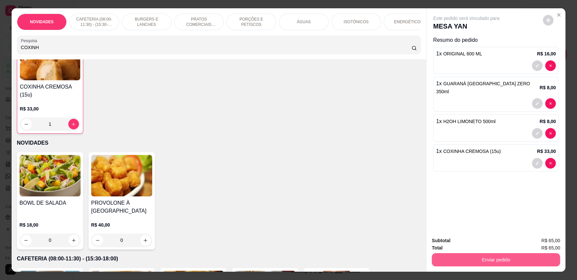
click at [506, 254] on button "Enviar pedido" at bounding box center [496, 259] width 128 height 13
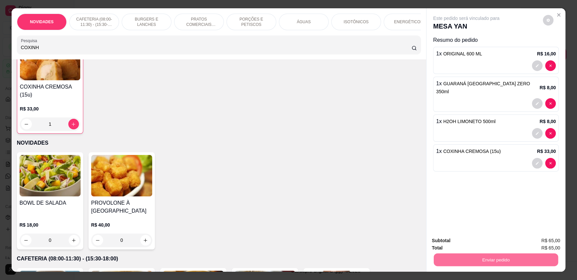
click at [535, 243] on button "Enviar pedido" at bounding box center [542, 243] width 37 height 13
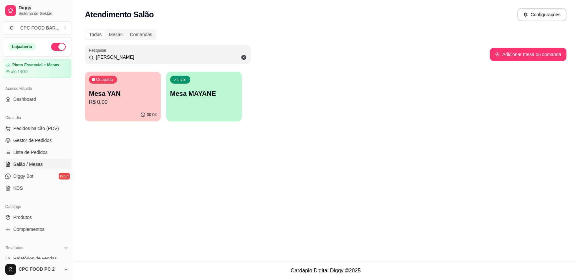
drag, startPoint x: 106, startPoint y: 55, endPoint x: 91, endPoint y: 55, distance: 15.3
click at [91, 55] on div "[PERSON_NAME]" at bounding box center [168, 54] width 158 height 13
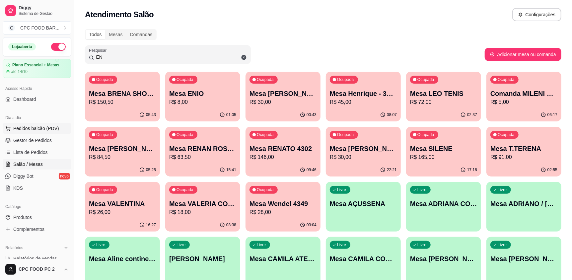
click at [43, 130] on span "Pedidos balcão (PDV)" at bounding box center [36, 128] width 46 height 7
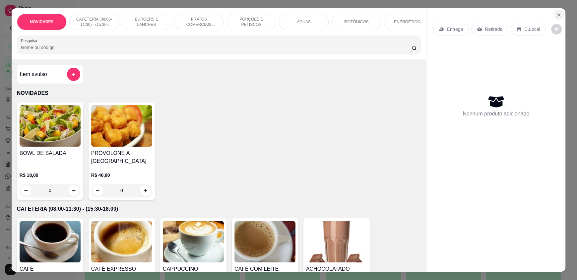
click at [556, 13] on icon "Close" at bounding box center [558, 14] width 5 height 5
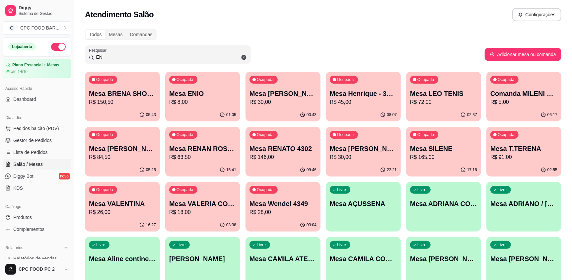
click at [296, 92] on p "Mesa [PERSON_NAME] 4174" at bounding box center [282, 93] width 65 height 9
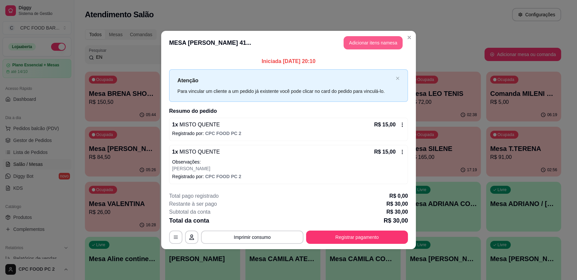
click at [378, 42] on button "Adicionar itens na mesa" at bounding box center [373, 42] width 59 height 13
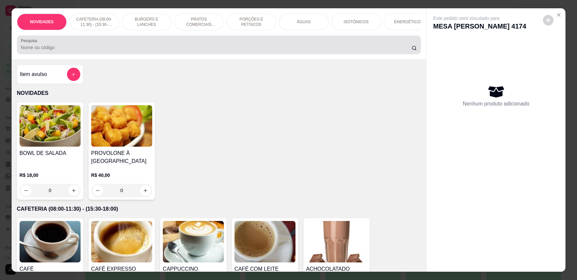
click at [196, 54] on div "Pesquisa" at bounding box center [219, 44] width 404 height 19
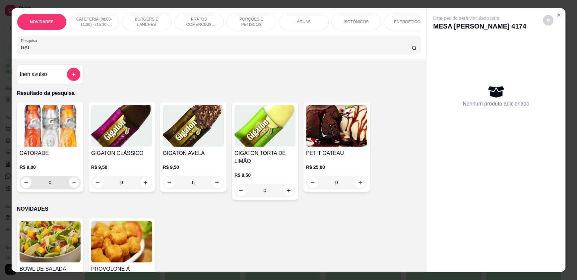
click at [73, 185] on icon "increase-product-quantity" at bounding box center [74, 182] width 5 height 5
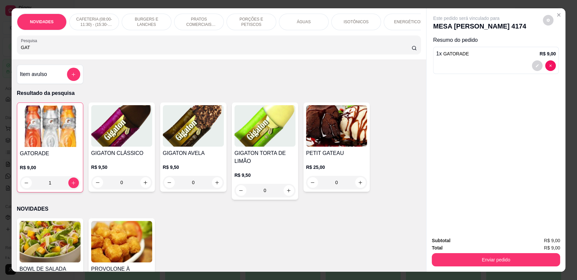
click at [306, 24] on p "ÁGUAS" at bounding box center [304, 21] width 14 height 5
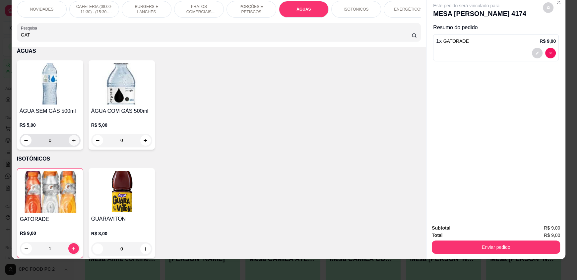
click at [71, 142] on icon "increase-product-quantity" at bounding box center [73, 140] width 5 height 5
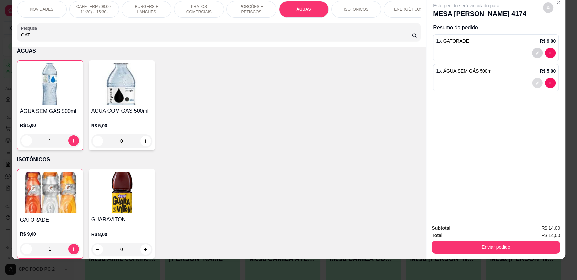
click at [532, 82] on button "decrease-product-quantity" at bounding box center [537, 83] width 10 height 10
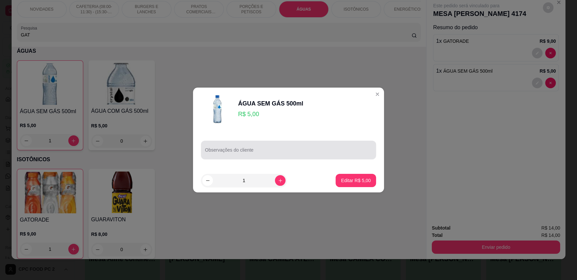
click at [262, 155] on input "Observações do cliente" at bounding box center [288, 152] width 167 height 7
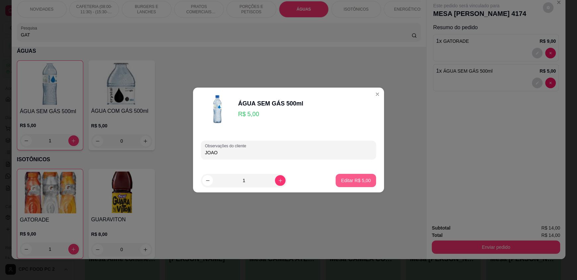
click at [362, 181] on p "Editar R$ 5,00" at bounding box center [356, 180] width 30 height 7
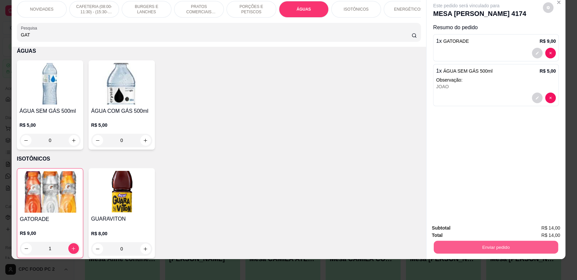
click at [461, 244] on button "Enviar pedido" at bounding box center [496, 246] width 124 height 13
click at [547, 230] on button "Enviar pedido" at bounding box center [542, 230] width 37 height 13
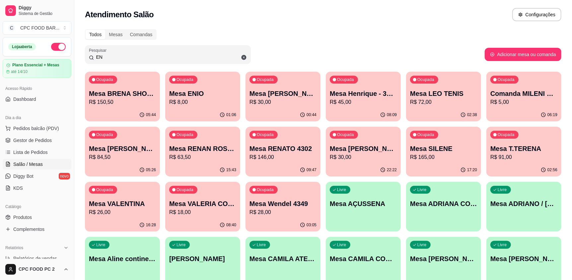
drag, startPoint x: 109, startPoint y: 56, endPoint x: 77, endPoint y: 56, distance: 32.2
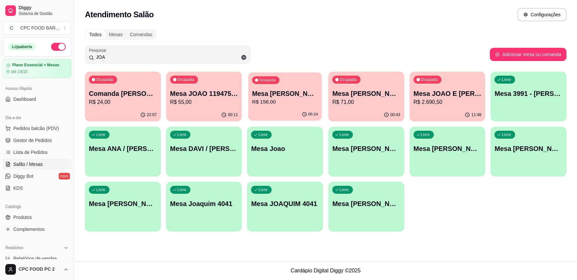
click at [288, 97] on p "Mesa [PERSON_NAME]" at bounding box center [285, 93] width 66 height 9
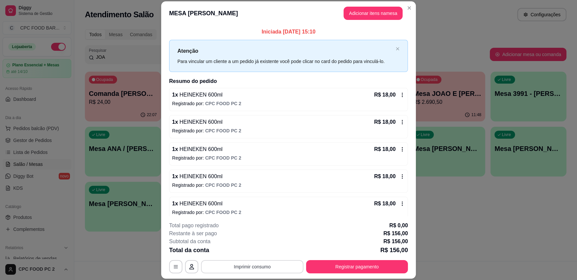
click at [251, 266] on button "Imprimir consumo" at bounding box center [252, 266] width 103 height 13
click at [263, 251] on button "IMPRESSORA" at bounding box center [252, 251] width 48 height 11
click at [320, 265] on button "Registrar pagamento" at bounding box center [357, 266] width 99 height 13
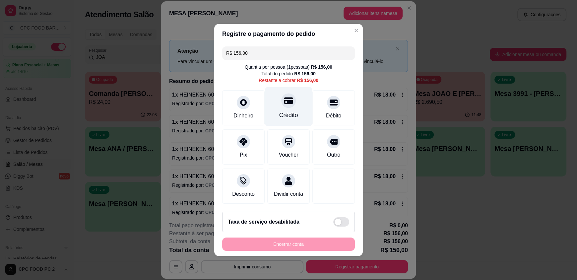
click at [284, 101] on icon at bounding box center [288, 100] width 9 height 9
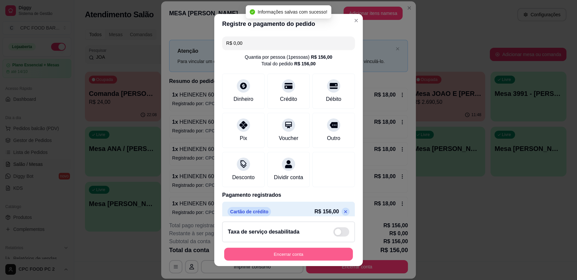
click at [280, 250] on button "Encerrar conta" at bounding box center [288, 253] width 129 height 13
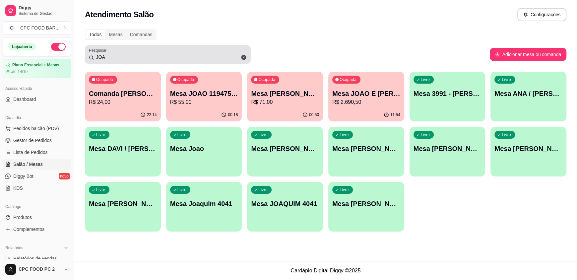
click at [113, 54] on input "JOA" at bounding box center [170, 57] width 153 height 7
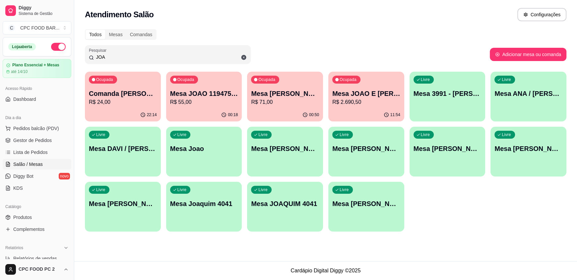
click at [112, 55] on input "JOA" at bounding box center [170, 57] width 153 height 7
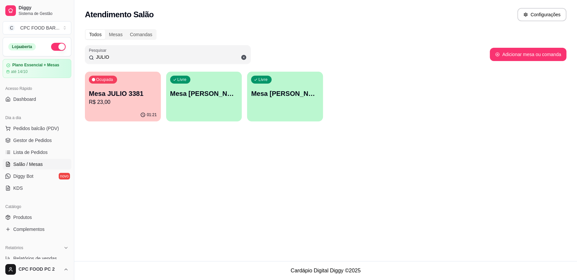
click at [117, 96] on p "Mesa JULIO 3381" at bounding box center [123, 93] width 68 height 9
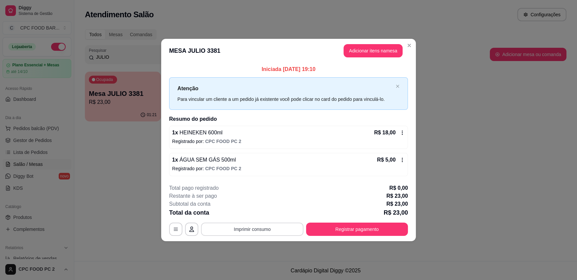
click at [260, 232] on button "Imprimir consumo" at bounding box center [252, 229] width 103 height 13
click at [252, 216] on button "IMPRESSORA" at bounding box center [254, 213] width 48 height 11
click at [364, 220] on div "**********" at bounding box center [288, 210] width 239 height 52
click at [360, 232] on button "Registrar pagamento" at bounding box center [357, 229] width 99 height 13
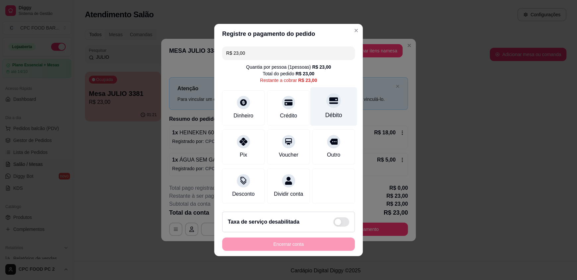
click at [318, 103] on div "Débito" at bounding box center [333, 106] width 47 height 39
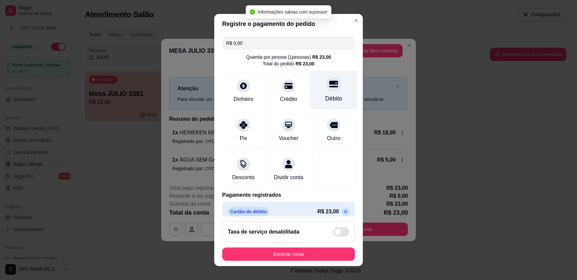
click at [325, 91] on div "Débito" at bounding box center [333, 90] width 47 height 39
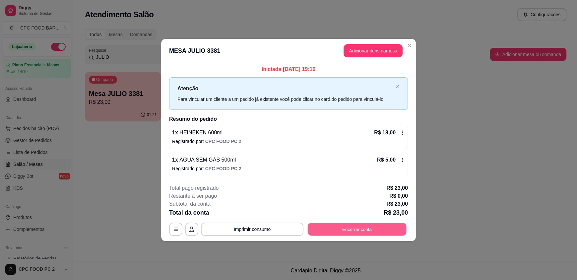
click at [334, 232] on button "Encerrar conta" at bounding box center [357, 229] width 99 height 13
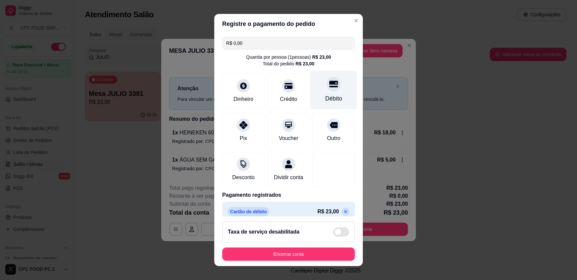
click at [325, 96] on div "Débito" at bounding box center [333, 98] width 17 height 9
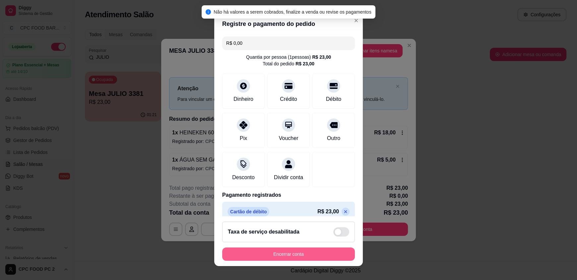
click at [275, 251] on button "Encerrar conta" at bounding box center [288, 253] width 133 height 13
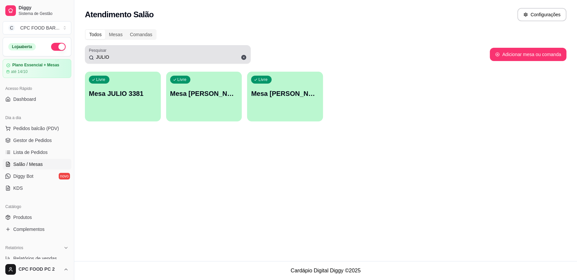
click at [118, 59] on input "JULIO" at bounding box center [170, 57] width 153 height 7
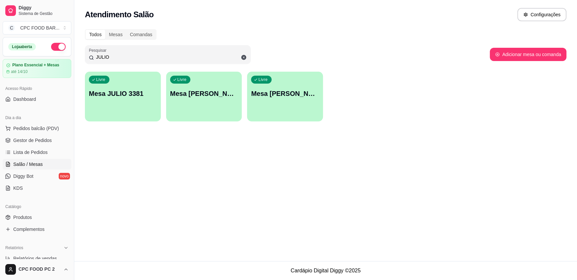
click at [119, 58] on input "JULIO" at bounding box center [170, 57] width 153 height 7
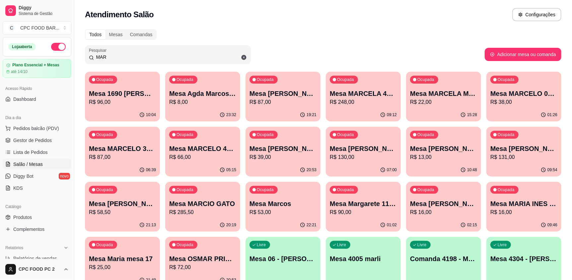
click at [130, 59] on input "MAR" at bounding box center [170, 57] width 153 height 7
click at [130, 56] on input "MAR" at bounding box center [170, 57] width 153 height 7
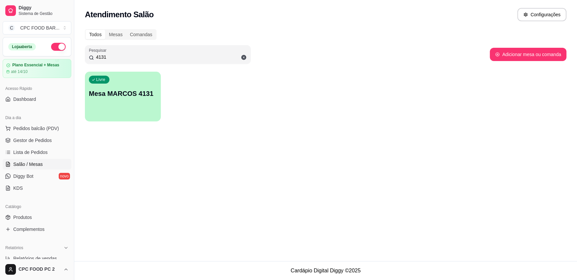
click at [114, 59] on input "4131" at bounding box center [170, 57] width 153 height 7
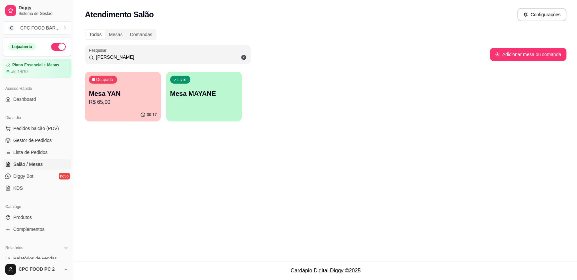
click at [109, 103] on p "R$ 65,00" at bounding box center [123, 102] width 68 height 8
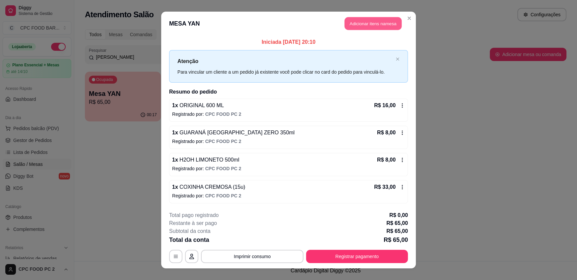
click at [356, 28] on button "Adicionar itens na mesa" at bounding box center [373, 23] width 57 height 13
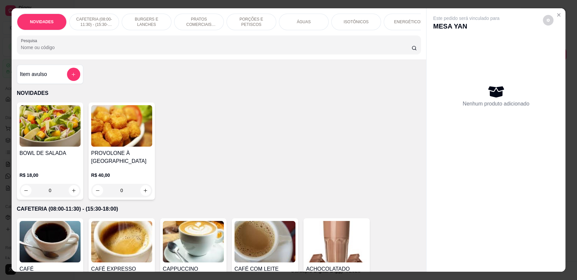
click at [237, 50] on input "Pesquisa" at bounding box center [216, 47] width 391 height 7
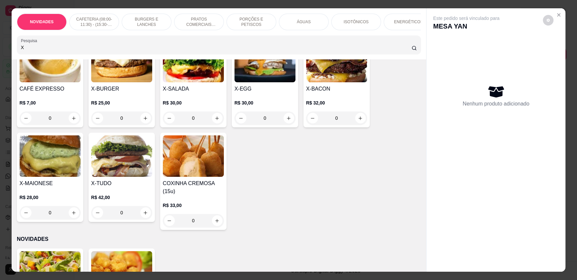
scroll to position [66, 0]
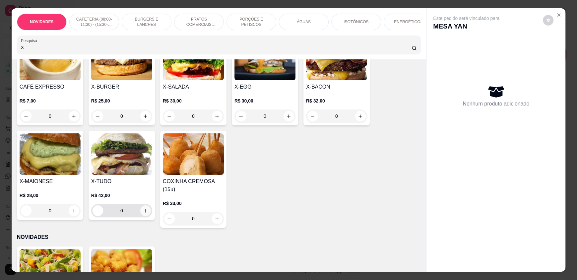
click at [140, 216] on button "increase-product-quantity" at bounding box center [145, 210] width 11 height 11
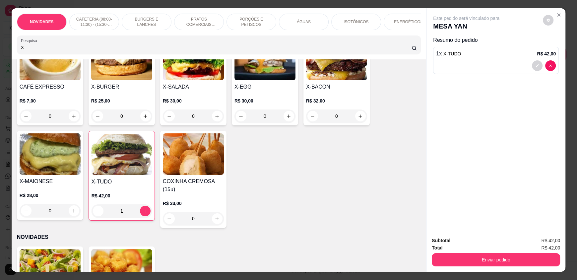
click at [362, 121] on div "0" at bounding box center [336, 115] width 61 height 13
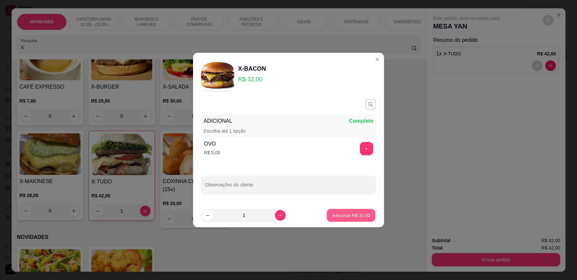
click at [343, 213] on p "Adicionar R$ 32,00" at bounding box center [351, 215] width 38 height 6
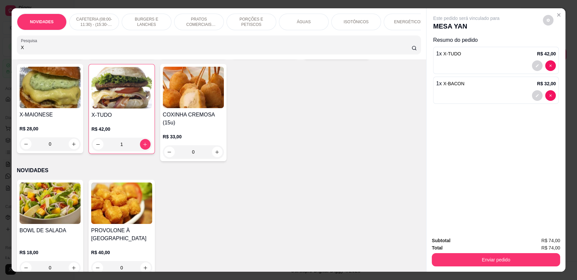
scroll to position [33, 0]
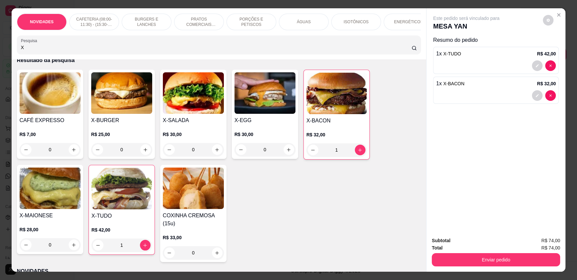
click at [356, 156] on div "1" at bounding box center [337, 149] width 60 height 13
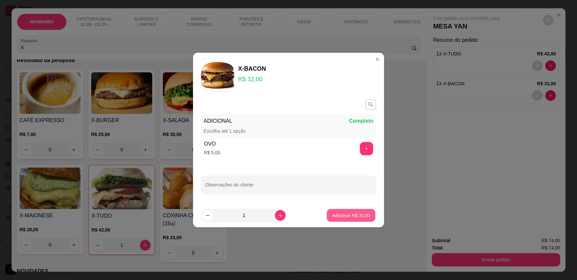
click at [337, 213] on p "Adicionar R$ 32,00" at bounding box center [351, 215] width 38 height 6
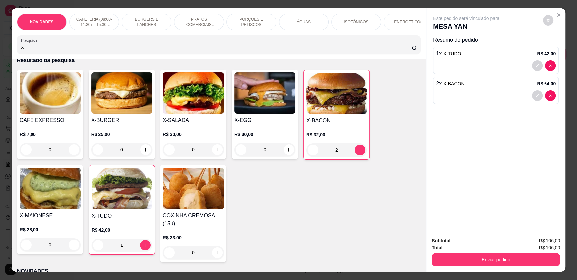
click at [75, 51] on input "X" at bounding box center [216, 47] width 391 height 7
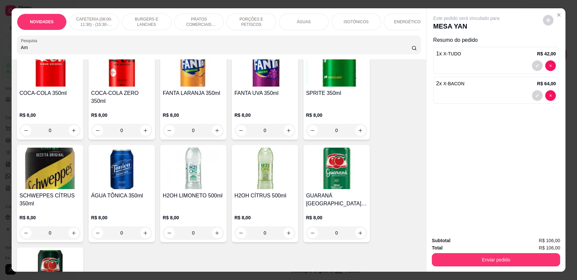
scroll to position [141, 0]
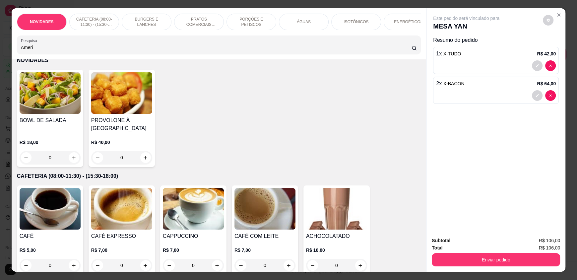
drag, startPoint x: 57, startPoint y: 51, endPoint x: 6, endPoint y: 52, distance: 50.8
click at [6, 52] on div "NOVIDADES CAFETERIA (08:00-11:30) - (15:30-18:00) BURGERS E LANCHES PRATOS COME…" at bounding box center [288, 140] width 577 height 280
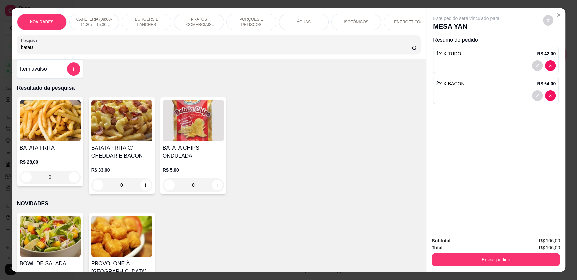
scroll to position [0, 0]
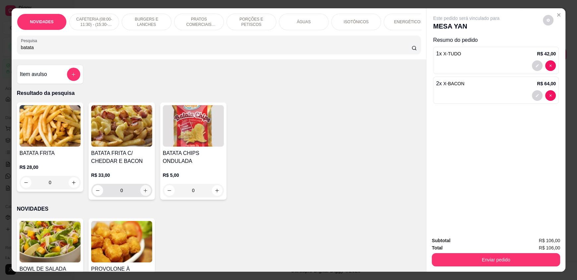
click at [143, 193] on icon "increase-product-quantity" at bounding box center [145, 190] width 5 height 5
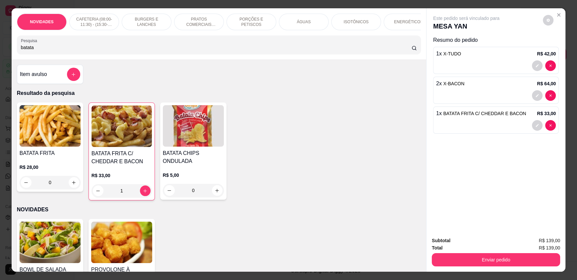
click at [137, 21] on p "BURGERS E LANCHES" at bounding box center [146, 22] width 38 height 11
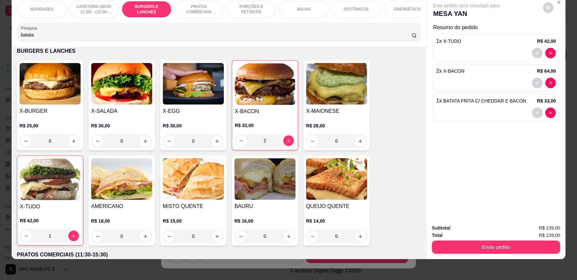
scroll to position [497, 0]
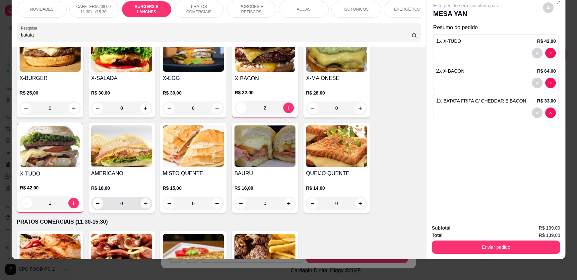
click at [144, 209] on button "increase-product-quantity" at bounding box center [145, 203] width 10 height 10
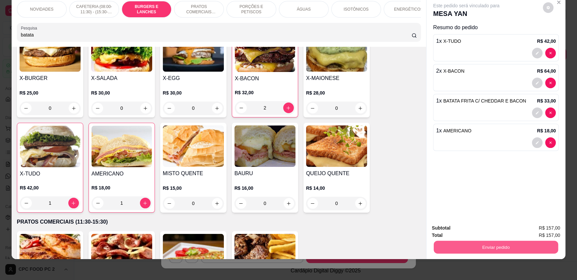
click at [448, 244] on button "Enviar pedido" at bounding box center [496, 246] width 124 height 13
click at [542, 228] on button "Enviar pedido" at bounding box center [542, 230] width 37 height 13
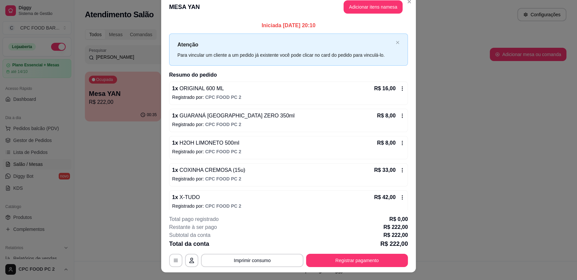
scroll to position [0, 0]
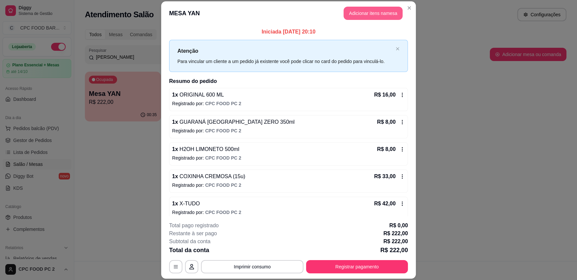
click at [378, 16] on button "Adicionar itens na mesa" at bounding box center [373, 13] width 59 height 13
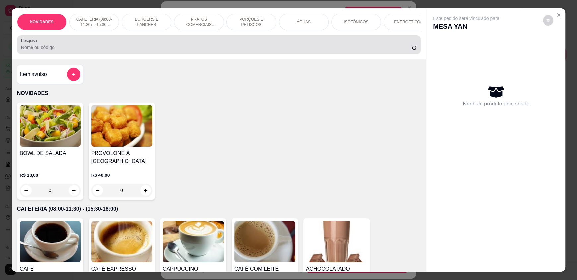
click at [233, 51] on input "Pesquisa" at bounding box center [216, 47] width 391 height 7
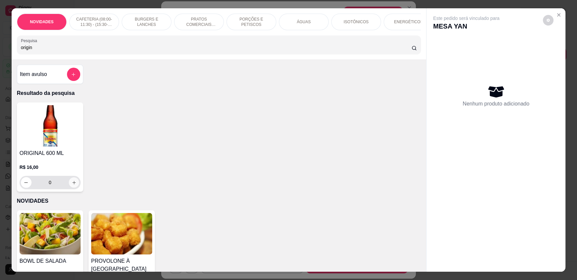
click at [72, 185] on icon "increase-product-quantity" at bounding box center [74, 182] width 5 height 5
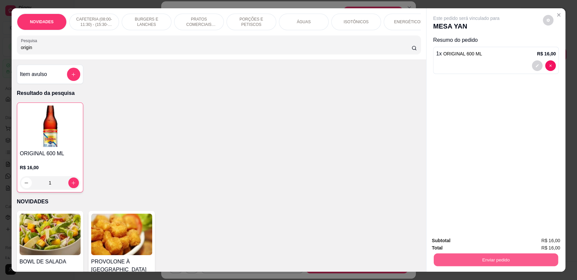
click at [492, 259] on button "Enviar pedido" at bounding box center [496, 259] width 124 height 13
click at [537, 243] on button "Enviar pedido" at bounding box center [543, 243] width 36 height 12
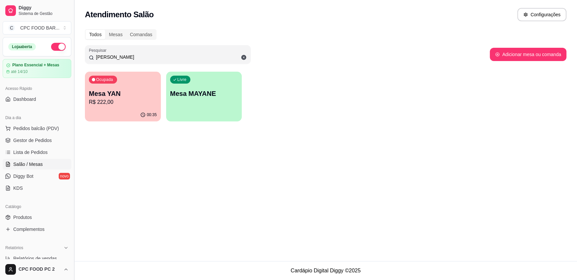
drag, startPoint x: 111, startPoint y: 55, endPoint x: 75, endPoint y: 53, distance: 36.5
click at [75, 53] on div "Diggy Sistema de Gestão C CPC FOOD BAR ... Loja aberta Plano Essencial + Mesas …" at bounding box center [288, 140] width 577 height 280
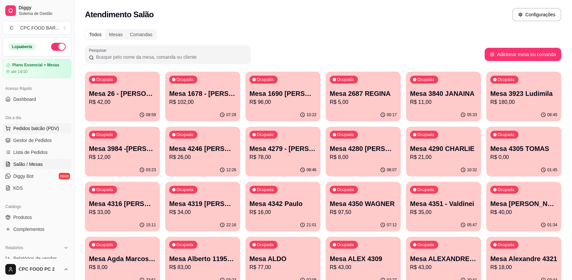
click at [38, 129] on span "Pedidos balcão (PDV)" at bounding box center [36, 128] width 46 height 7
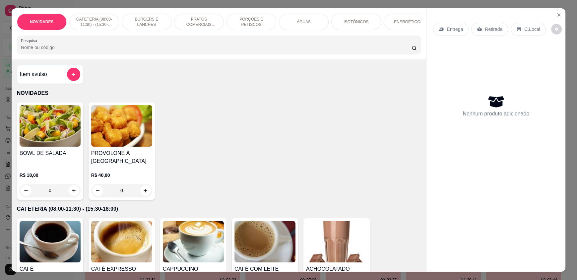
click at [61, 51] on input "Pesquisa" at bounding box center [216, 47] width 391 height 7
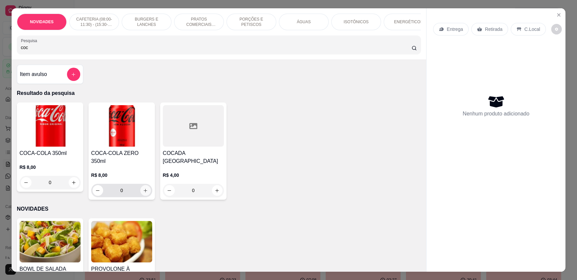
click at [144, 188] on icon "increase-product-quantity" at bounding box center [145, 190] width 5 height 5
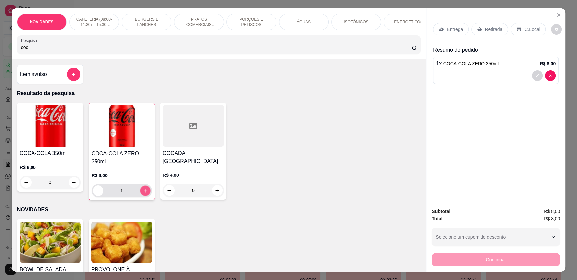
click at [144, 188] on icon "increase-product-quantity" at bounding box center [145, 190] width 5 height 5
drag, startPoint x: 74, startPoint y: 53, endPoint x: 0, endPoint y: 53, distance: 73.6
click at [0, 53] on div "NOVIDADES CAFETERIA (08:00-11:30) - (15:30-18:00) BURGERS E LANCHES PRATOS COME…" at bounding box center [288, 140] width 577 height 280
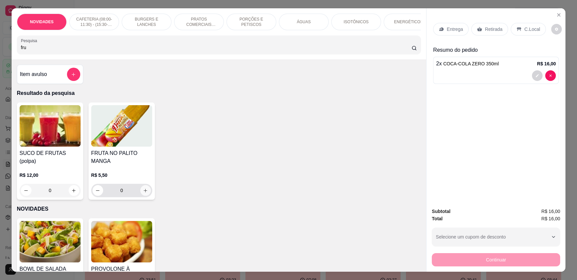
click at [143, 193] on icon "increase-product-quantity" at bounding box center [145, 190] width 5 height 5
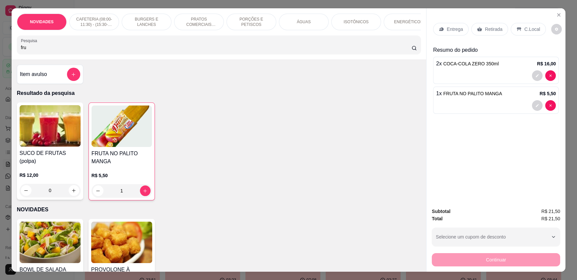
click at [519, 27] on div "C.Local" at bounding box center [528, 29] width 35 height 13
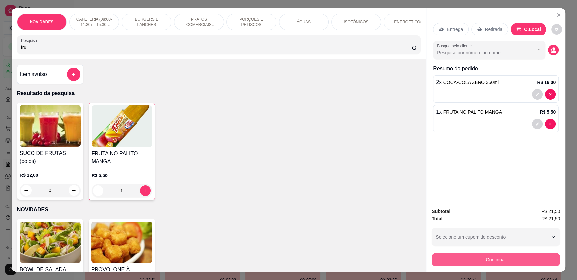
click at [479, 259] on button "Continuar" at bounding box center [496, 259] width 128 height 13
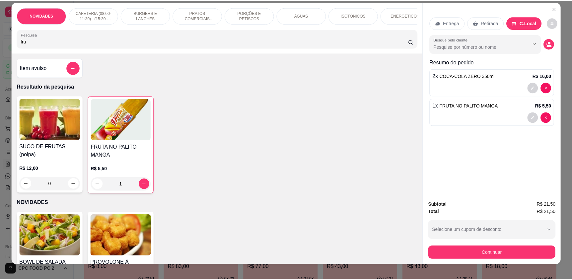
scroll to position [13, 0]
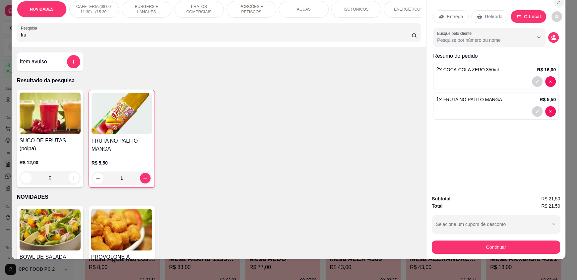
click at [558, 3] on icon "Close" at bounding box center [559, 2] width 3 height 3
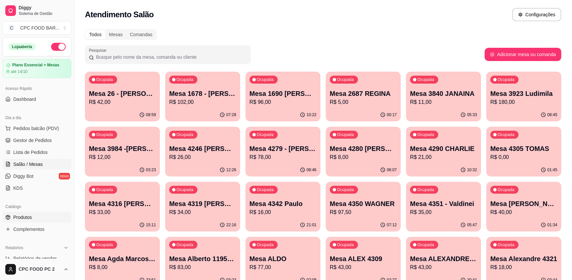
click at [21, 217] on span "Produtos" at bounding box center [22, 217] width 19 height 7
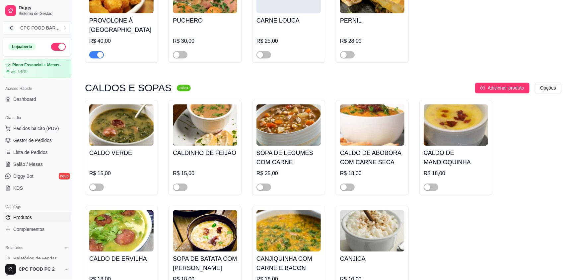
scroll to position [1061, 0]
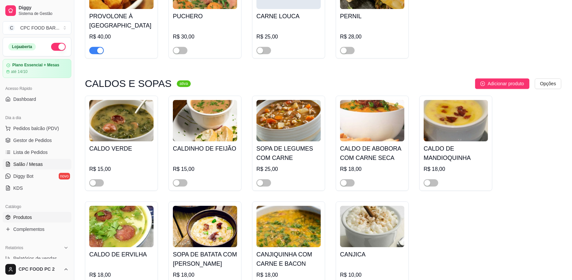
click at [41, 166] on span "Salão / Mesas" at bounding box center [28, 164] width 30 height 7
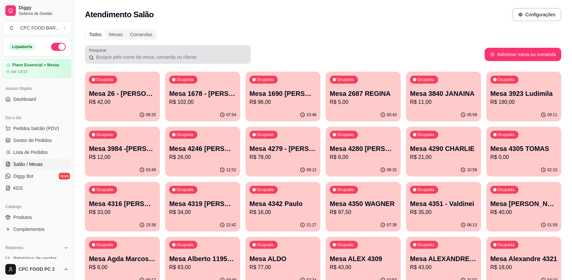
click at [121, 56] on input "Pesquisar" at bounding box center [170, 57] width 153 height 7
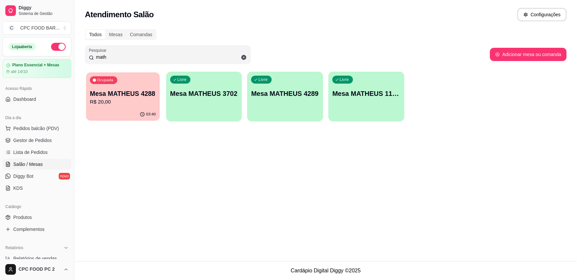
click at [115, 108] on div "03:40" at bounding box center [123, 114] width 74 height 13
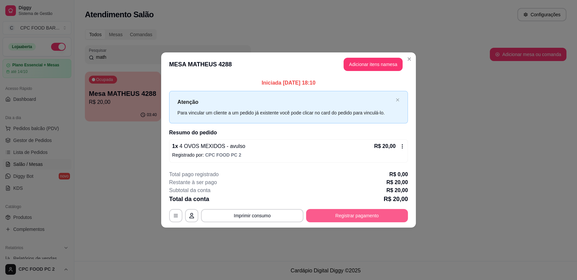
click at [352, 213] on button "Registrar pagamento" at bounding box center [357, 215] width 102 height 13
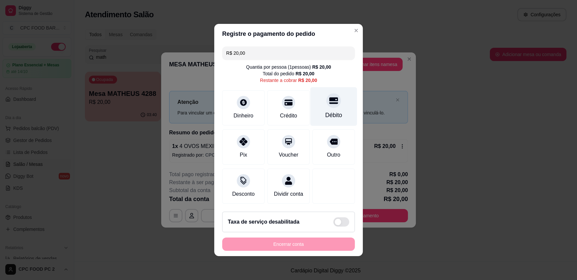
click at [328, 107] on div "Débito" at bounding box center [333, 106] width 47 height 39
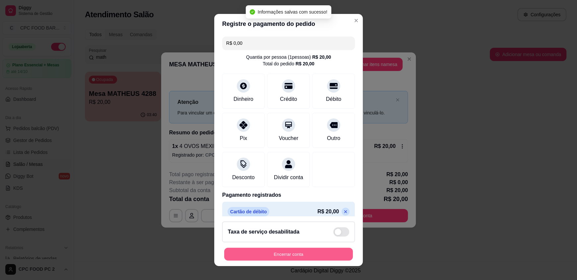
click at [239, 247] on button "Encerrar conta" at bounding box center [288, 253] width 129 height 13
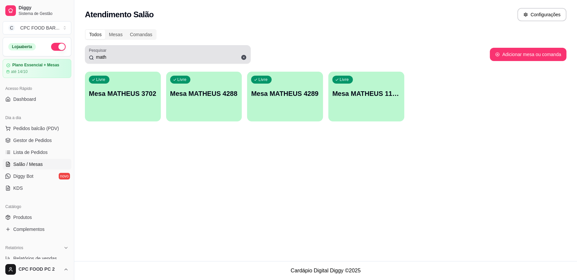
click at [244, 56] on icon at bounding box center [243, 57] width 5 height 5
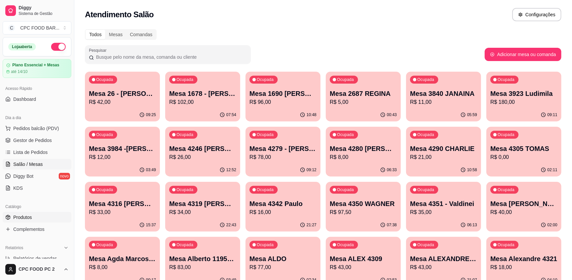
click at [29, 219] on span "Produtos" at bounding box center [22, 217] width 19 height 7
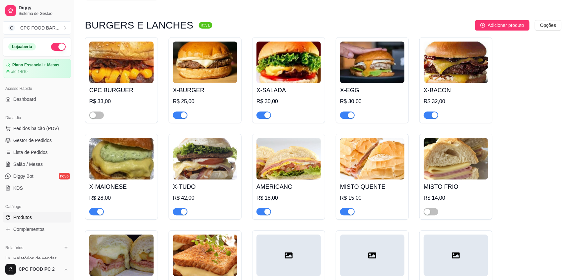
scroll to position [2621, 0]
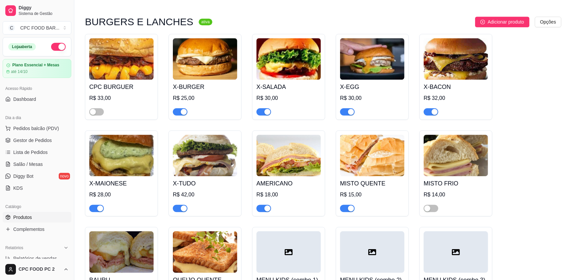
click at [175, 108] on span "button" at bounding box center [180, 111] width 15 height 7
click at [262, 108] on span "button" at bounding box center [263, 111] width 15 height 7
click at [344, 108] on span "button" at bounding box center [347, 111] width 15 height 7
click at [428, 108] on span "button" at bounding box center [431, 111] width 15 height 7
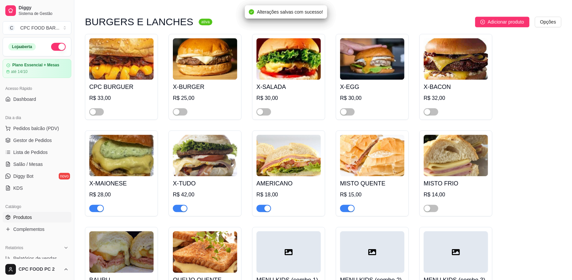
click at [177, 205] on span "button" at bounding box center [180, 208] width 15 height 7
click at [91, 205] on span "button" at bounding box center [96, 208] width 15 height 7
click at [262, 205] on span "button" at bounding box center [263, 208] width 15 height 7
click at [345, 205] on span "button" at bounding box center [347, 208] width 15 height 7
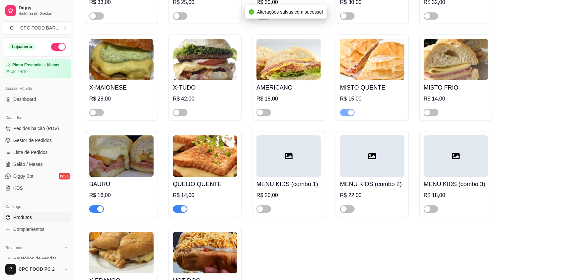
scroll to position [2720, 0]
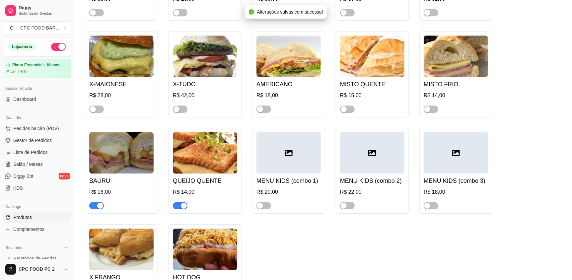
click at [179, 202] on span "button" at bounding box center [180, 205] width 15 height 7
click at [93, 202] on span "button" at bounding box center [96, 205] width 15 height 7
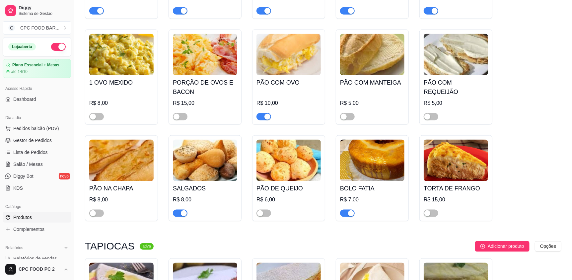
scroll to position [2023, 0]
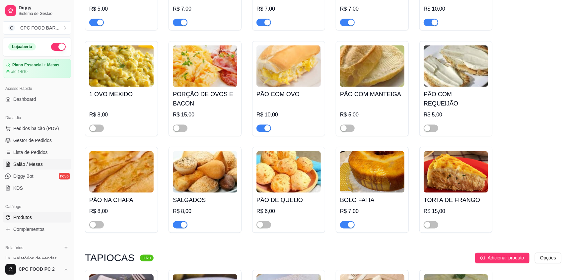
click at [31, 164] on span "Salão / Mesas" at bounding box center [28, 164] width 30 height 7
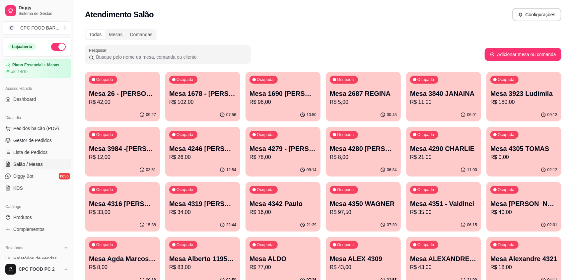
click at [107, 56] on input "Pesquisar" at bounding box center [170, 57] width 153 height 7
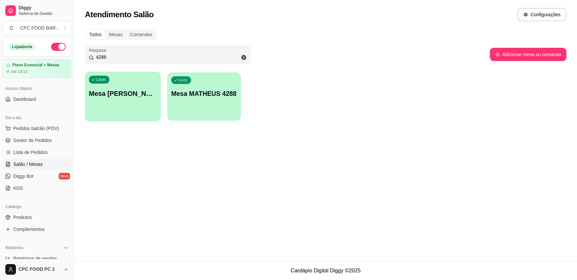
click at [187, 89] on div "Livre Mesa MATHEUS 4288" at bounding box center [204, 92] width 74 height 40
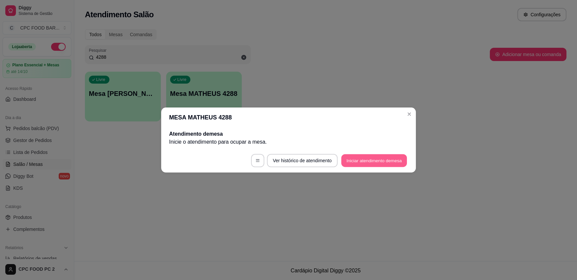
click at [377, 162] on button "Iniciar atendimento de mesa" at bounding box center [374, 160] width 66 height 13
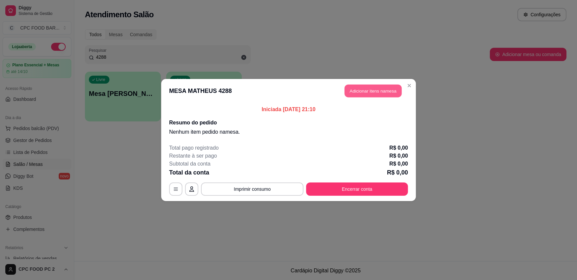
click at [382, 95] on button "Adicionar itens na mesa" at bounding box center [373, 91] width 57 height 13
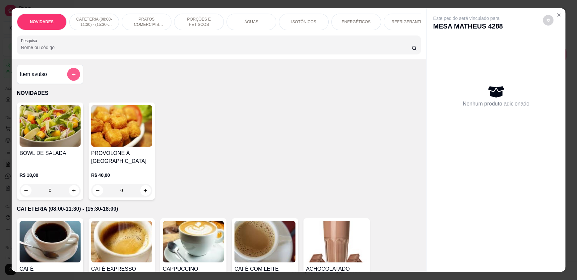
click at [72, 76] on icon "add-separate-item" at bounding box center [73, 74] width 3 height 3
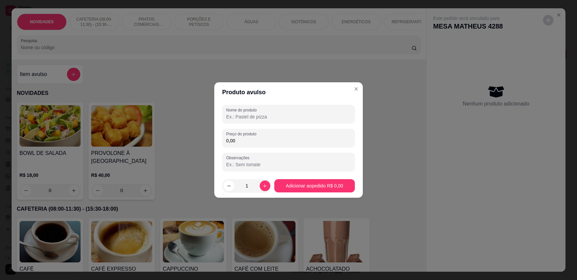
click at [240, 116] on input "Nome do produto" at bounding box center [288, 116] width 125 height 7
click at [247, 140] on input "0,00" at bounding box center [288, 140] width 125 height 7
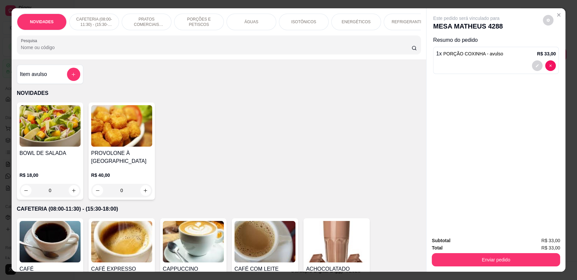
click at [99, 51] on input "Pesquisa" at bounding box center [216, 47] width 391 height 7
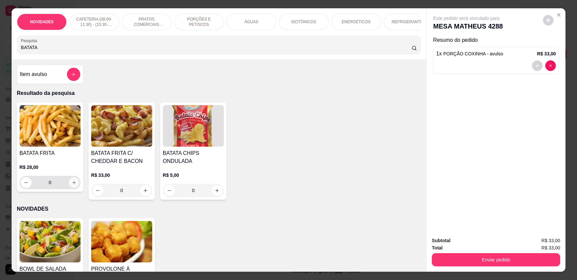
click at [72, 184] on icon "increase-product-quantity" at bounding box center [73, 182] width 3 height 3
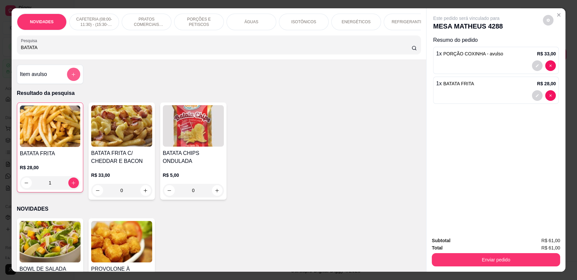
click at [71, 76] on button "add-separate-item" at bounding box center [73, 74] width 13 height 13
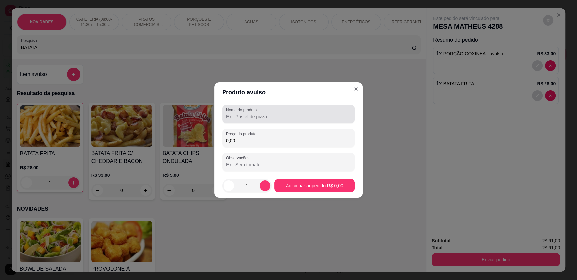
click at [235, 119] on input "Nome do produto" at bounding box center [288, 116] width 125 height 7
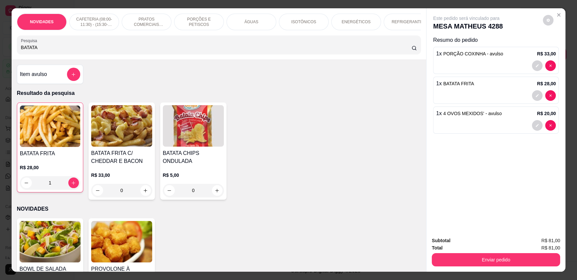
drag, startPoint x: 117, startPoint y: 51, endPoint x: 116, endPoint y: 47, distance: 3.6
click at [117, 51] on input "BATATA" at bounding box center [216, 47] width 391 height 7
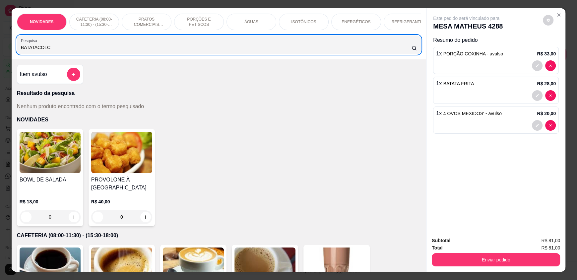
drag, startPoint x: 62, startPoint y: 50, endPoint x: 0, endPoint y: 51, distance: 61.7
click at [0, 51] on div "NOVIDADES CAFETERIA (08:00-11:30) - (15:30-18:00) PRATOS COMERCIAIS (11:30-15:3…" at bounding box center [288, 140] width 577 height 280
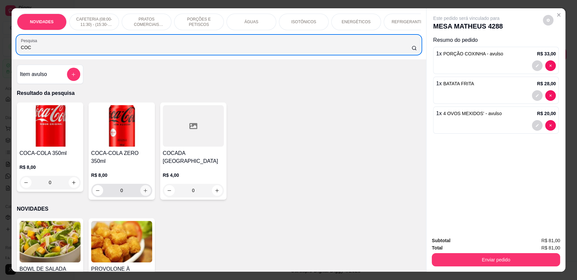
click at [143, 188] on icon "increase-product-quantity" at bounding box center [145, 190] width 5 height 5
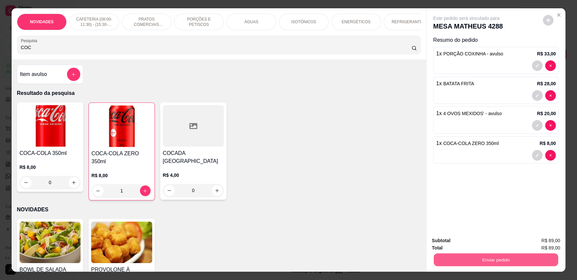
click at [484, 260] on button "Enviar pedido" at bounding box center [496, 259] width 124 height 13
click at [546, 241] on button "Enviar pedido" at bounding box center [543, 243] width 36 height 12
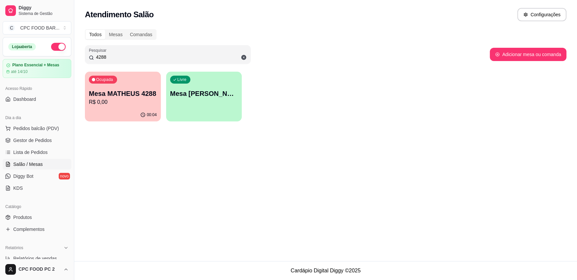
drag, startPoint x: 104, startPoint y: 55, endPoint x: 65, endPoint y: 46, distance: 39.8
click at [66, 48] on div "Diggy Sistema de Gestão C CPC FOOD BAR ... Loja aberta Plano Essencial + Mesas …" at bounding box center [288, 140] width 577 height 280
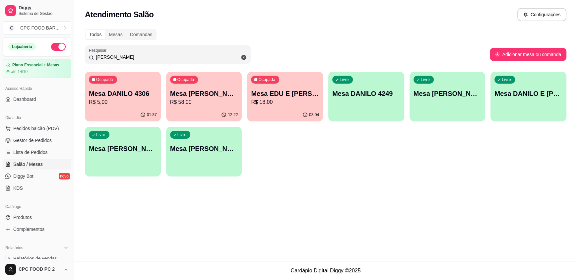
click at [117, 98] on p "R$ 5,00" at bounding box center [123, 102] width 68 height 8
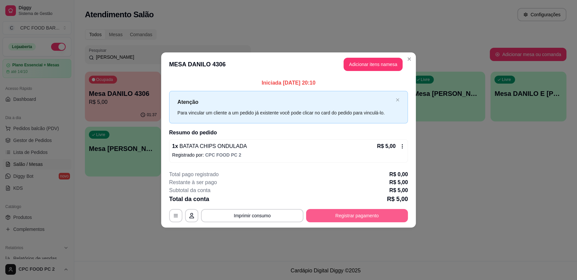
click at [364, 217] on button "Registrar pagamento" at bounding box center [357, 215] width 102 height 13
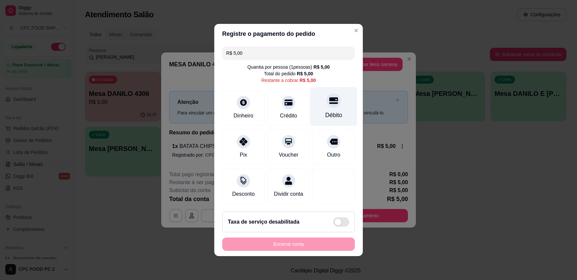
click at [329, 96] on icon at bounding box center [333, 100] width 9 height 9
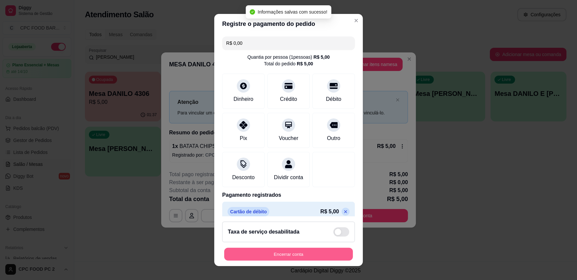
click at [297, 254] on button "Encerrar conta" at bounding box center [288, 253] width 129 height 13
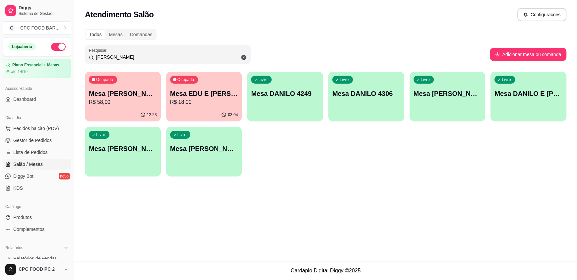
drag, startPoint x: 152, startPoint y: 60, endPoint x: 70, endPoint y: 43, distance: 83.7
click at [70, 43] on div "Diggy Sistema de Gestão C CPC FOOD BAR ... Loja aberta Plano Essencial + Mesas …" at bounding box center [288, 140] width 577 height 280
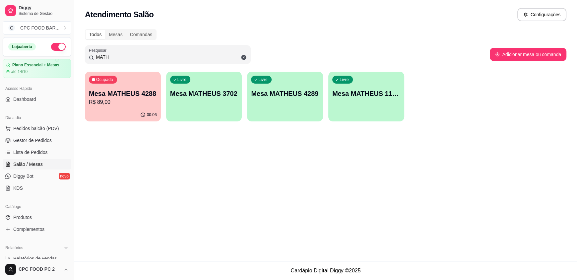
click at [138, 107] on div "Ocupada Mesa MATHEUS 4288 R$ 89,00" at bounding box center [123, 90] width 76 height 37
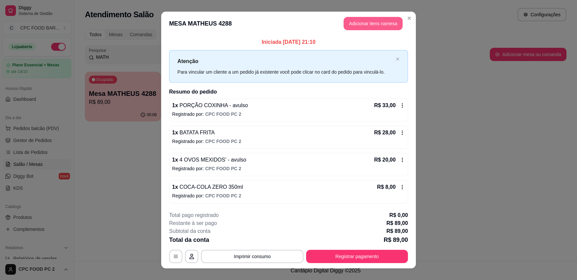
click at [361, 25] on button "Adicionar itens na mesa" at bounding box center [373, 23] width 59 height 13
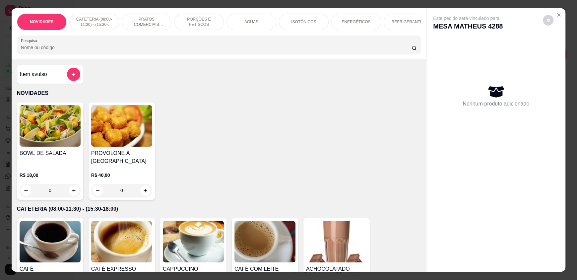
click at [201, 51] on input "Pesquisa" at bounding box center [216, 47] width 391 height 7
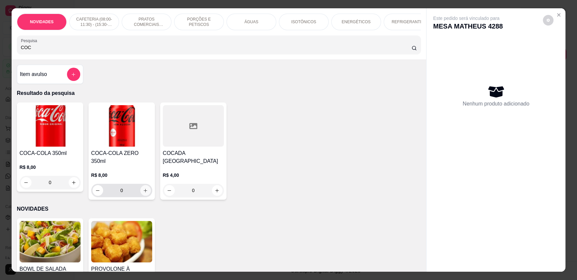
click at [144, 189] on icon "increase-product-quantity" at bounding box center [146, 191] width 4 height 4
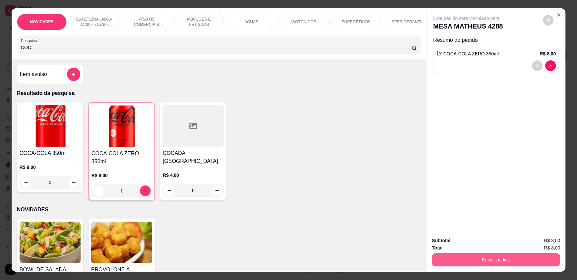
click at [484, 254] on button "Enviar pedido" at bounding box center [496, 259] width 128 height 13
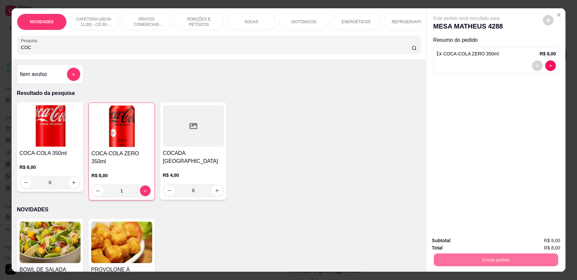
click at [551, 238] on button "Enviar pedido" at bounding box center [542, 243] width 37 height 13
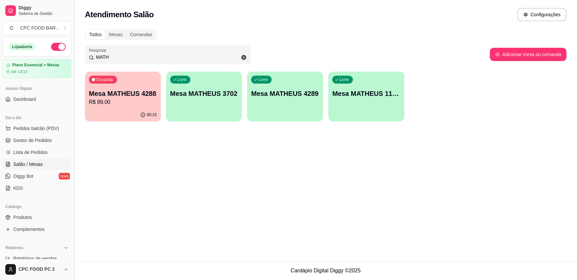
drag, startPoint x: 114, startPoint y: 56, endPoint x: 73, endPoint y: 57, distance: 41.1
click at [73, 57] on div "Diggy Sistema de Gestão C CPC FOOD BAR ... Loja aberta Plano Essencial + Mesas …" at bounding box center [288, 140] width 577 height 280
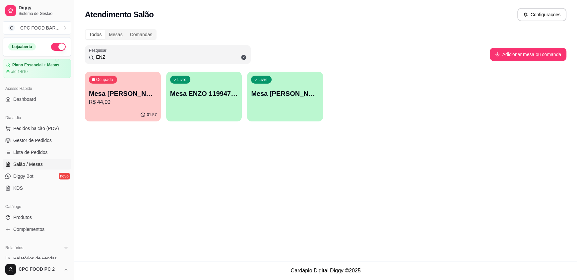
click at [124, 96] on p "Mesa [PERSON_NAME] 4174" at bounding box center [123, 93] width 68 height 9
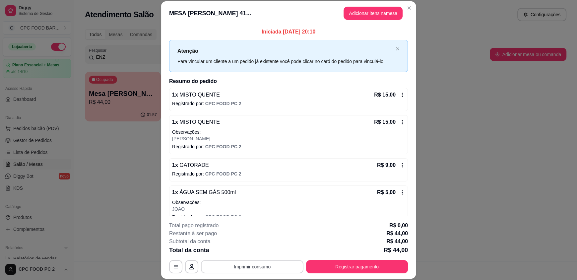
click at [261, 269] on button "Imprimir consumo" at bounding box center [252, 266] width 103 height 13
click at [236, 250] on button "IMPRESSORA" at bounding box center [252, 251] width 48 height 11
click at [368, 272] on button "Registrar pagamento" at bounding box center [357, 266] width 99 height 13
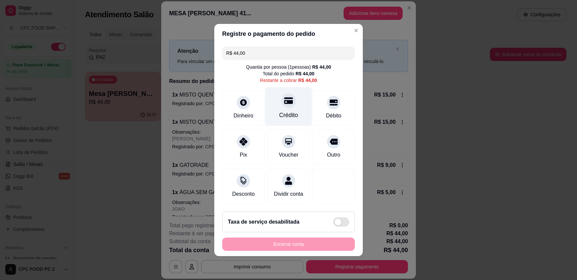
click at [292, 111] on div "Crédito" at bounding box center [288, 115] width 19 height 9
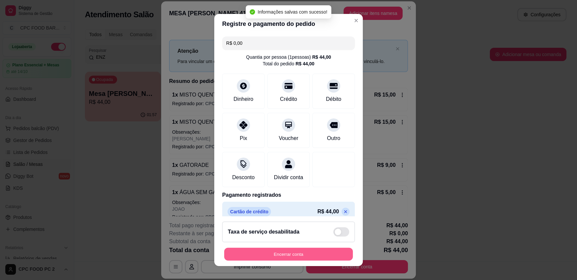
click at [276, 253] on button "Encerrar conta" at bounding box center [288, 253] width 129 height 13
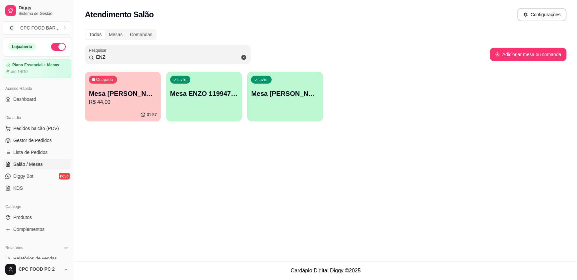
drag, startPoint x: 175, startPoint y: 60, endPoint x: 87, endPoint y: 63, distance: 88.0
click at [87, 63] on div "Pesquisar ENZ" at bounding box center [168, 54] width 166 height 19
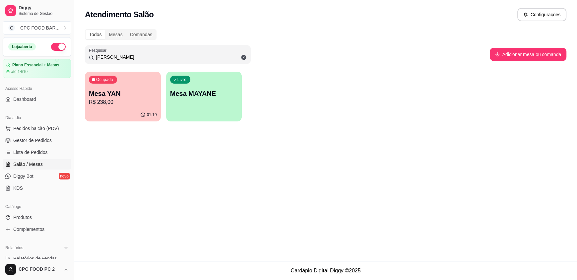
click at [140, 83] on div "Ocupada Mesa YAN R$ 238,00" at bounding box center [123, 90] width 76 height 37
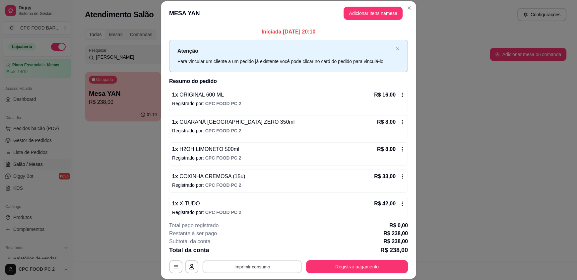
click at [251, 267] on button "Imprimir consumo" at bounding box center [253, 266] width 100 height 13
click at [261, 252] on button "IMPRESSORA" at bounding box center [252, 251] width 48 height 11
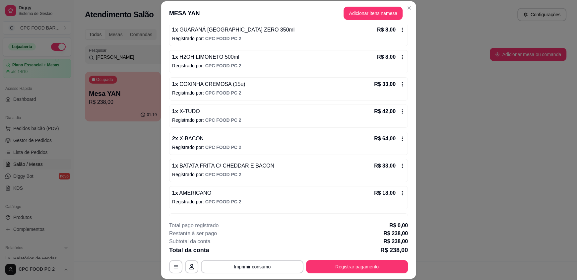
scroll to position [114, 0]
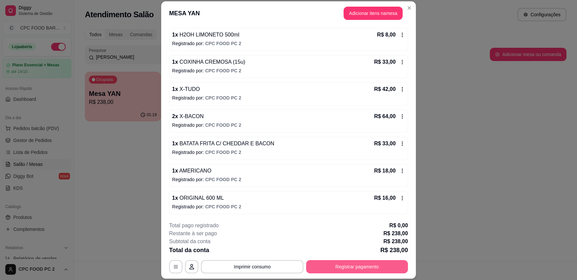
click at [354, 266] on button "Registrar pagamento" at bounding box center [357, 266] width 102 height 13
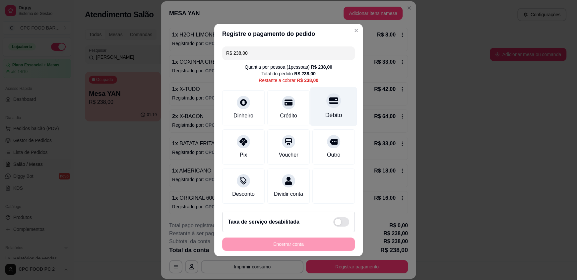
click at [330, 111] on div "Débito" at bounding box center [333, 115] width 17 height 9
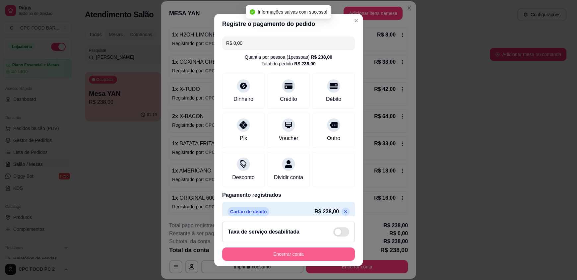
click at [267, 254] on button "Encerrar conta" at bounding box center [288, 253] width 133 height 13
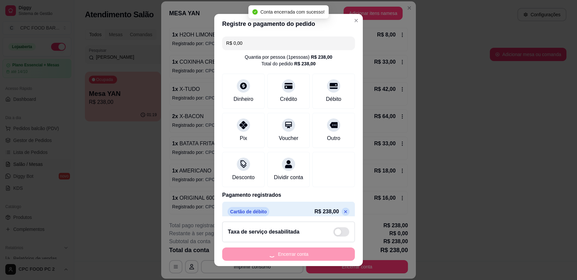
scroll to position [0, 0]
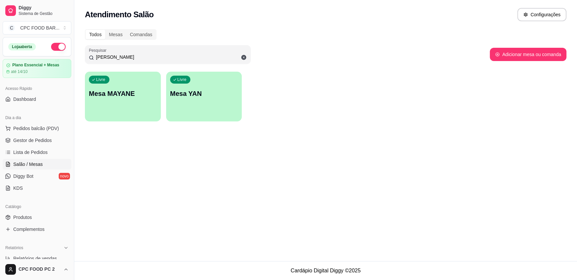
click at [108, 56] on input "[PERSON_NAME]" at bounding box center [170, 57] width 153 height 7
click at [108, 55] on input "[PERSON_NAME]" at bounding box center [170, 57] width 153 height 7
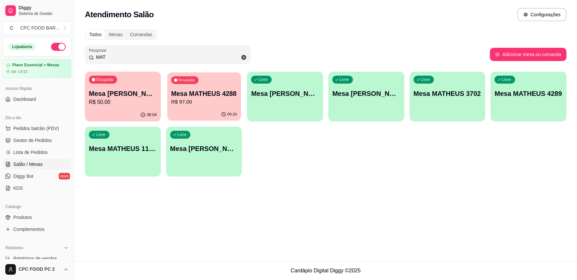
click at [223, 105] on p "R$ 97,00" at bounding box center [204, 102] width 66 height 8
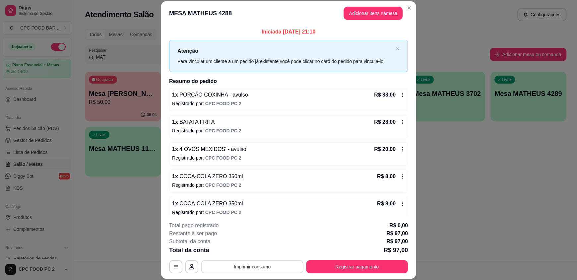
click at [244, 270] on button "Imprimir consumo" at bounding box center [252, 266] width 103 height 13
click at [467, 226] on div "**********" at bounding box center [288, 140] width 577 height 280
click at [359, 9] on button "Adicionar itens na mesa" at bounding box center [373, 13] width 59 height 13
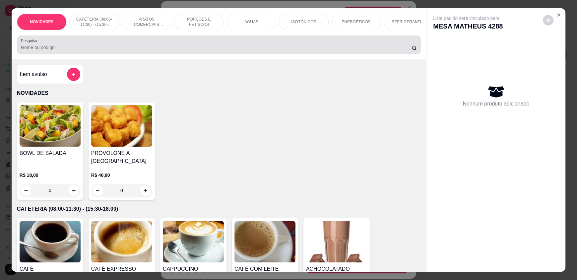
click at [216, 51] on input "Pesquisa" at bounding box center [216, 47] width 391 height 7
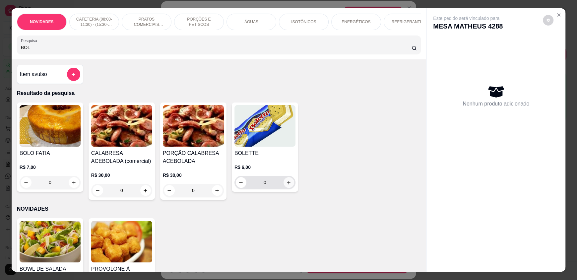
click at [290, 185] on button "increase-product-quantity" at bounding box center [289, 182] width 11 height 11
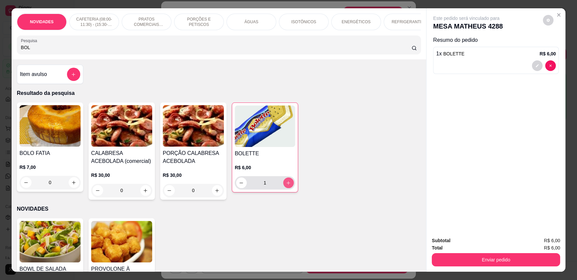
click at [290, 185] on button "increase-product-quantity" at bounding box center [288, 182] width 11 height 11
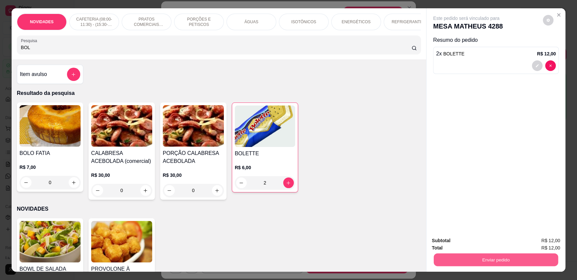
click at [464, 256] on button "Enviar pedido" at bounding box center [496, 259] width 124 height 13
click at [552, 245] on button "Enviar pedido" at bounding box center [542, 243] width 37 height 13
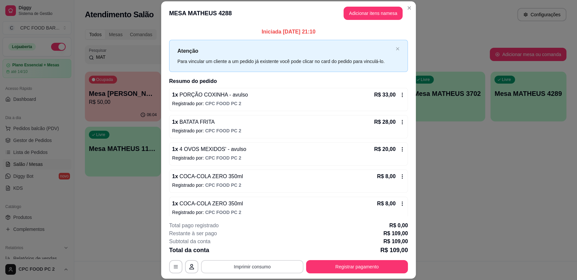
click at [262, 270] on button "Imprimir consumo" at bounding box center [252, 266] width 103 height 13
click at [254, 251] on button "IMPRESSORA" at bounding box center [252, 251] width 48 height 11
click at [344, 268] on button "Registrar pagamento" at bounding box center [357, 266] width 99 height 13
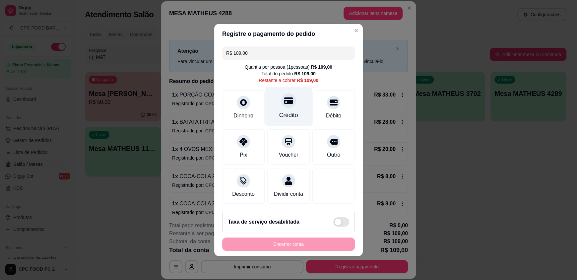
click at [298, 106] on div "Crédito" at bounding box center [288, 106] width 47 height 39
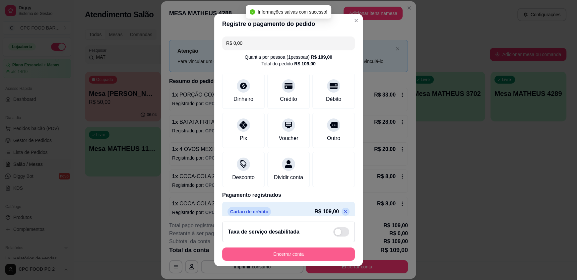
click at [293, 254] on button "Encerrar conta" at bounding box center [288, 253] width 133 height 13
